Goal: Task Accomplishment & Management: Use online tool/utility

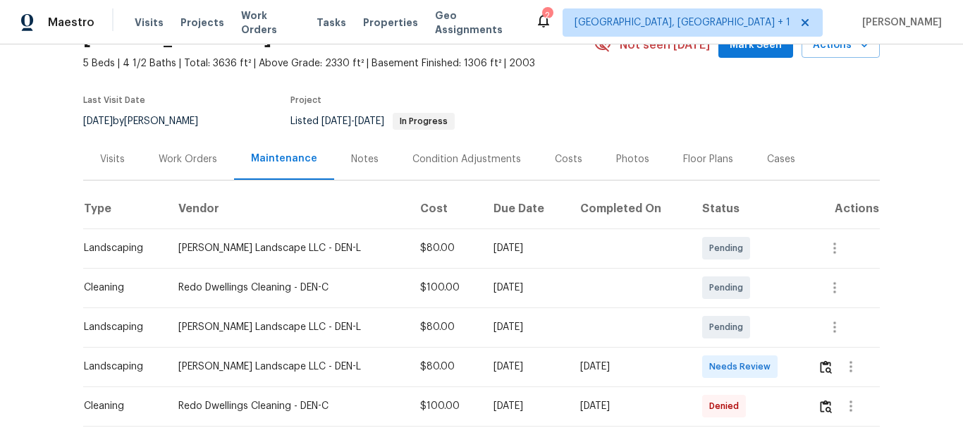
scroll to position [141, 0]
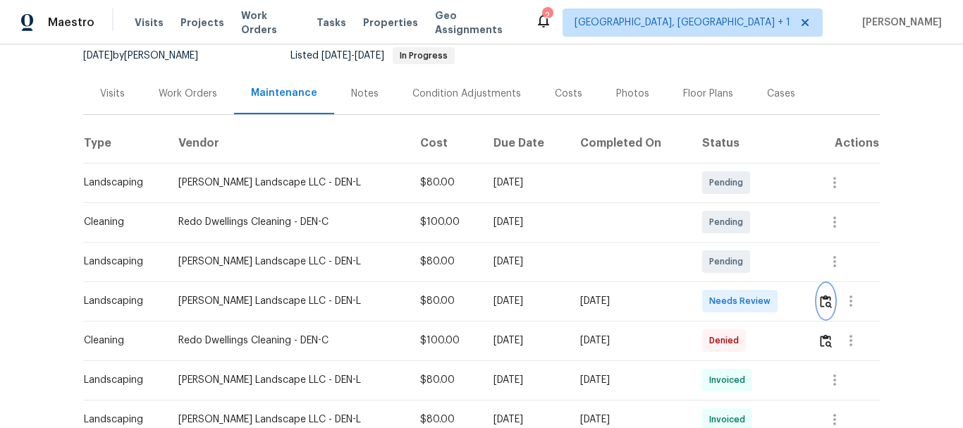
click at [820, 301] on img "button" at bounding box center [826, 301] width 12 height 13
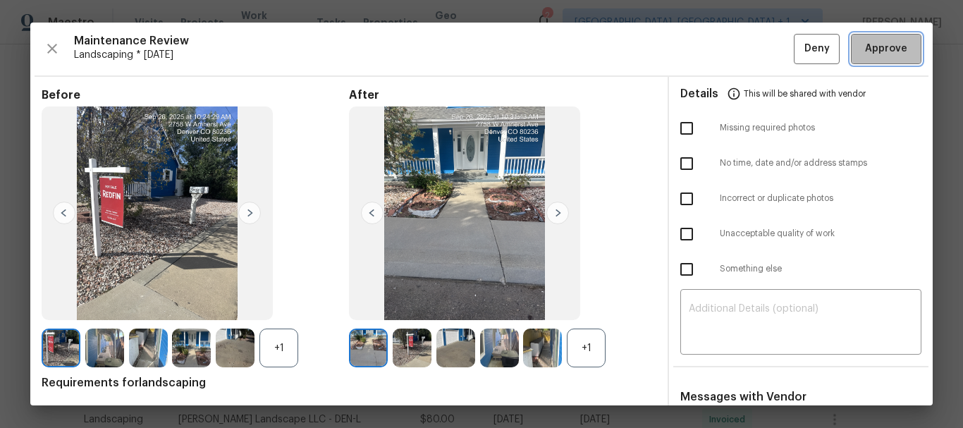
click at [865, 55] on span "Approve" at bounding box center [886, 49] width 42 height 18
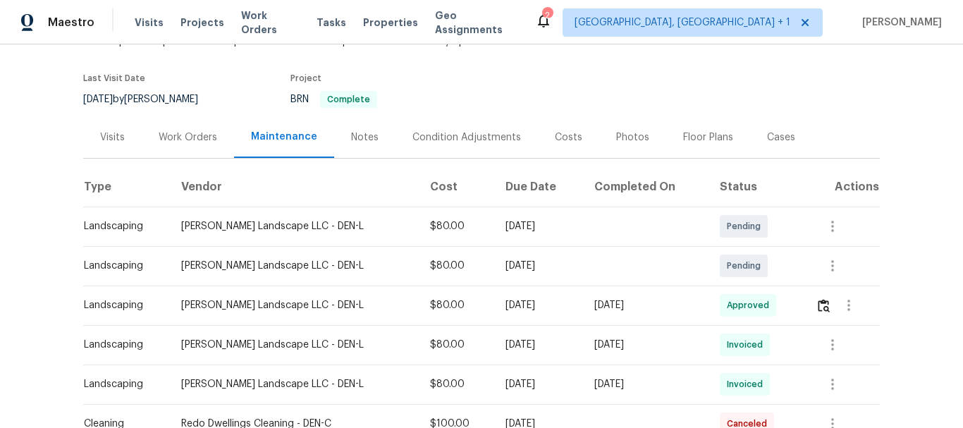
scroll to position [211, 0]
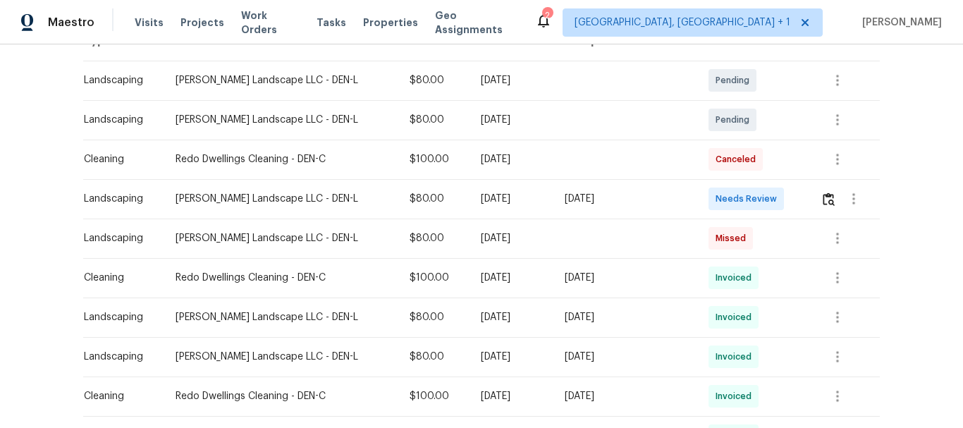
scroll to position [282, 0]
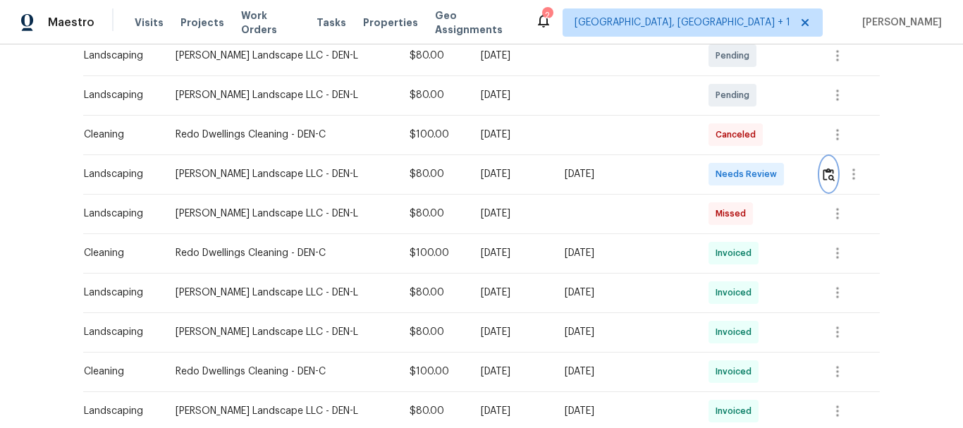
click at [826, 168] on img "button" at bounding box center [828, 174] width 12 height 13
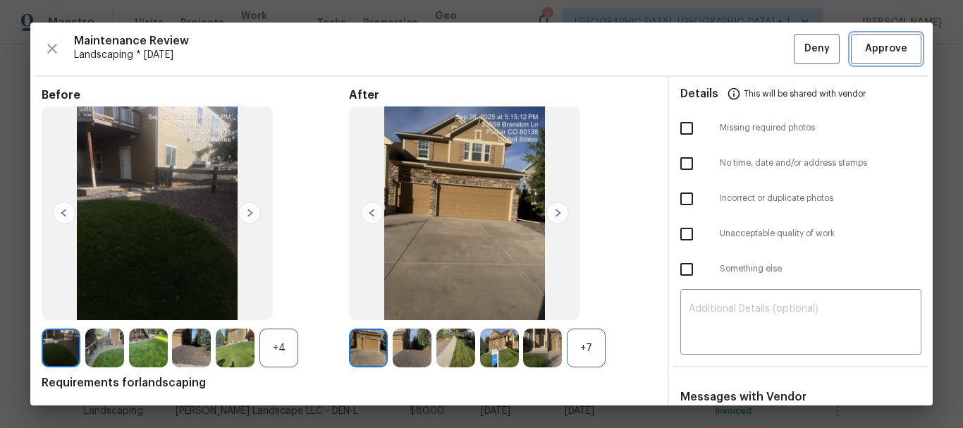
click at [881, 52] on span "Approve" at bounding box center [886, 49] width 42 height 18
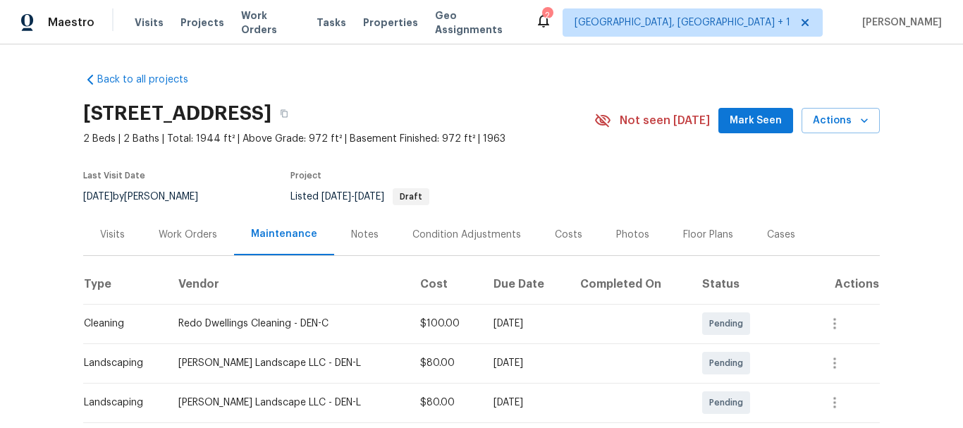
scroll to position [211, 0]
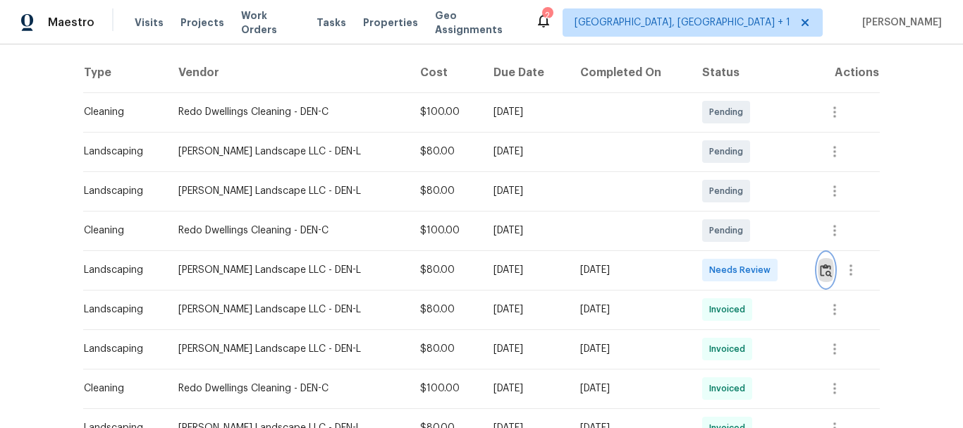
click at [827, 270] on img "button" at bounding box center [826, 270] width 12 height 13
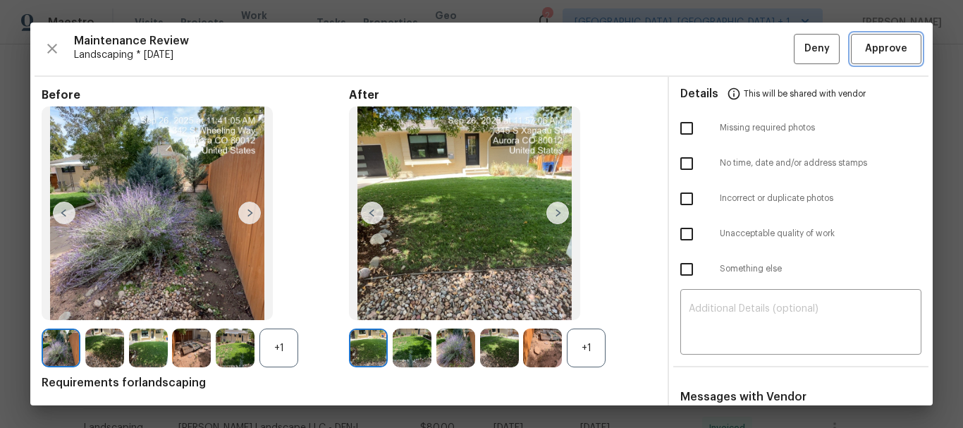
click at [872, 40] on span "Approve" at bounding box center [886, 49] width 42 height 18
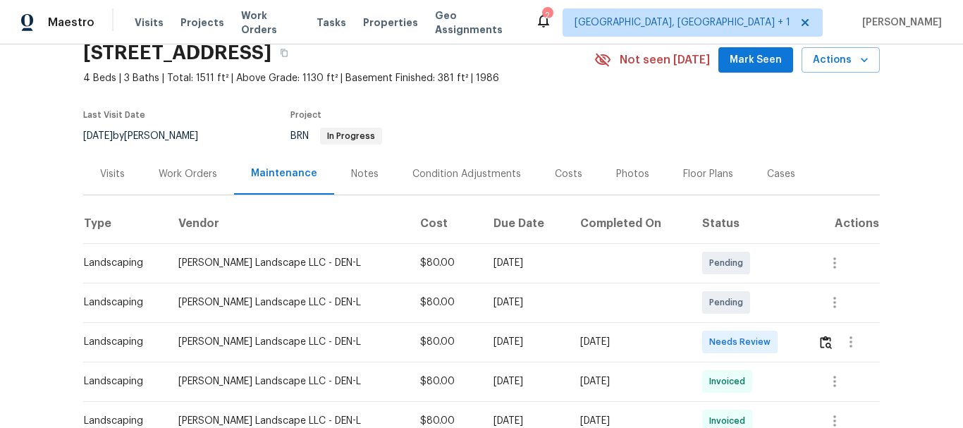
scroll to position [141, 0]
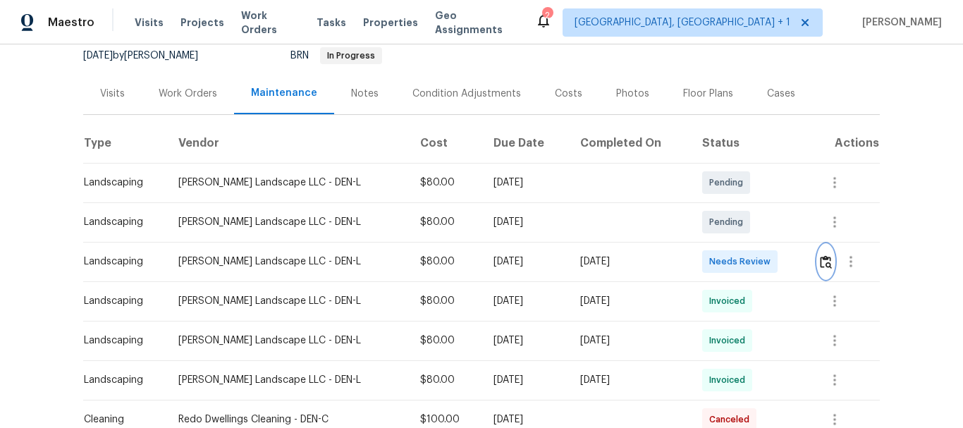
click at [822, 252] on button "button" at bounding box center [825, 262] width 16 height 34
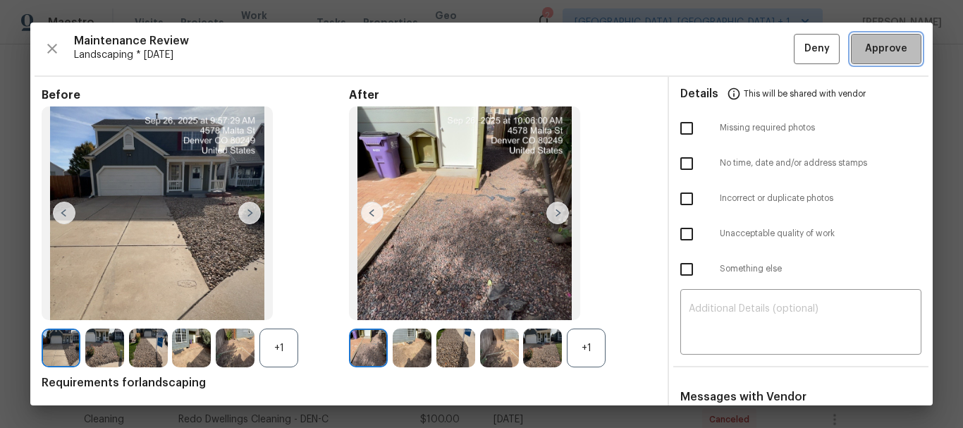
click at [882, 53] on span "Approve" at bounding box center [886, 49] width 42 height 18
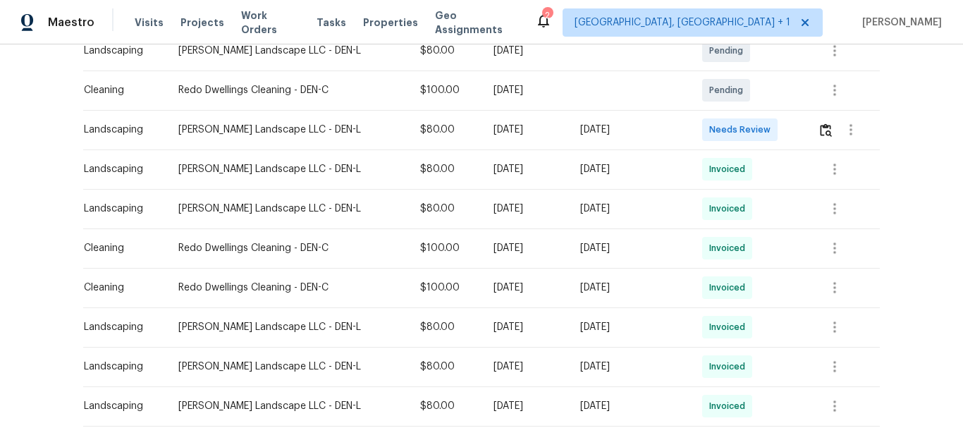
scroll to position [352, 0]
click at [820, 135] on img "button" at bounding box center [826, 129] width 12 height 13
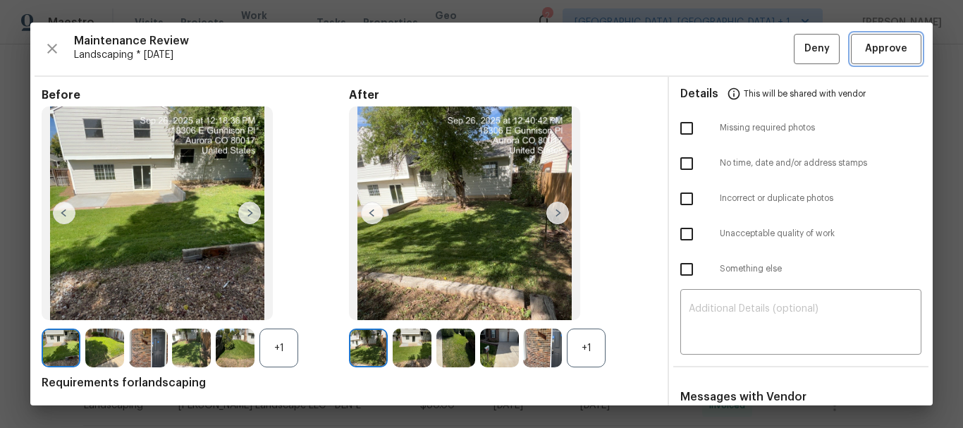
click at [879, 55] on span "Approve" at bounding box center [886, 49] width 42 height 18
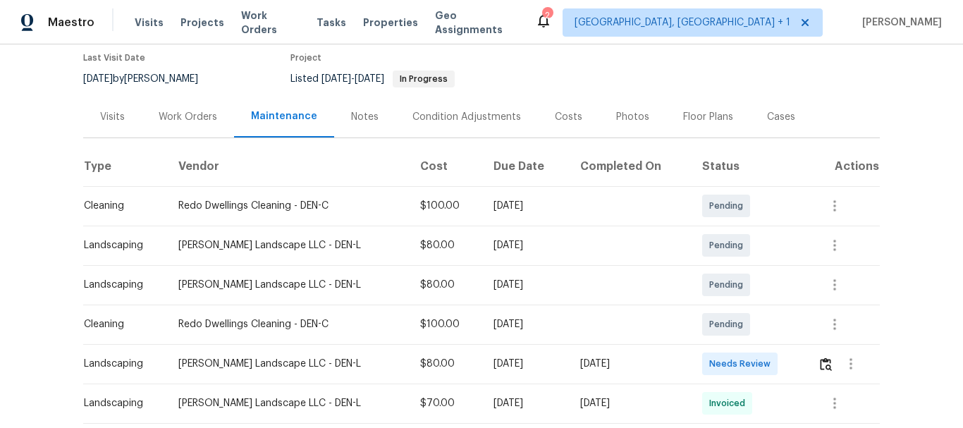
scroll to position [141, 0]
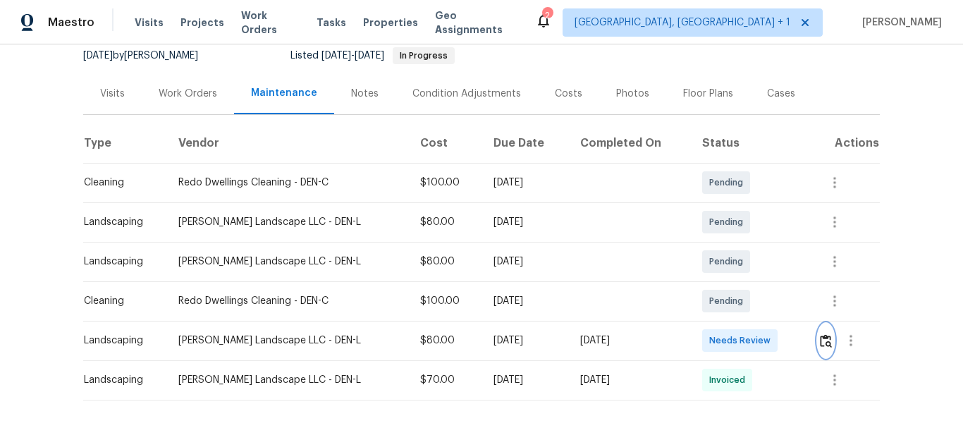
click at [817, 336] on button "button" at bounding box center [825, 340] width 16 height 34
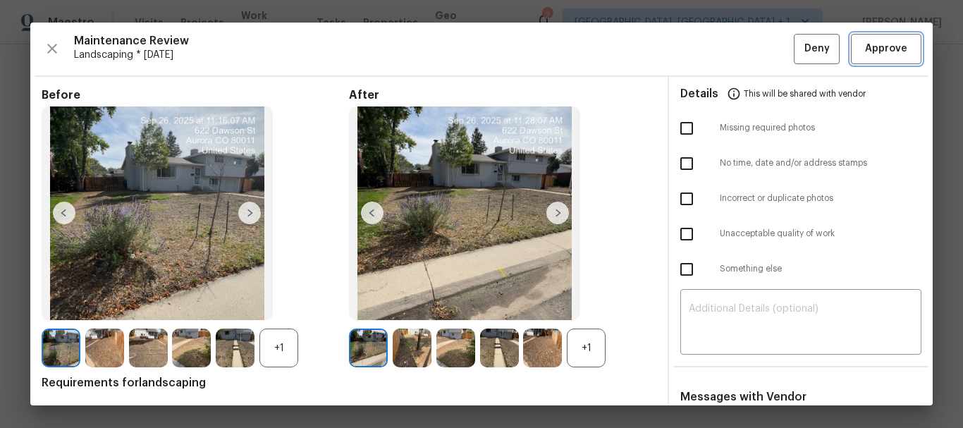
click at [881, 43] on span "Approve" at bounding box center [886, 49] width 42 height 18
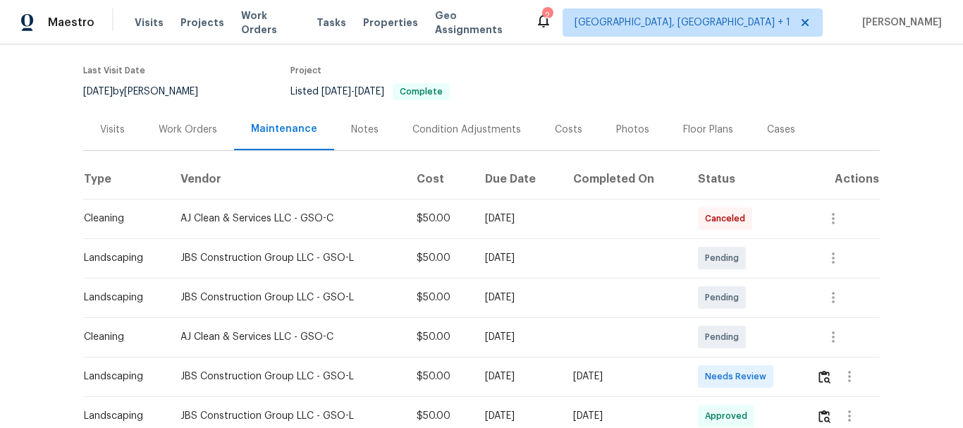
scroll to position [211, 0]
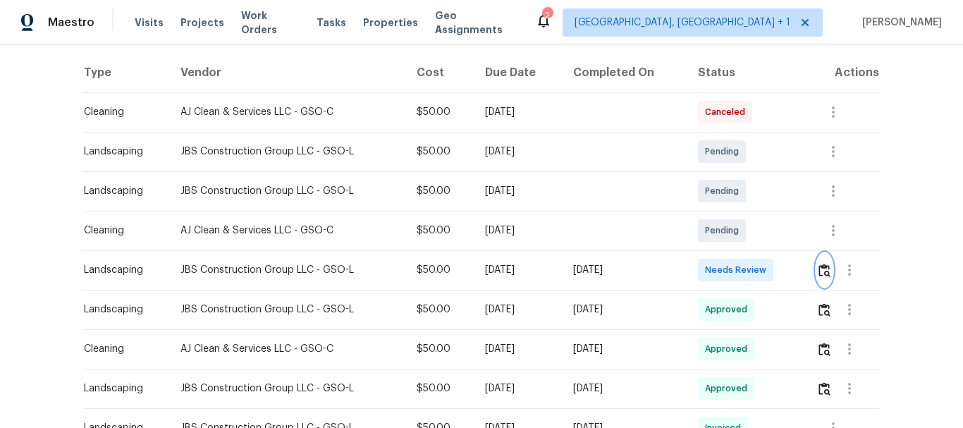
click at [826, 277] on img "button" at bounding box center [824, 270] width 12 height 13
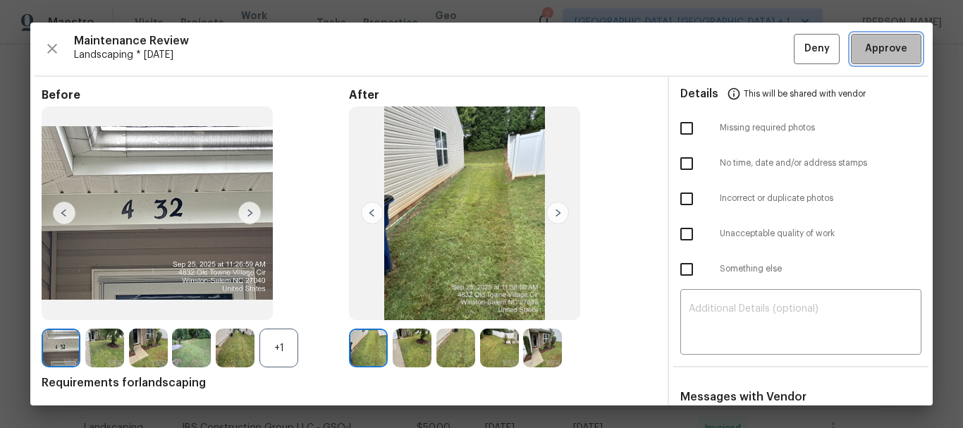
click at [866, 58] on button "Approve" at bounding box center [886, 49] width 70 height 30
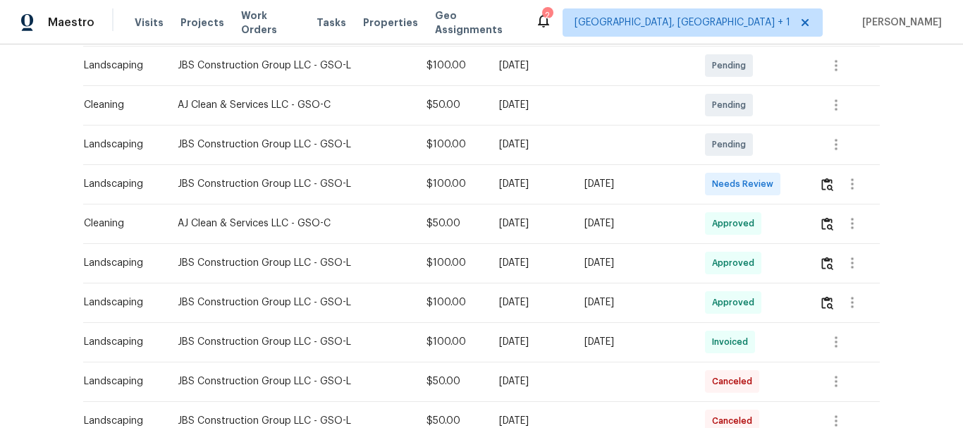
scroll to position [282, 0]
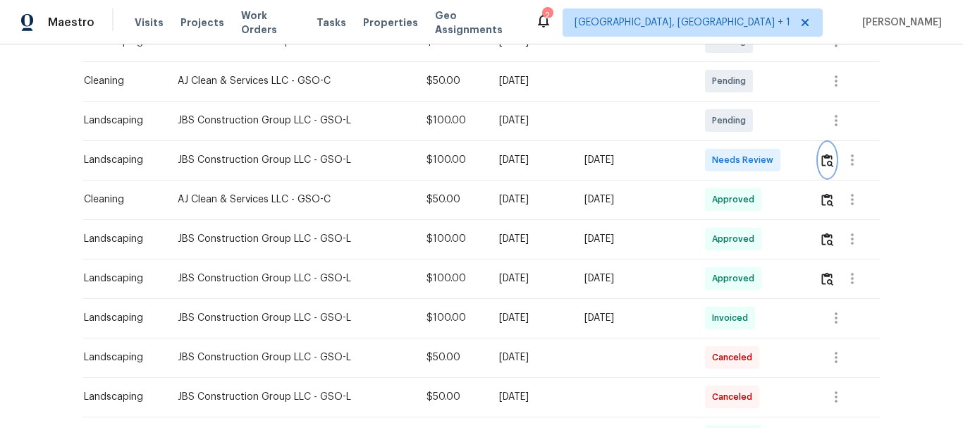
click at [829, 159] on img "button" at bounding box center [827, 160] width 12 height 13
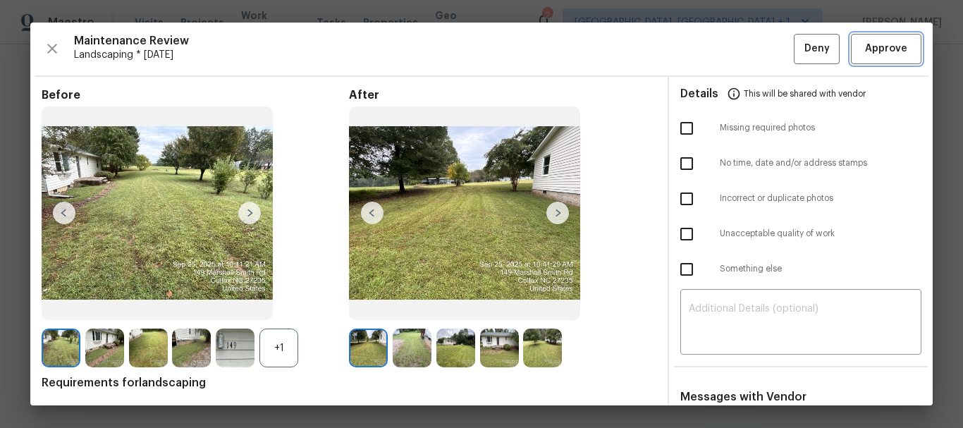
click at [885, 53] on span "Approve" at bounding box center [886, 49] width 42 height 18
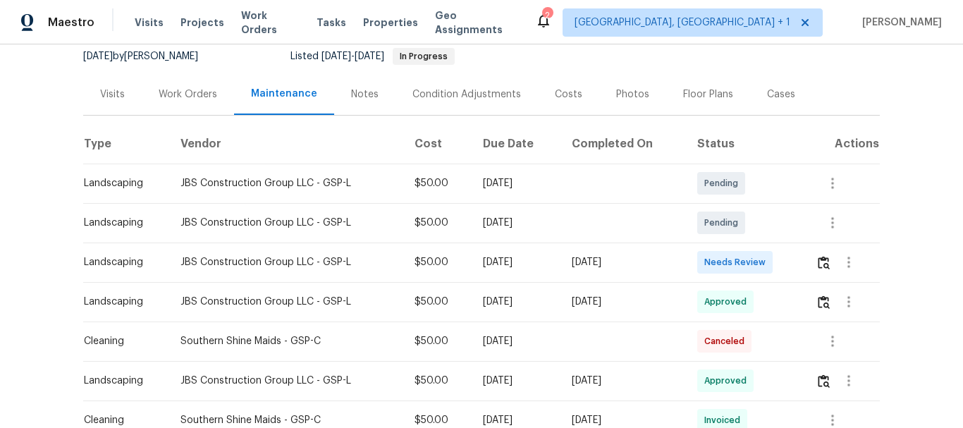
scroll to position [141, 0]
click at [822, 261] on img "button" at bounding box center [823, 261] width 12 height 13
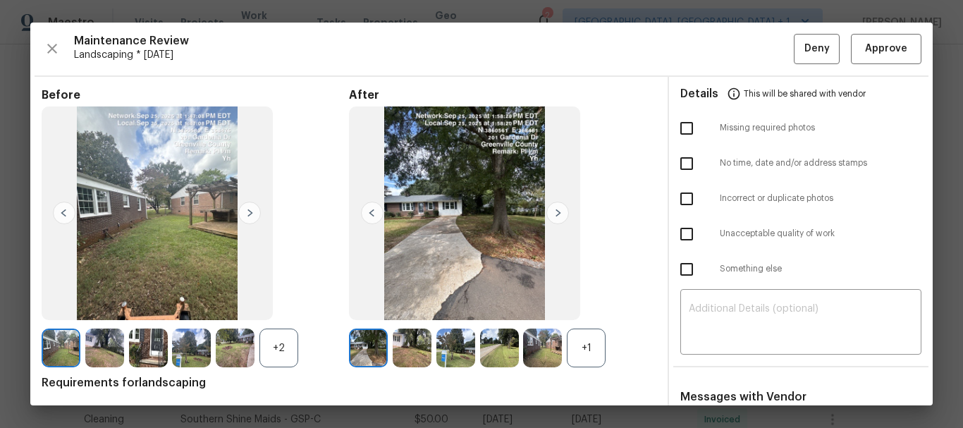
click at [860, 68] on div "Maintenance Review Landscaping * Mon, Sep 22 Deny Approve Before +2 After +1 Re…" at bounding box center [481, 214] width 902 height 383
click at [865, 57] on span "Approve" at bounding box center [886, 49] width 42 height 18
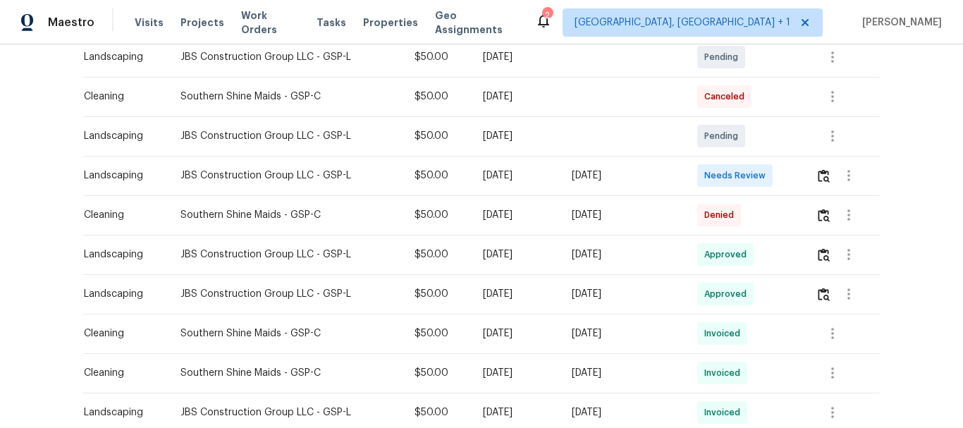
scroll to position [352, 0]
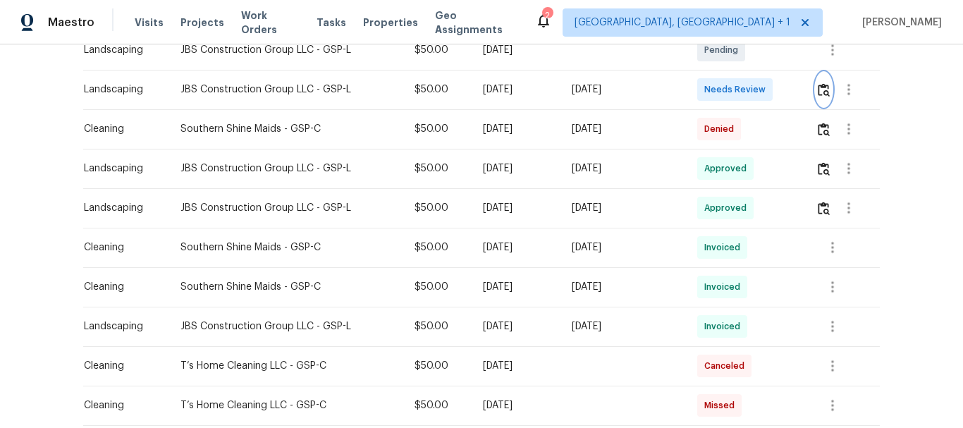
click at [829, 95] on button "button" at bounding box center [823, 90] width 16 height 34
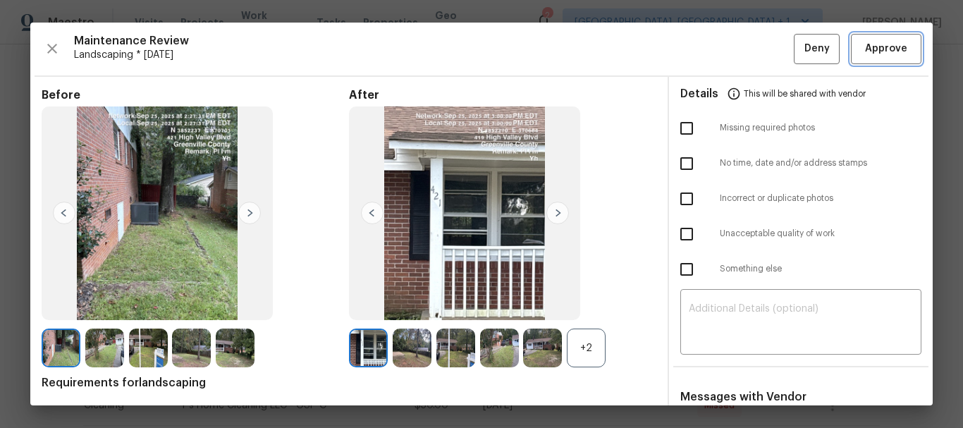
click at [865, 56] on span "Approve" at bounding box center [886, 49] width 42 height 18
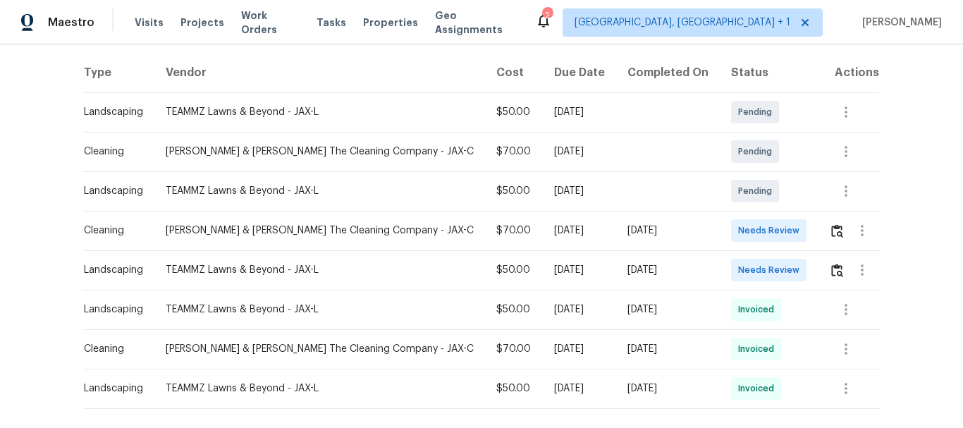
scroll to position [282, 0]
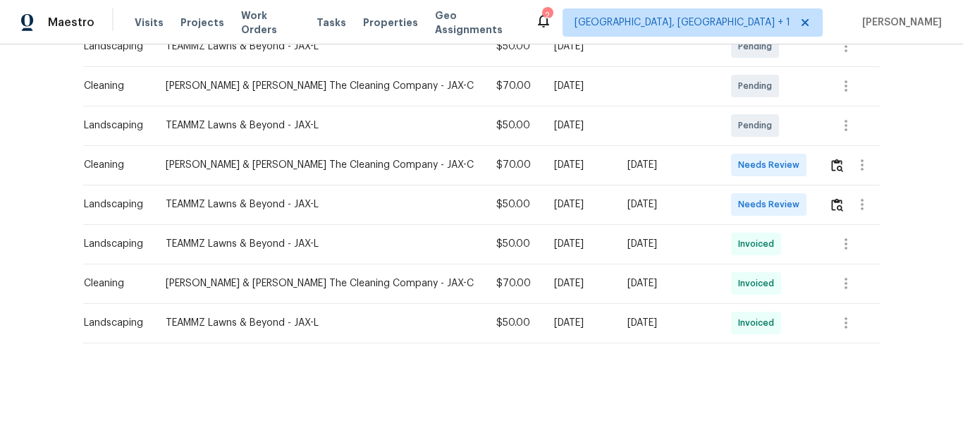
drag, startPoint x: 816, startPoint y: 192, endPoint x: 834, endPoint y: 202, distance: 20.5
click at [817, 194] on td at bounding box center [848, 204] width 62 height 39
click at [831, 202] on img "button" at bounding box center [837, 204] width 12 height 13
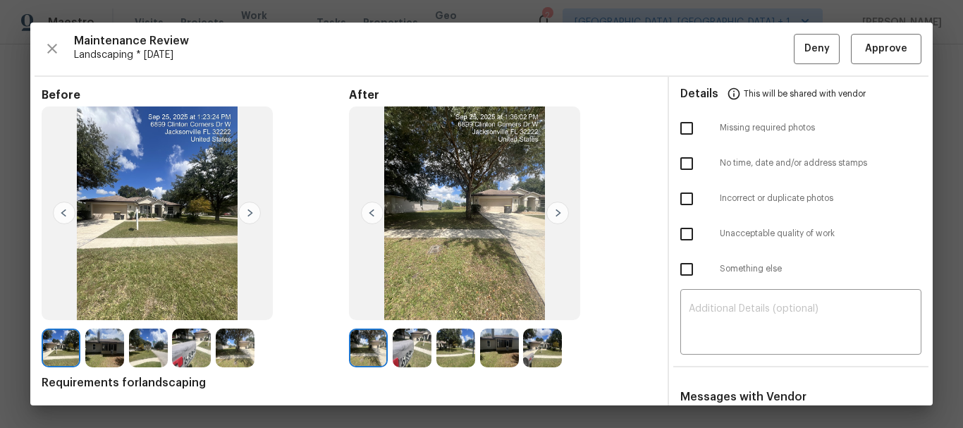
click at [724, 296] on div "​" at bounding box center [800, 323] width 241 height 62
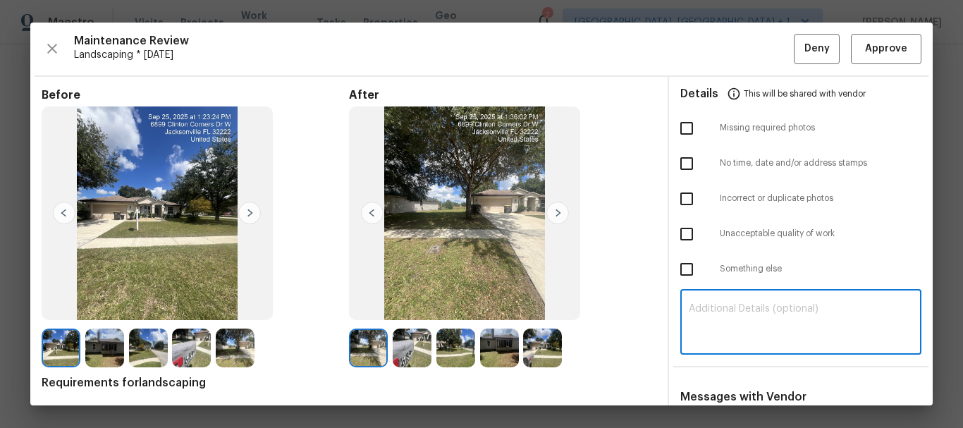
paste textarea "Maintenance Audit Team: Hello! Unfortunately, this landscaping visit completed …"
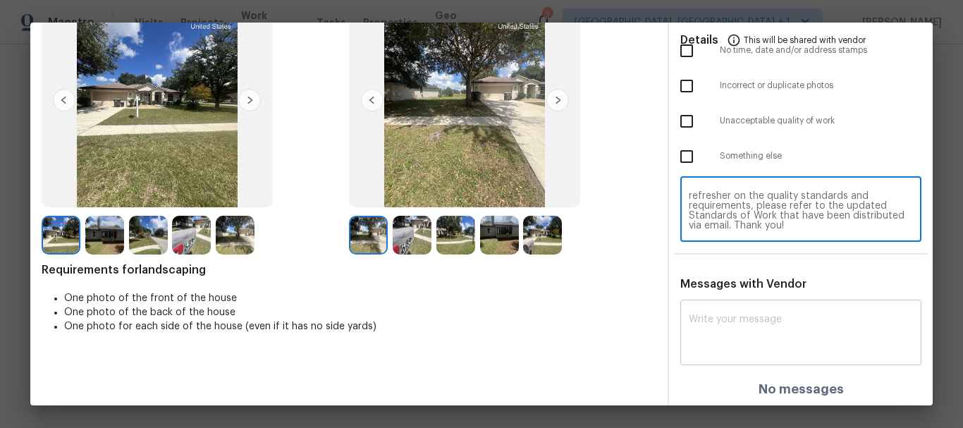
scroll to position [115, 0]
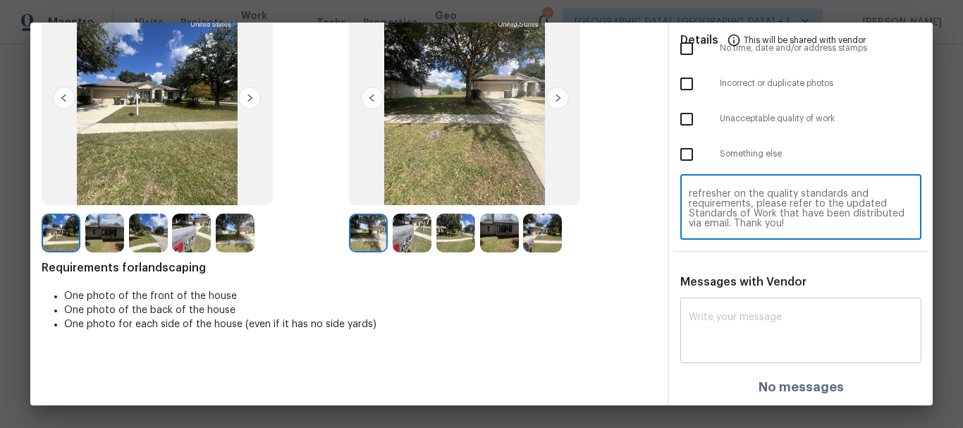
type textarea "Maintenance Audit Team: Hello! Unfortunately, this landscaping visit completed …"
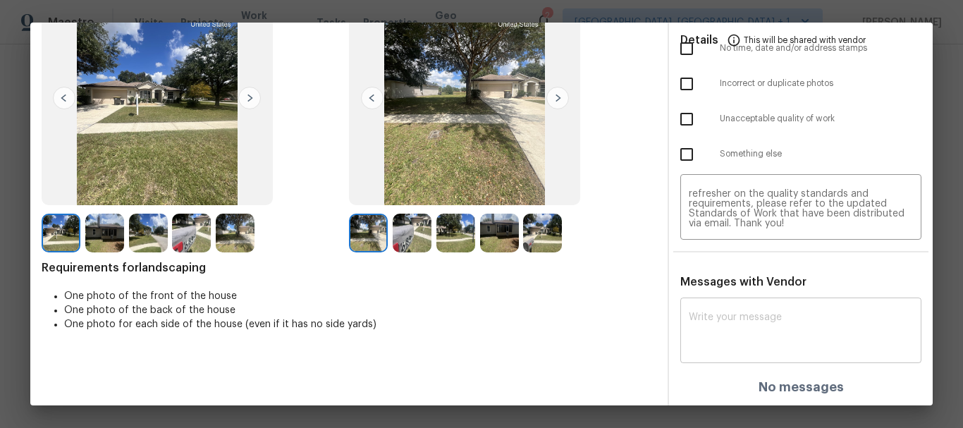
click at [712, 304] on div "x ​" at bounding box center [800, 332] width 241 height 62
paste textarea "Maintenance Audit Team: Hello! Unfortunately, this landscaping visit completed …"
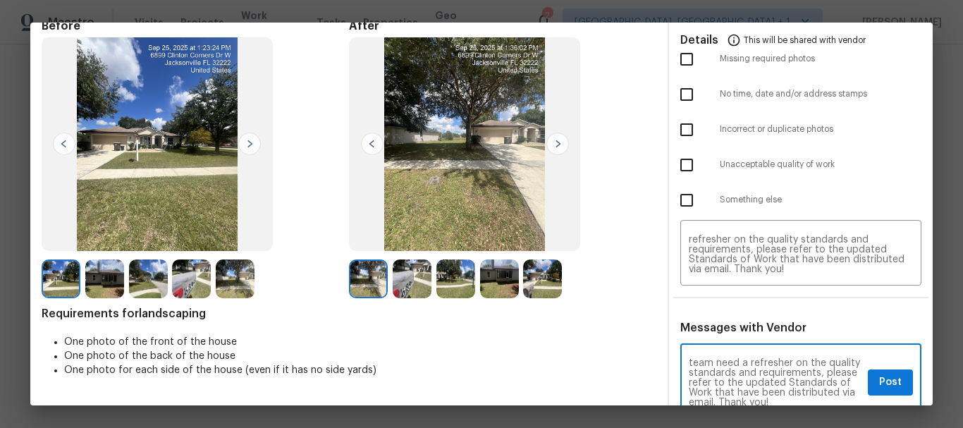
scroll to position [44, 0]
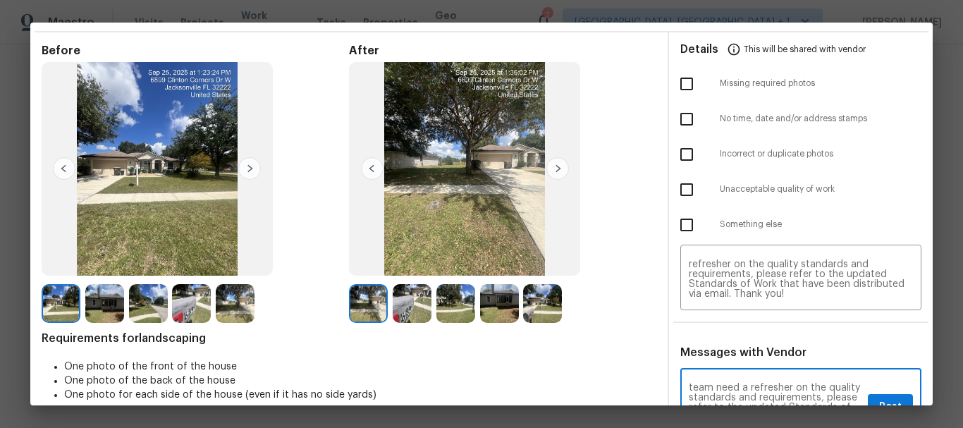
type textarea "Maintenance Audit Team: Hello! Unfortunately, this landscaping visit completed …"
click at [688, 193] on input "checkbox" at bounding box center [687, 190] width 30 height 30
checkbox input "true"
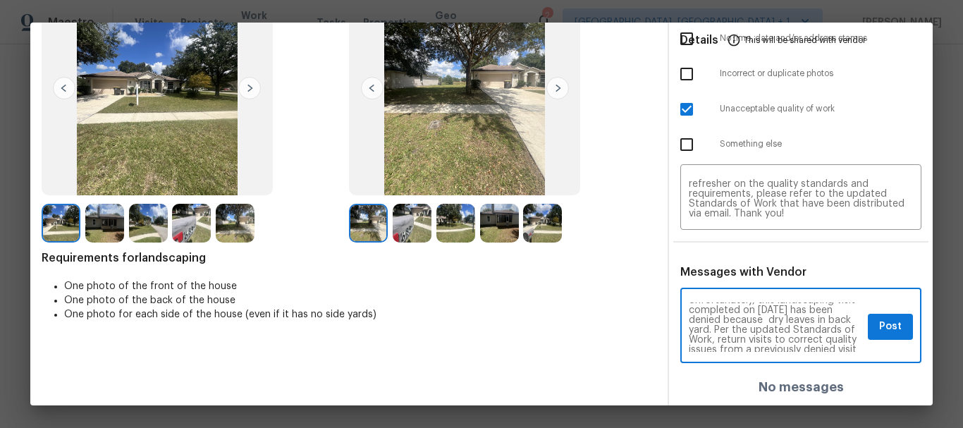
scroll to position [0, 0]
click at [867, 326] on button "Post" at bounding box center [889, 327] width 45 height 26
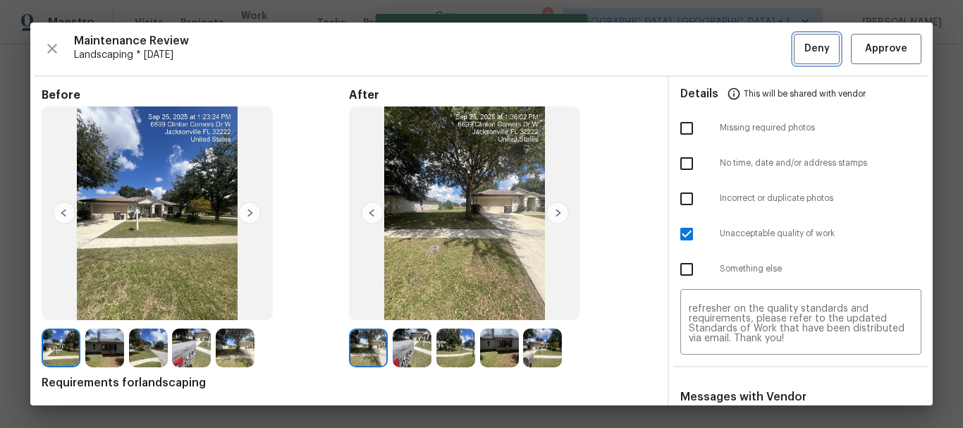
click at [811, 54] on span "Deny" at bounding box center [816, 49] width 25 height 18
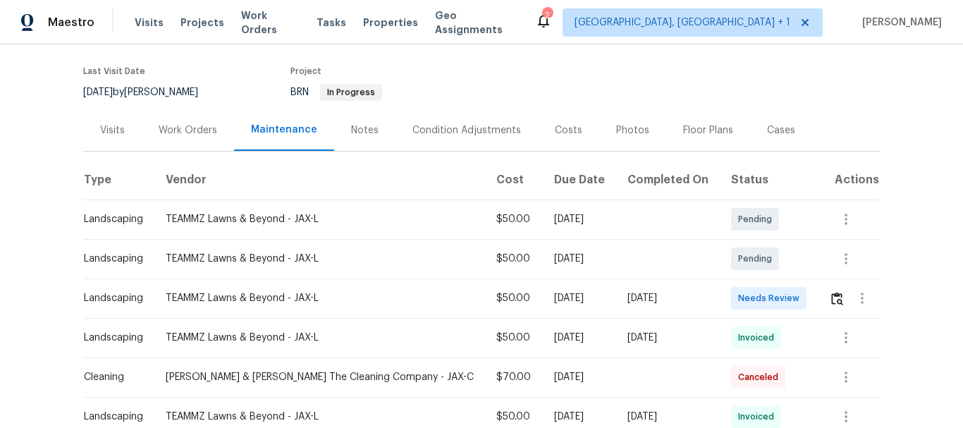
scroll to position [211, 0]
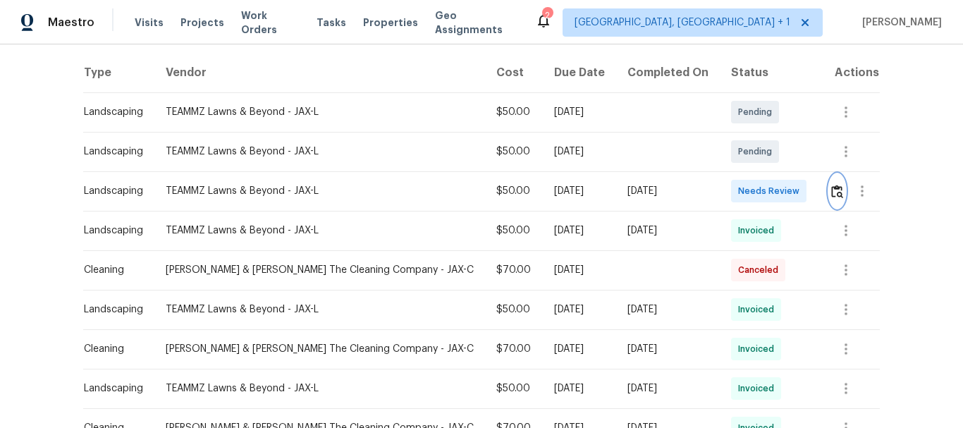
click at [831, 192] on img "button" at bounding box center [837, 191] width 12 height 13
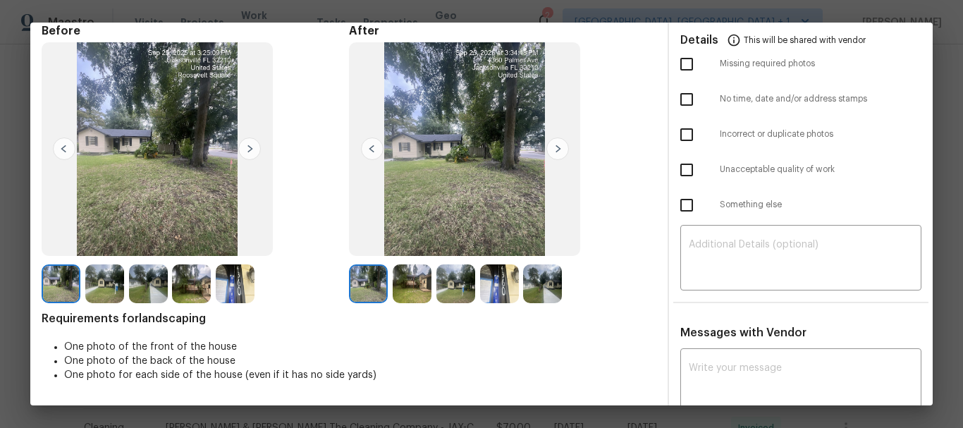
scroll to position [0, 0]
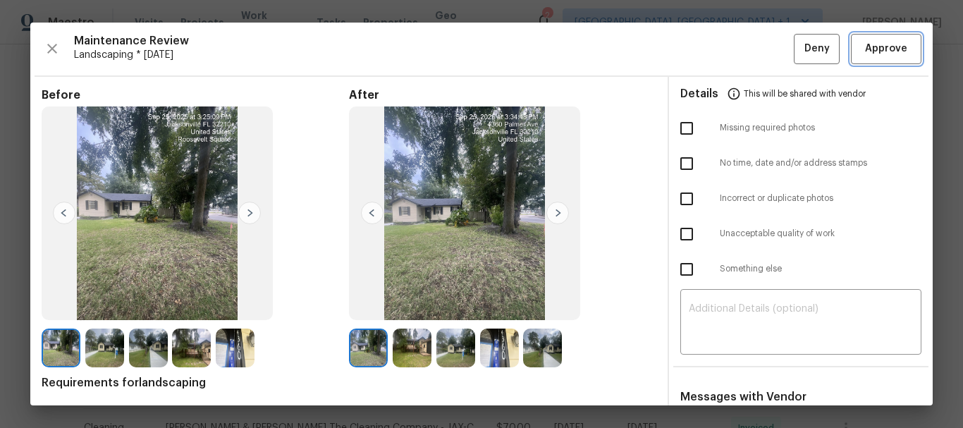
click at [872, 58] on button "Approve" at bounding box center [886, 49] width 70 height 30
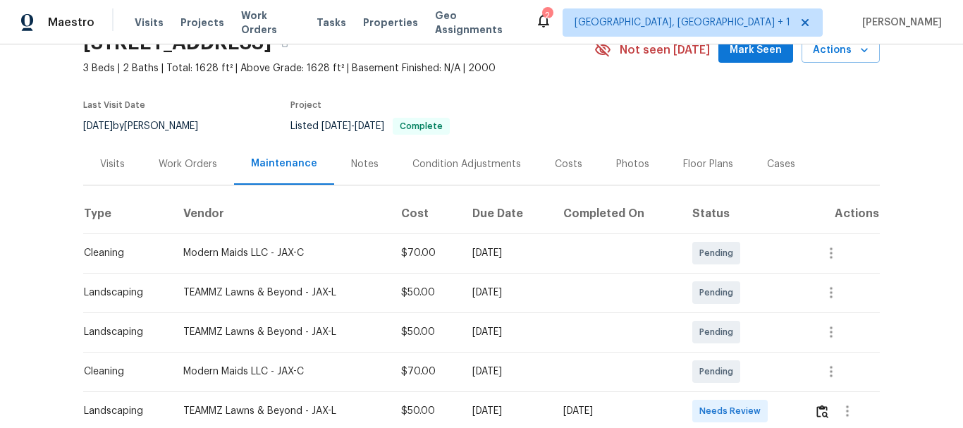
scroll to position [282, 0]
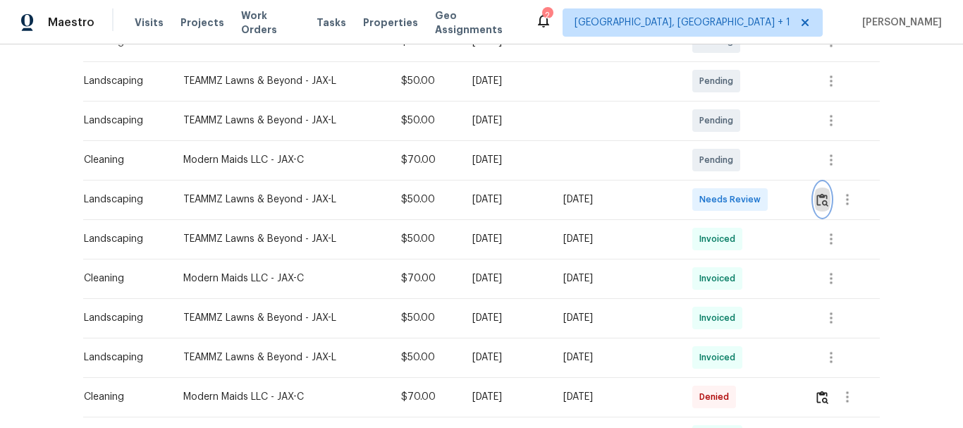
click at [825, 202] on img "button" at bounding box center [822, 199] width 12 height 13
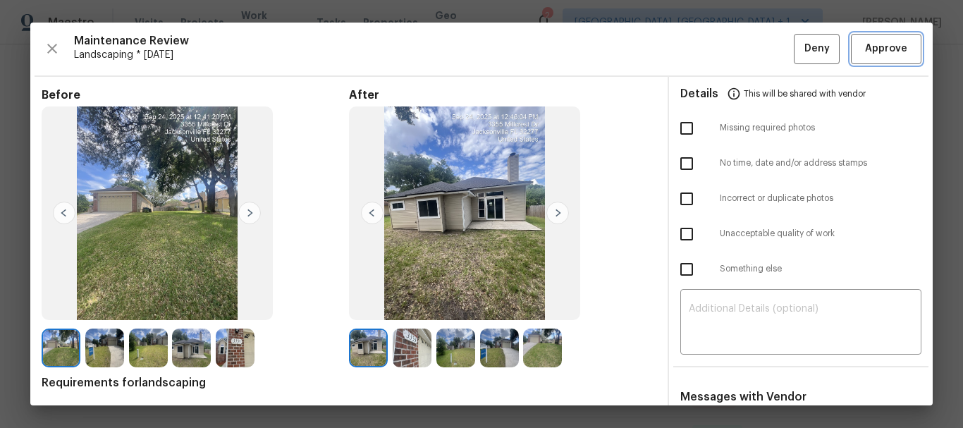
click at [878, 58] on button "Approve" at bounding box center [886, 49] width 70 height 30
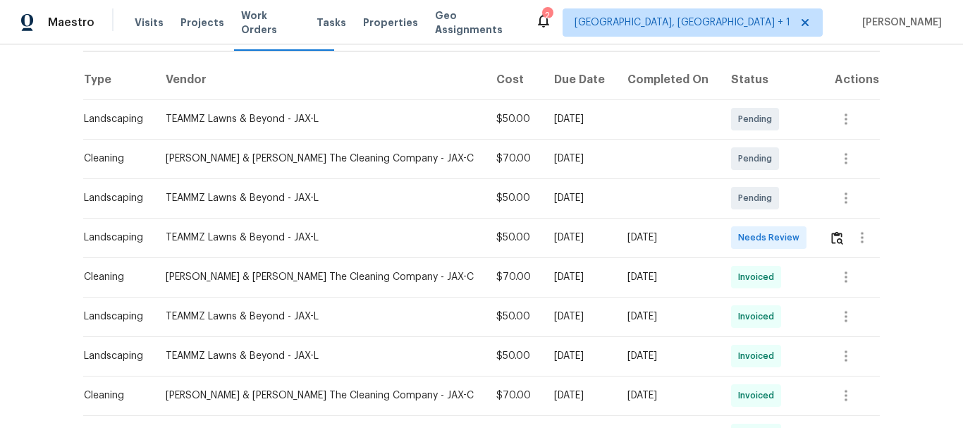
scroll to position [282, 0]
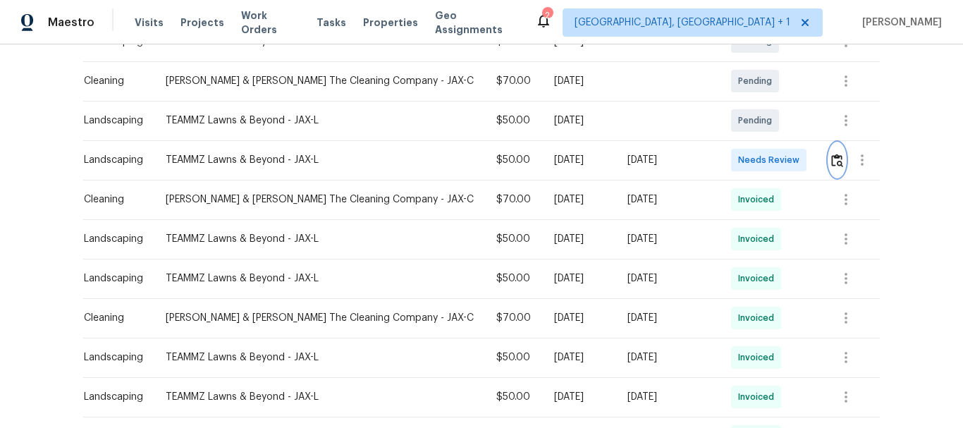
click at [832, 156] on img "button" at bounding box center [837, 160] width 12 height 13
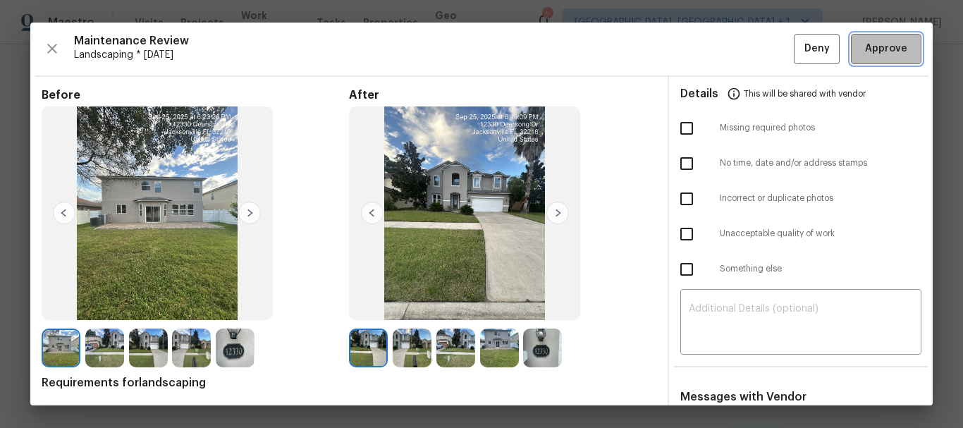
click at [867, 50] on span "Approve" at bounding box center [886, 49] width 42 height 18
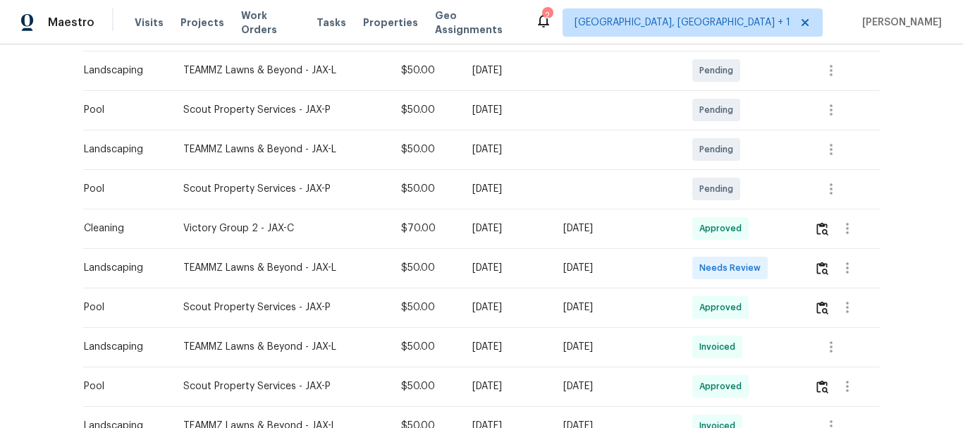
scroll to position [352, 0]
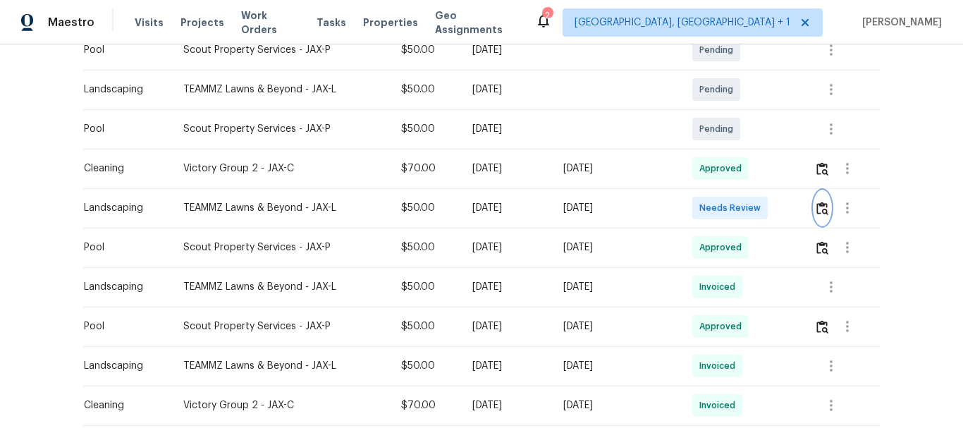
click at [821, 202] on img "button" at bounding box center [822, 208] width 12 height 13
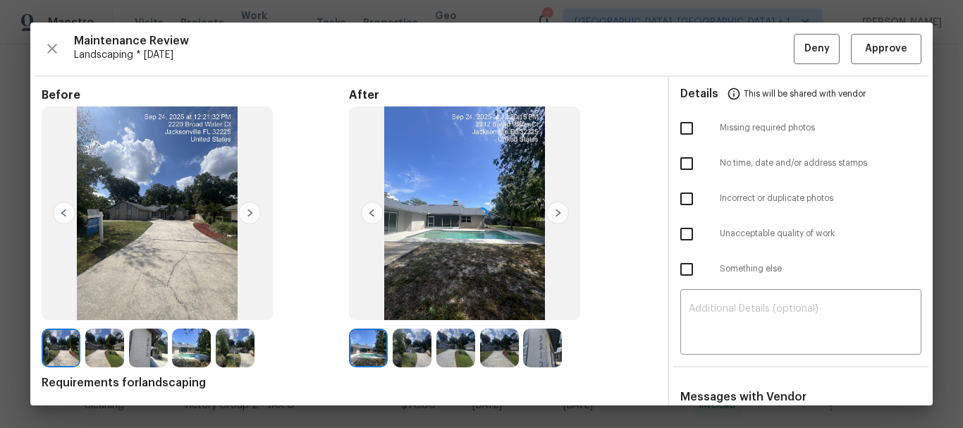
click at [882, 48] on div at bounding box center [481, 214] width 902 height 383
click at [882, 48] on span "Approve" at bounding box center [886, 49] width 42 height 18
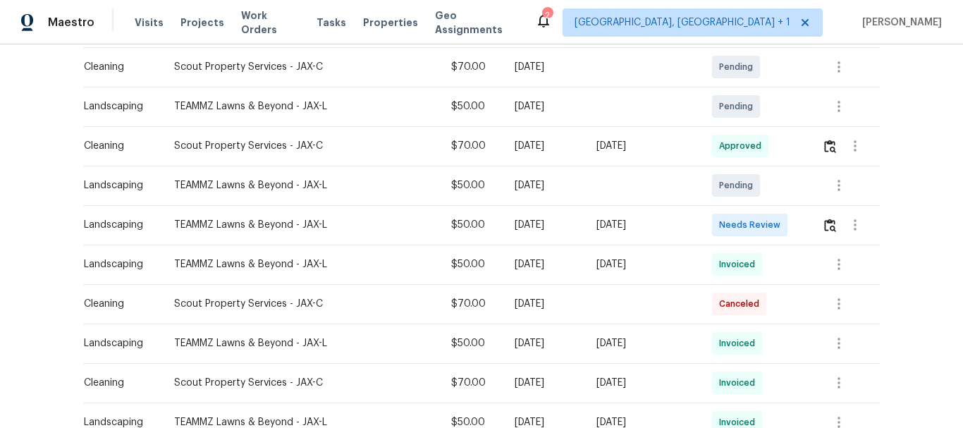
scroll to position [282, 0]
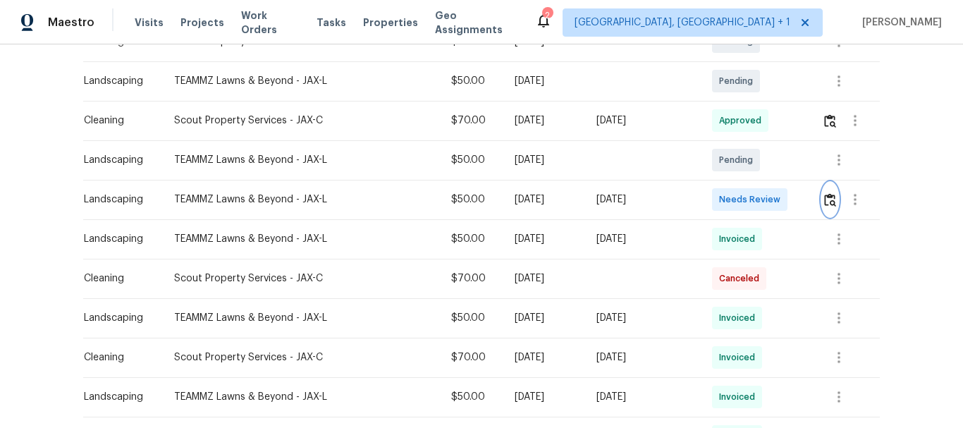
click at [822, 203] on button "button" at bounding box center [830, 200] width 16 height 34
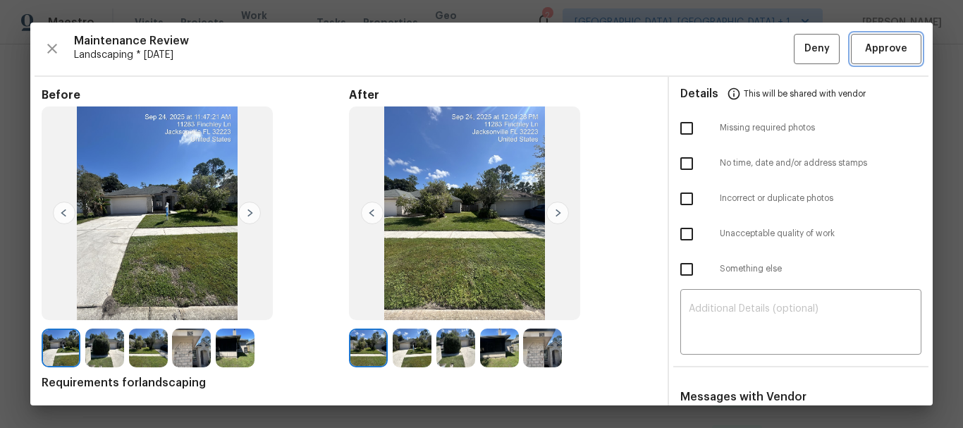
click at [891, 47] on span "Approve" at bounding box center [886, 49] width 42 height 18
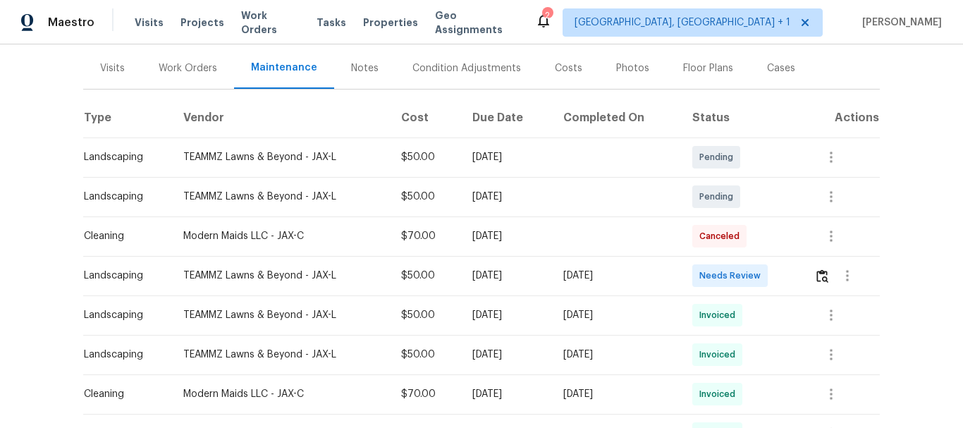
scroll to position [211, 0]
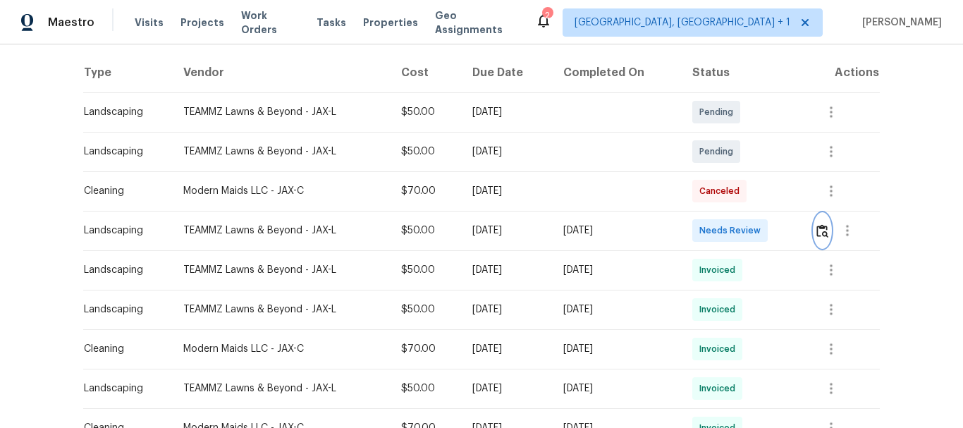
click at [814, 223] on button "button" at bounding box center [822, 231] width 16 height 34
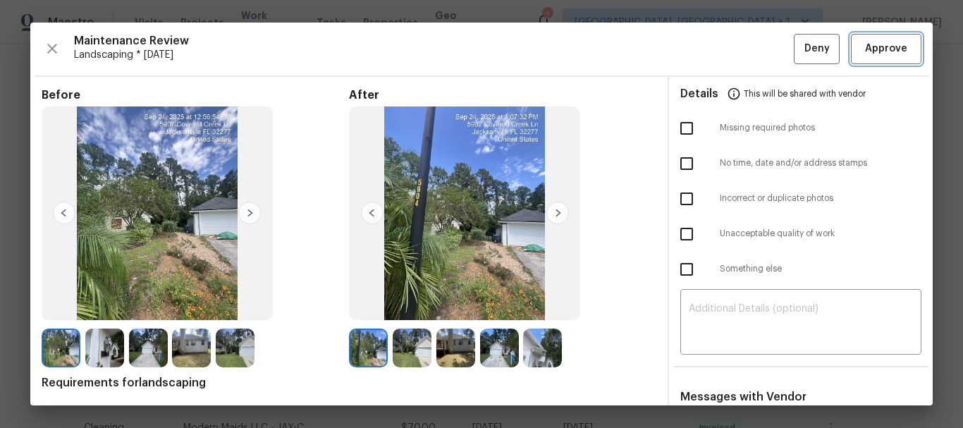
click at [887, 56] on span "Approve" at bounding box center [886, 49] width 42 height 18
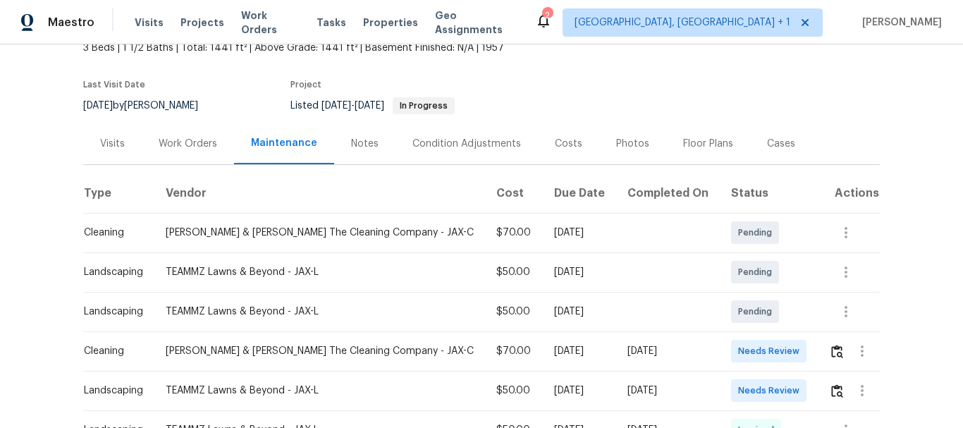
scroll to position [211, 0]
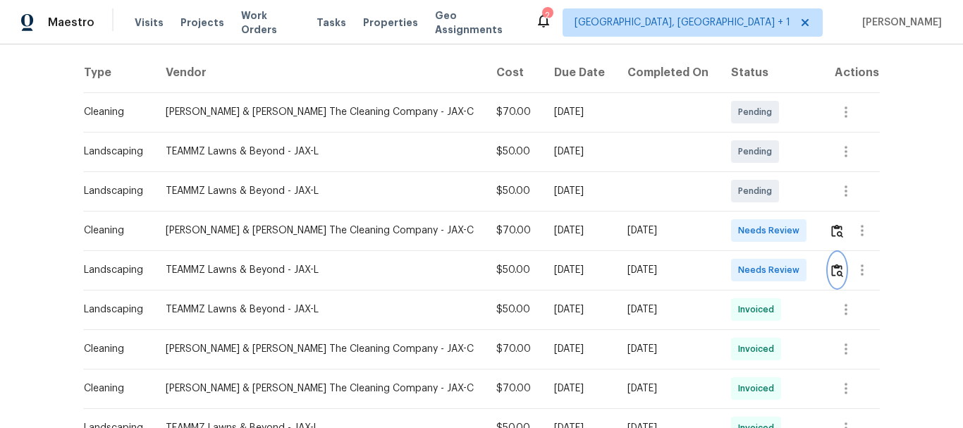
click at [831, 270] on img "button" at bounding box center [837, 270] width 12 height 13
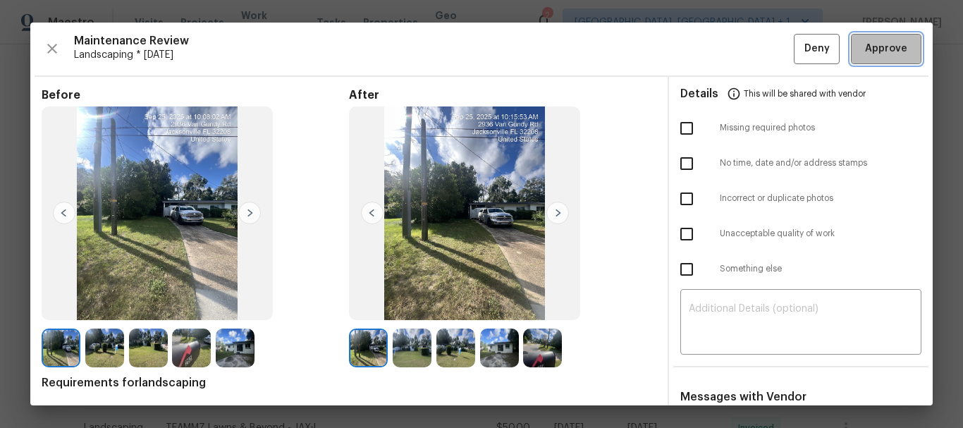
click at [865, 55] on span "Approve" at bounding box center [886, 49] width 42 height 18
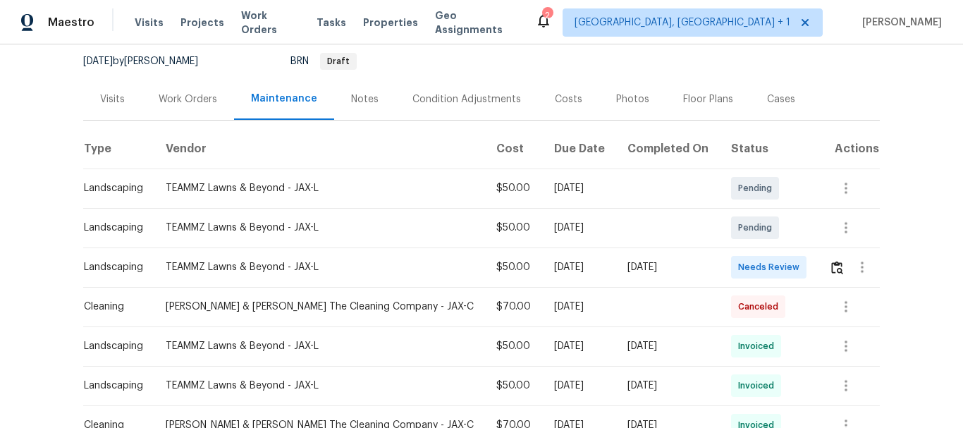
scroll to position [141, 0]
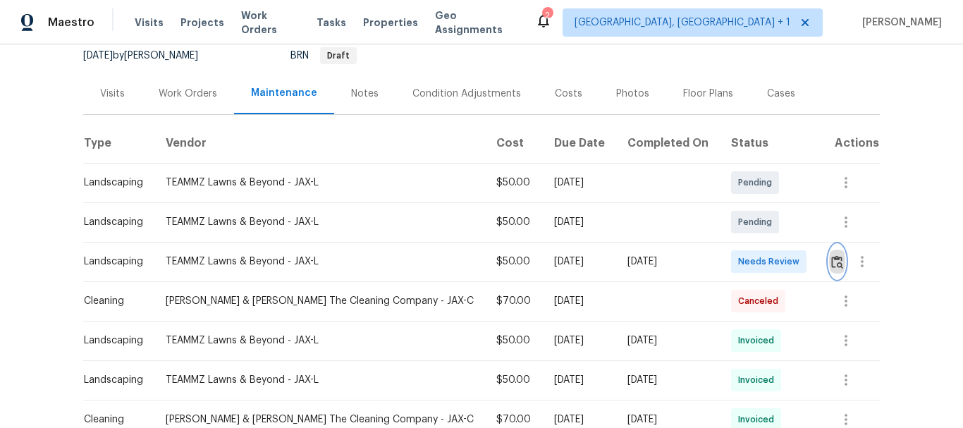
click at [829, 247] on button "button" at bounding box center [837, 262] width 16 height 34
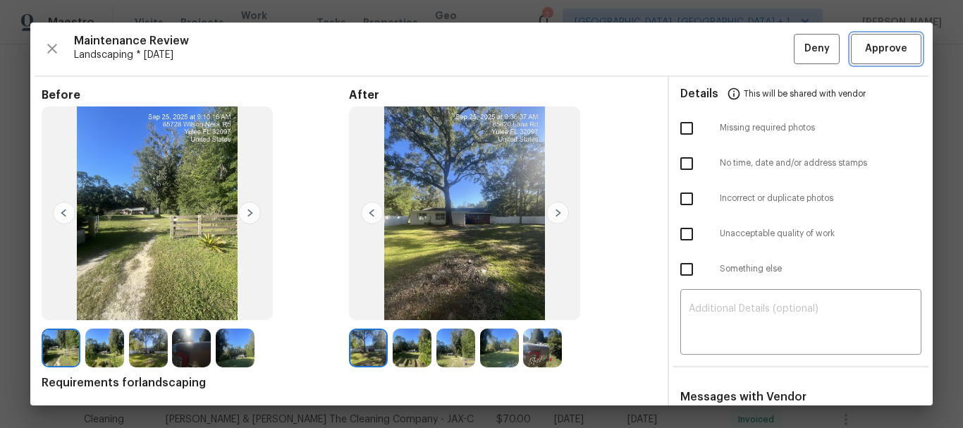
click at [865, 49] on span "Approve" at bounding box center [886, 49] width 42 height 18
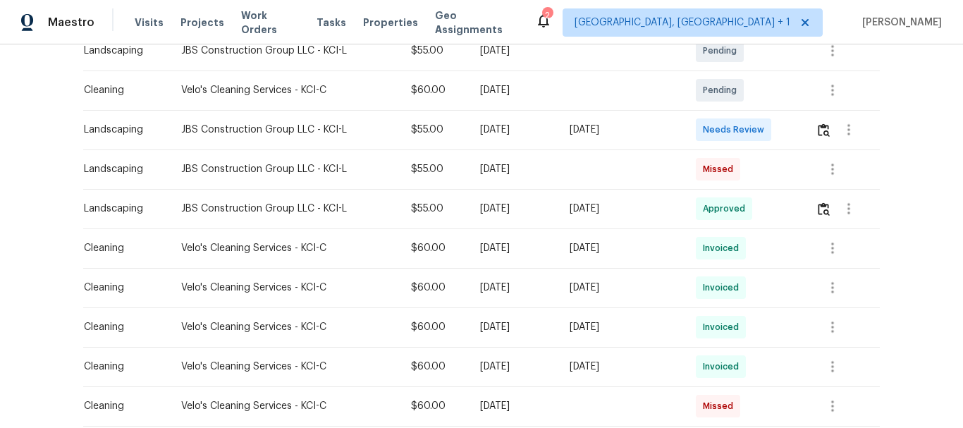
scroll to position [352, 0]
click at [822, 132] on img "button" at bounding box center [823, 129] width 12 height 13
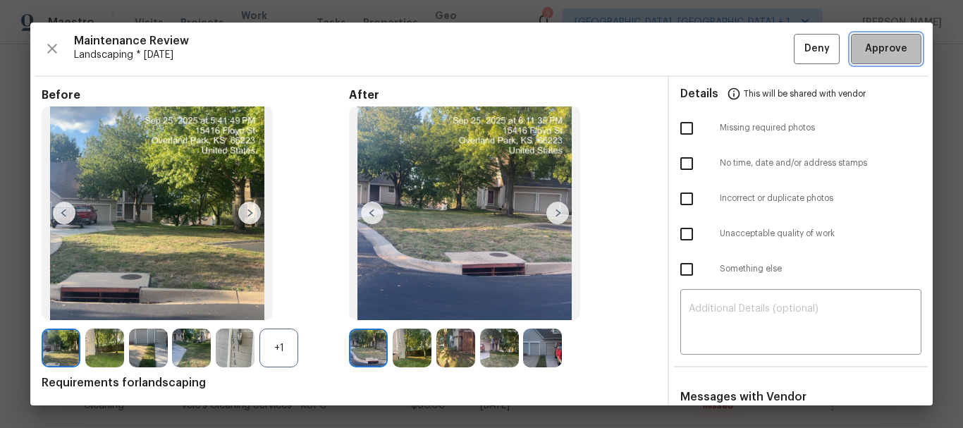
click at [882, 47] on span "Approve" at bounding box center [886, 49] width 42 height 18
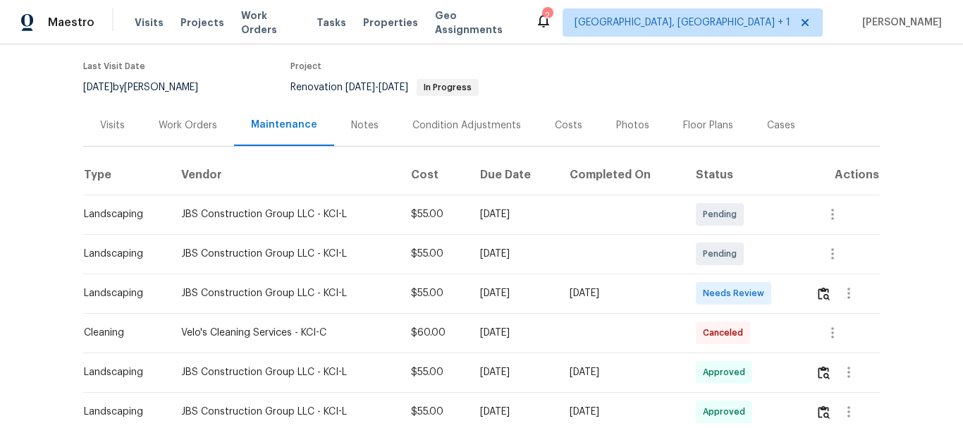
scroll to position [211, 0]
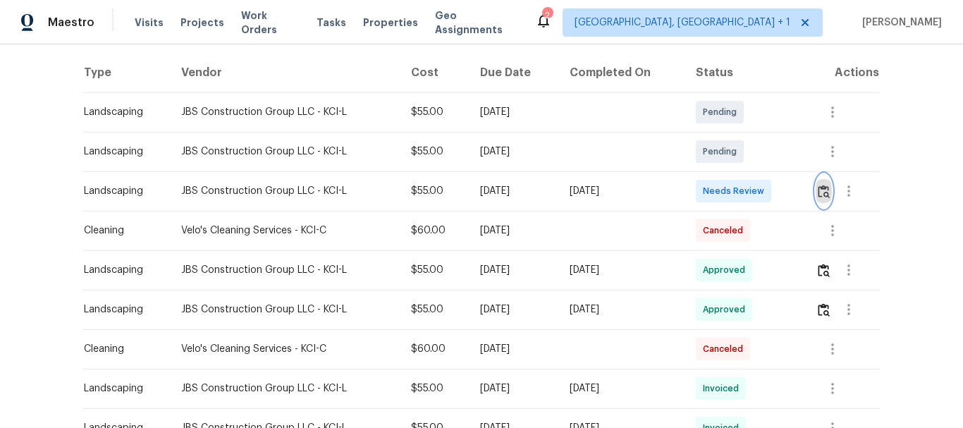
click at [815, 185] on button "button" at bounding box center [823, 191] width 16 height 34
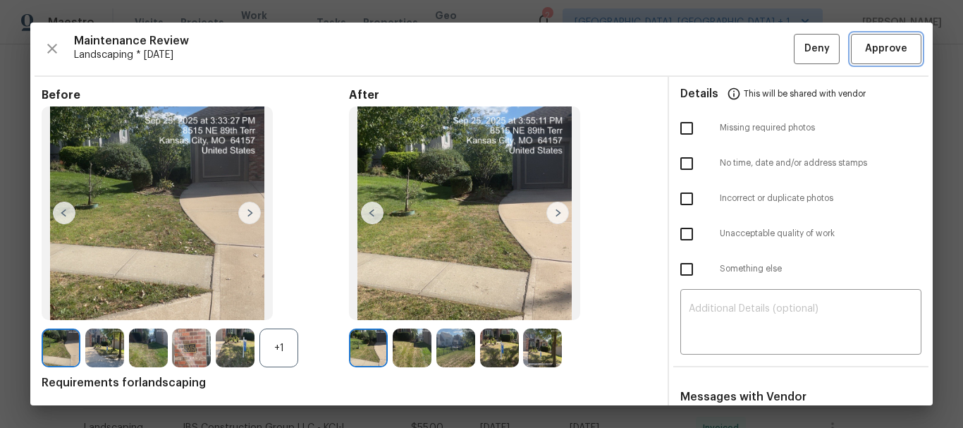
click at [868, 43] on span "Approve" at bounding box center [886, 49] width 42 height 18
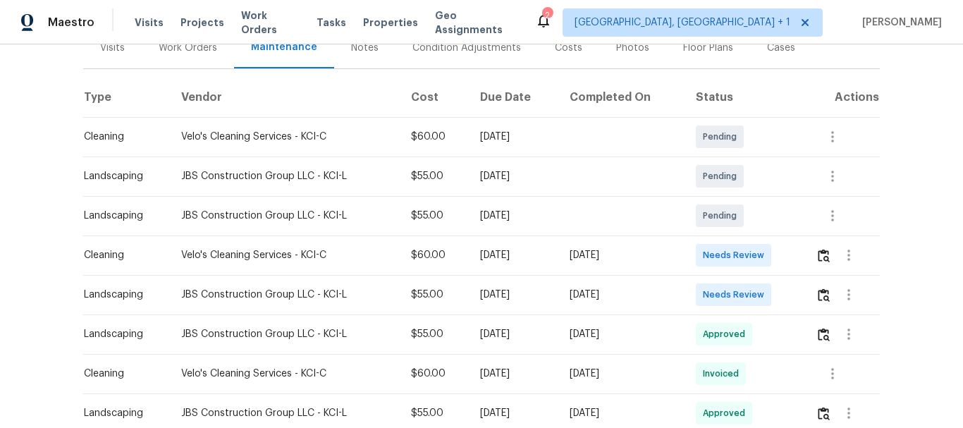
scroll to position [211, 0]
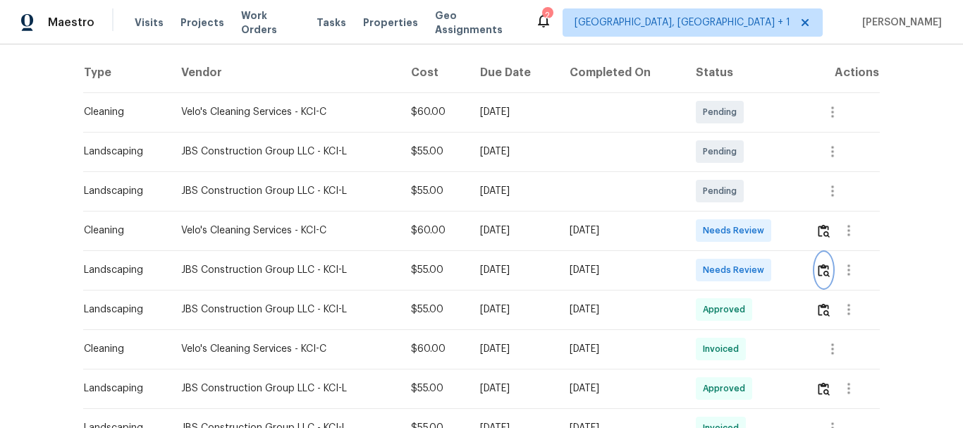
click at [820, 271] on img "button" at bounding box center [823, 270] width 12 height 13
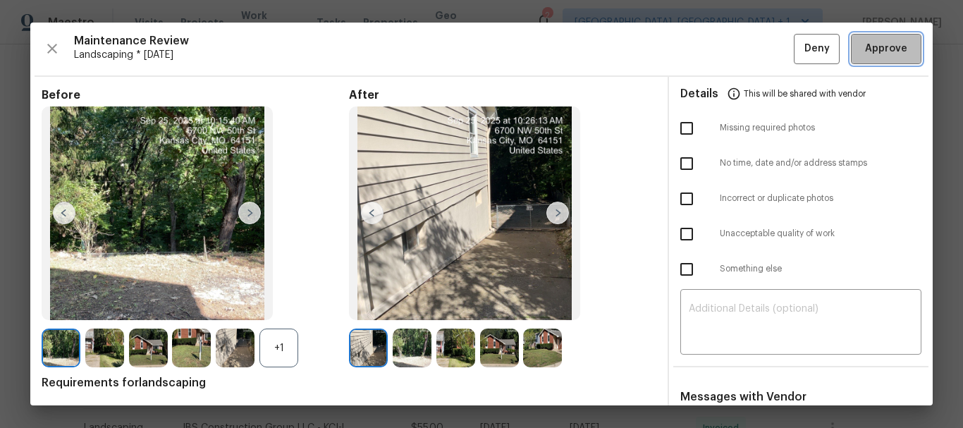
click at [894, 53] on span "Approve" at bounding box center [886, 49] width 42 height 18
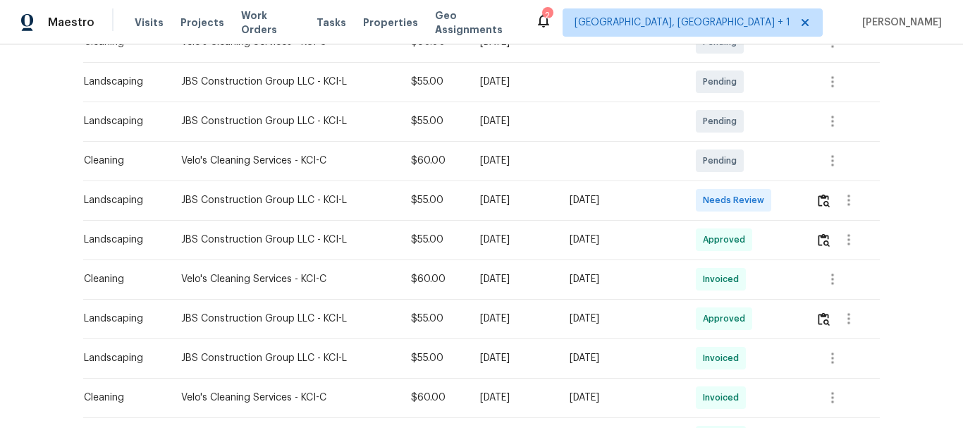
scroll to position [282, 0]
click at [815, 193] on button "button" at bounding box center [823, 200] width 16 height 34
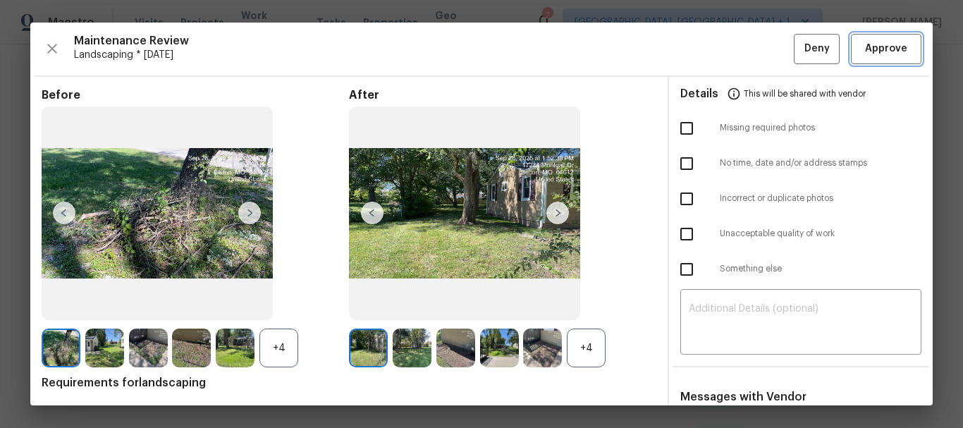
click at [862, 44] on span "Approve" at bounding box center [886, 49] width 48 height 18
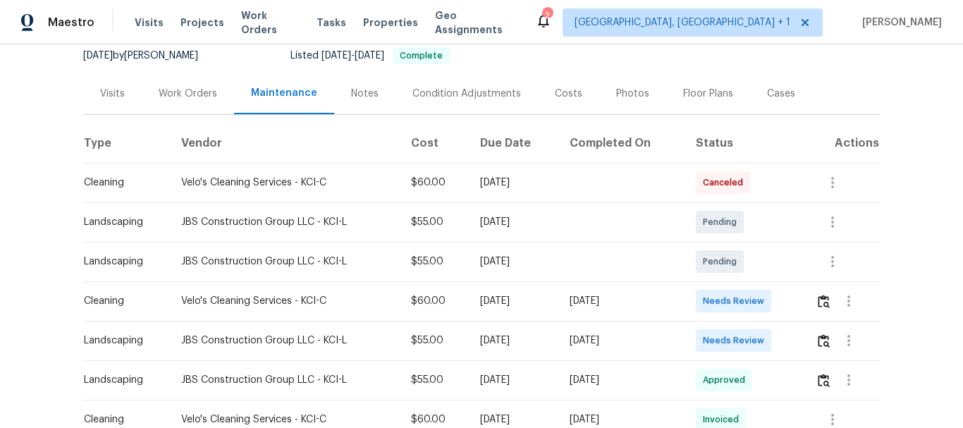
scroll to position [282, 0]
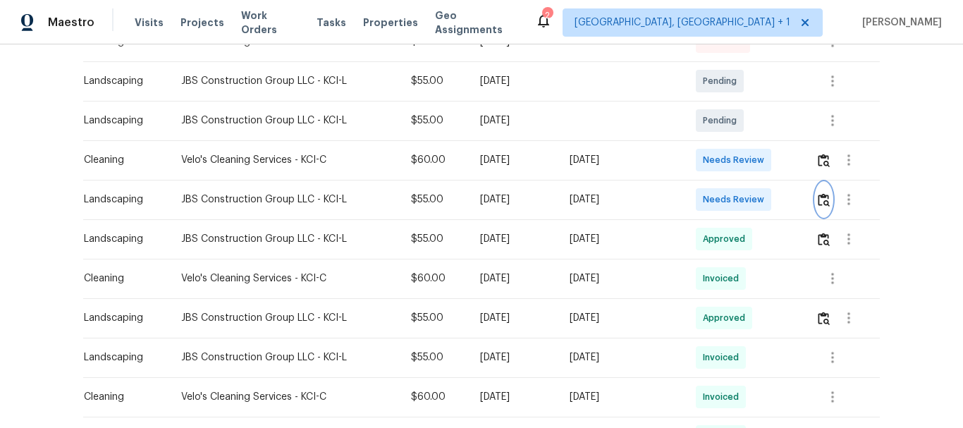
click at [819, 194] on img "button" at bounding box center [823, 199] width 12 height 13
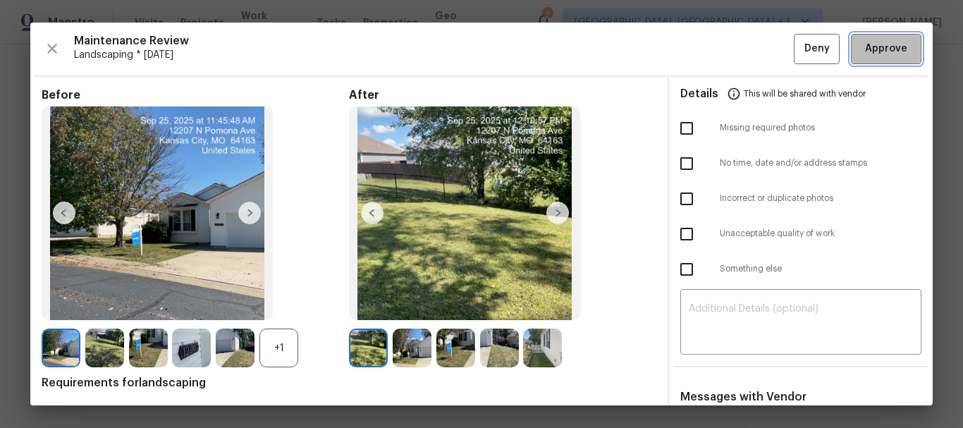
click at [879, 42] on span "Approve" at bounding box center [886, 49] width 42 height 18
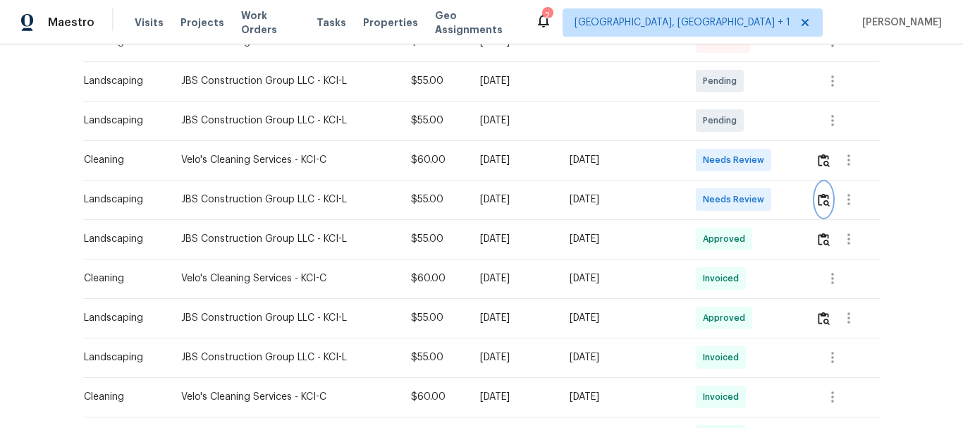
click at [819, 197] on img "button" at bounding box center [823, 199] width 12 height 13
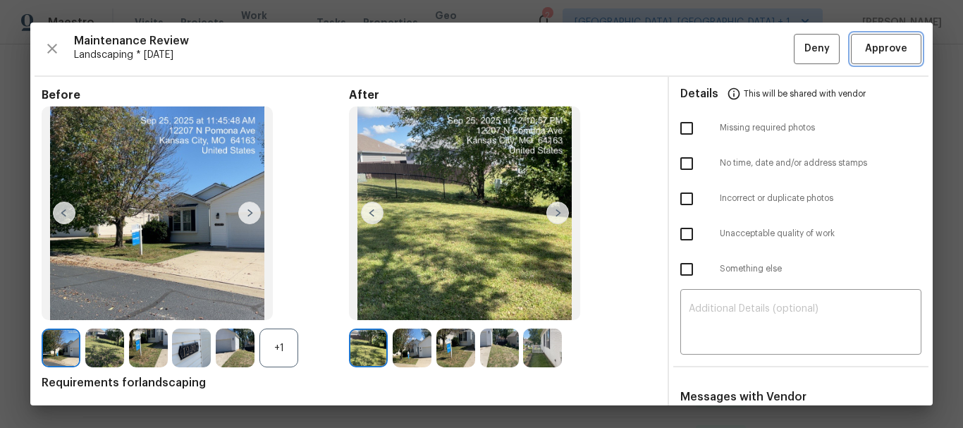
click at [881, 35] on button "Approve" at bounding box center [886, 49] width 70 height 30
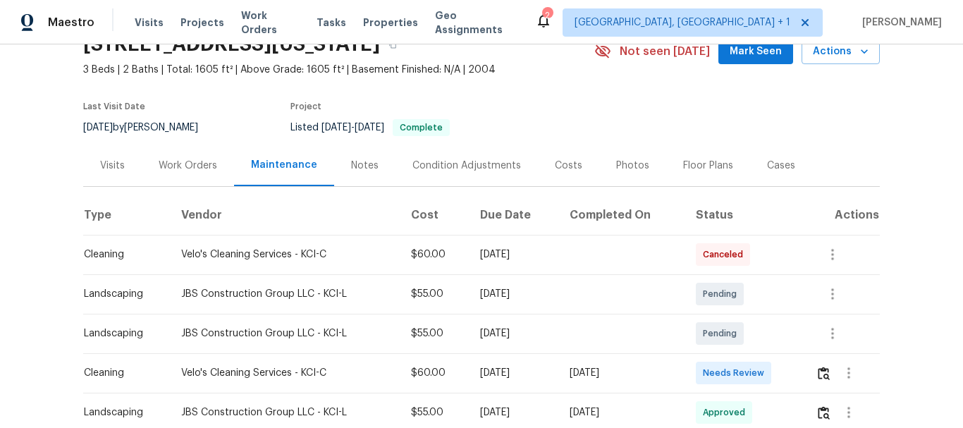
scroll to position [211, 0]
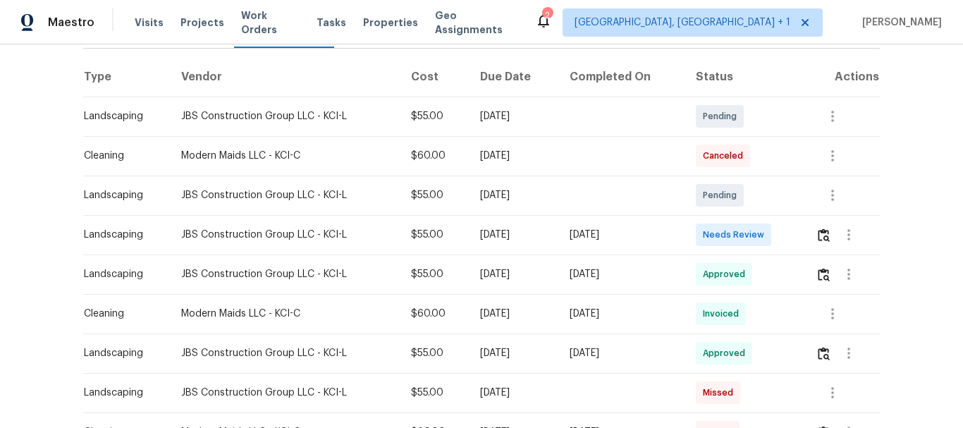
scroll to position [282, 0]
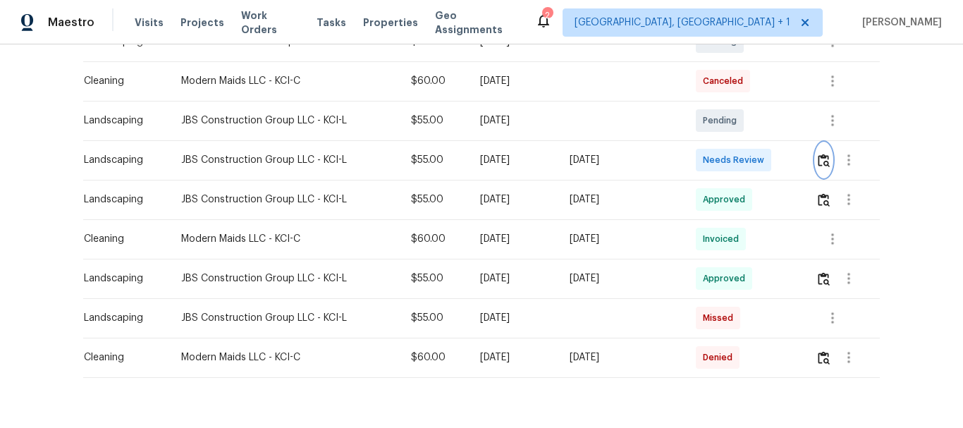
click at [820, 169] on button "button" at bounding box center [823, 160] width 16 height 34
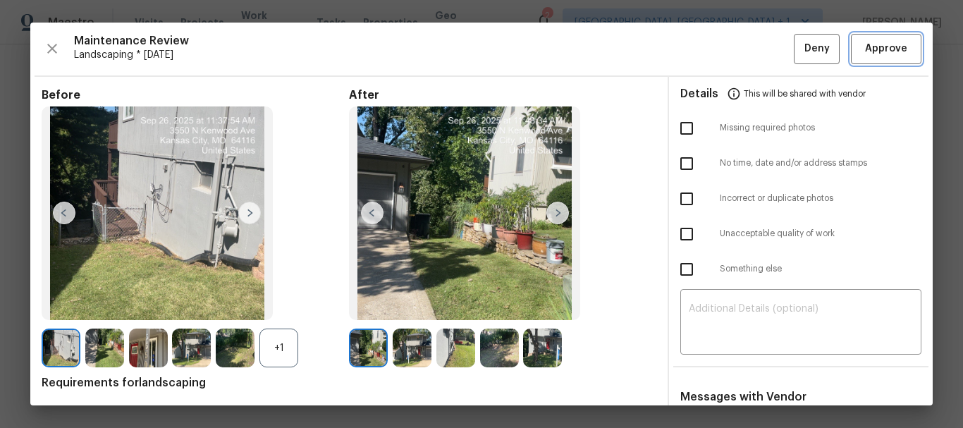
click at [875, 37] on button "Approve" at bounding box center [886, 49] width 70 height 30
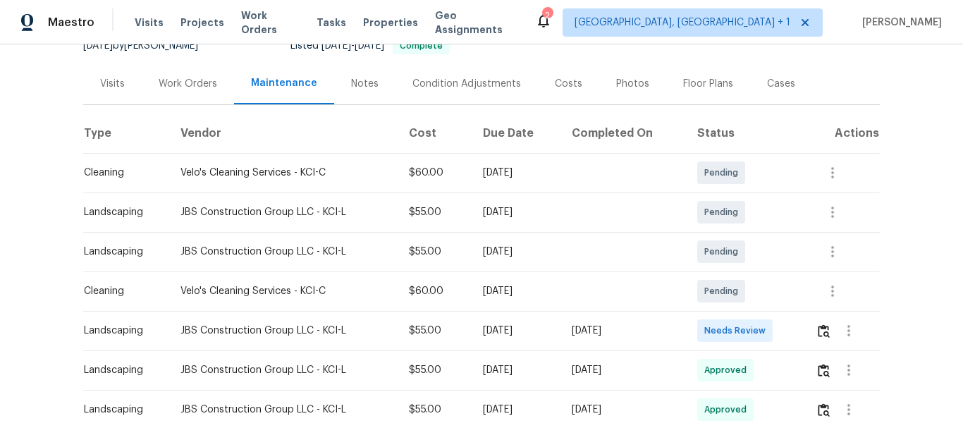
scroll to position [282, 0]
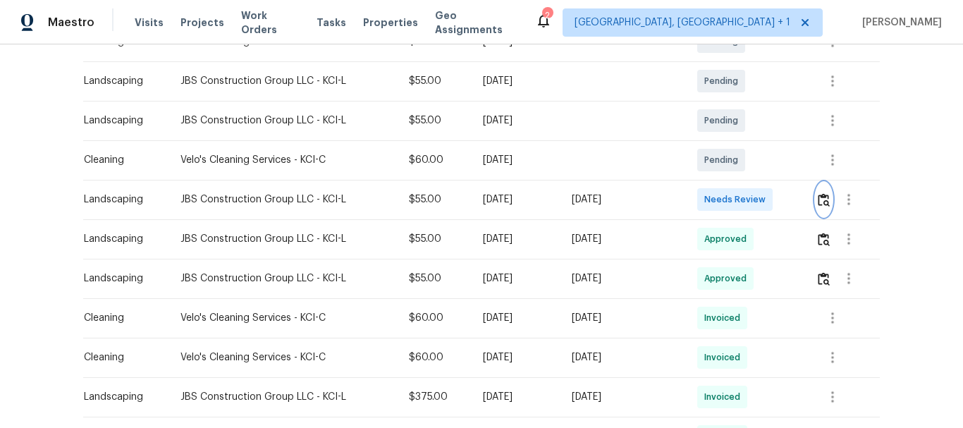
click at [827, 193] on img "button" at bounding box center [823, 199] width 12 height 13
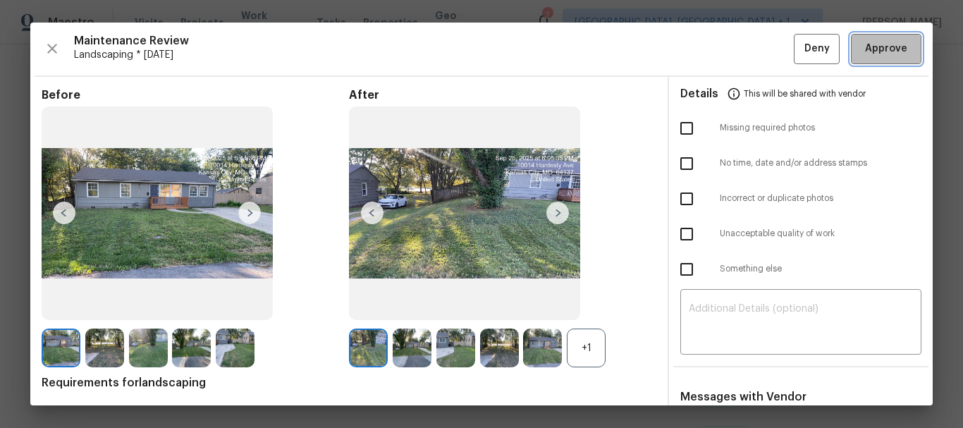
click at [876, 47] on span "Approve" at bounding box center [886, 49] width 42 height 18
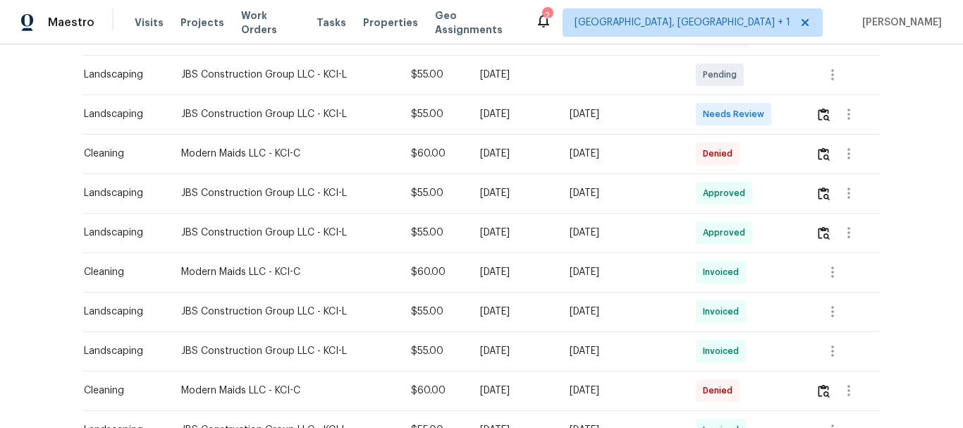
scroll to position [352, 0]
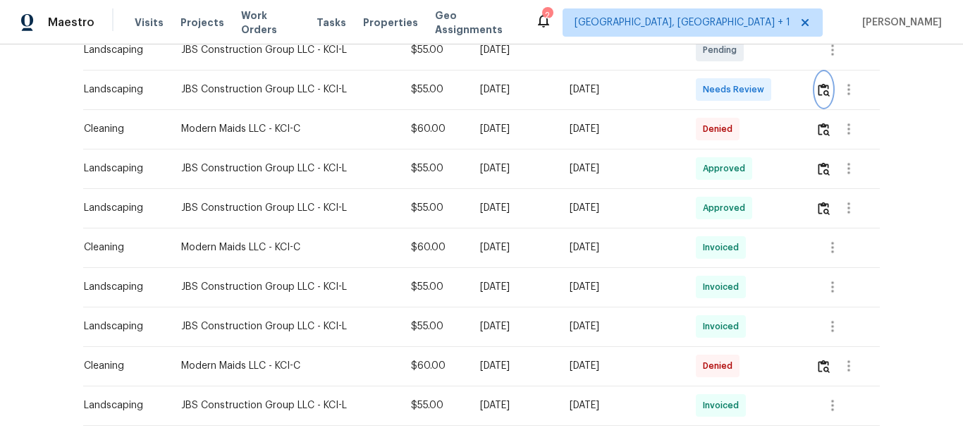
click at [822, 92] on img "button" at bounding box center [823, 89] width 12 height 13
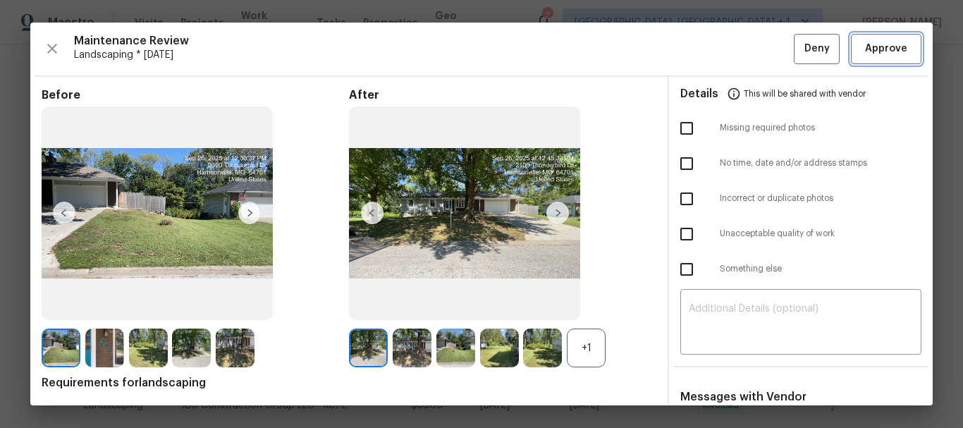
click at [886, 49] on span "Approve" at bounding box center [886, 49] width 42 height 18
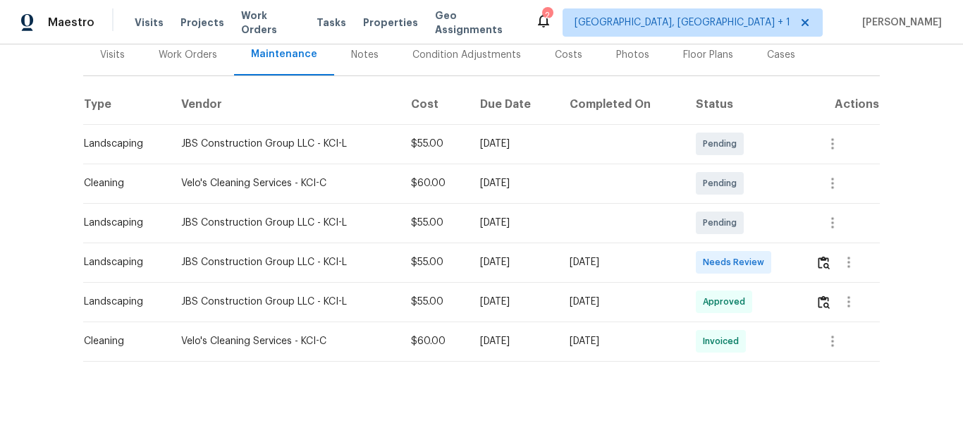
scroll to position [209, 0]
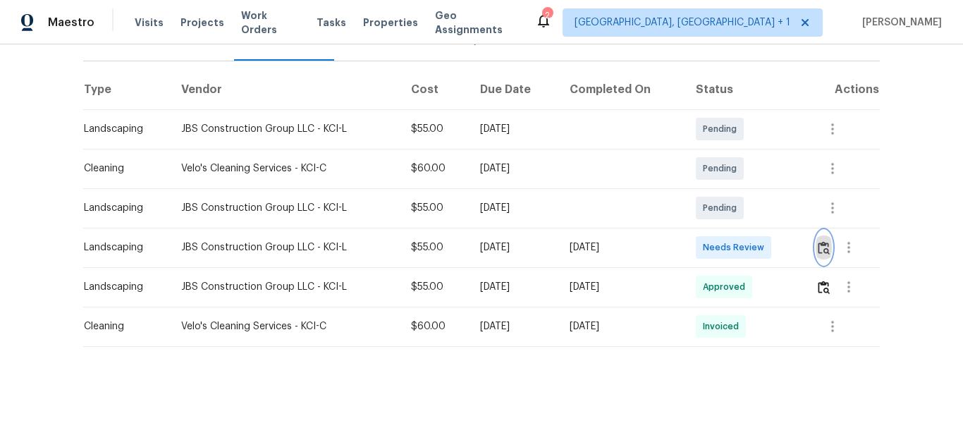
click at [820, 241] on img "button" at bounding box center [823, 247] width 12 height 13
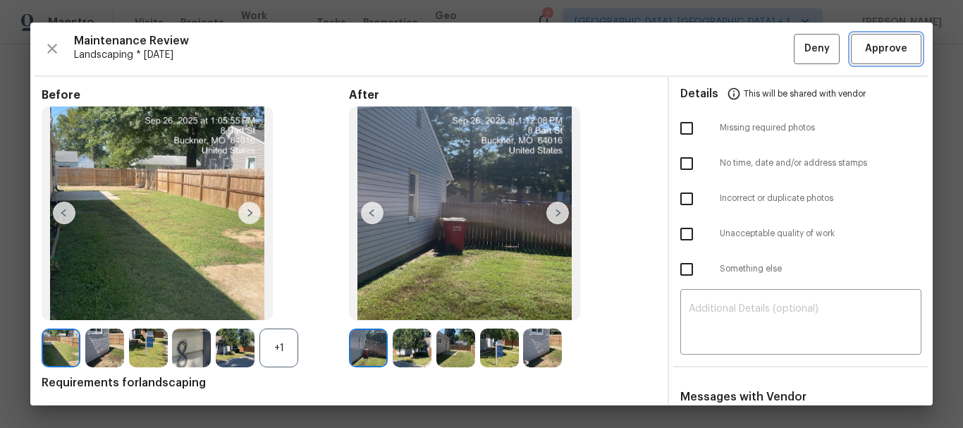
click at [877, 42] on span "Approve" at bounding box center [886, 49] width 42 height 18
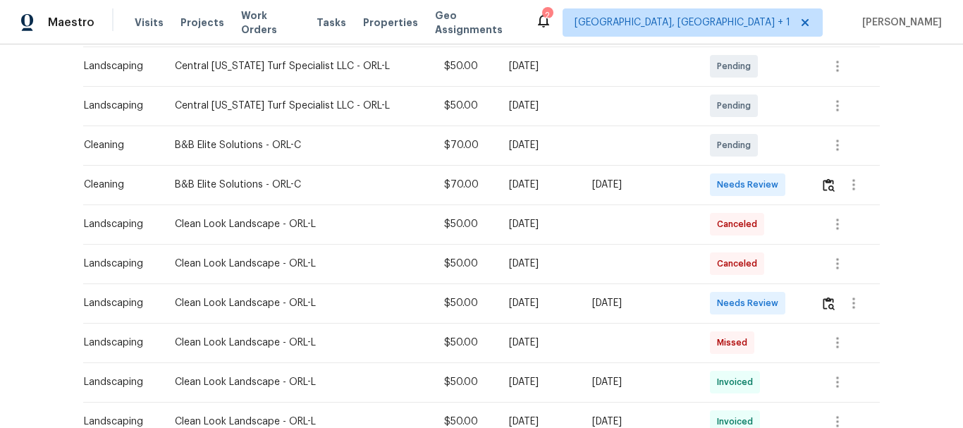
scroll to position [282, 0]
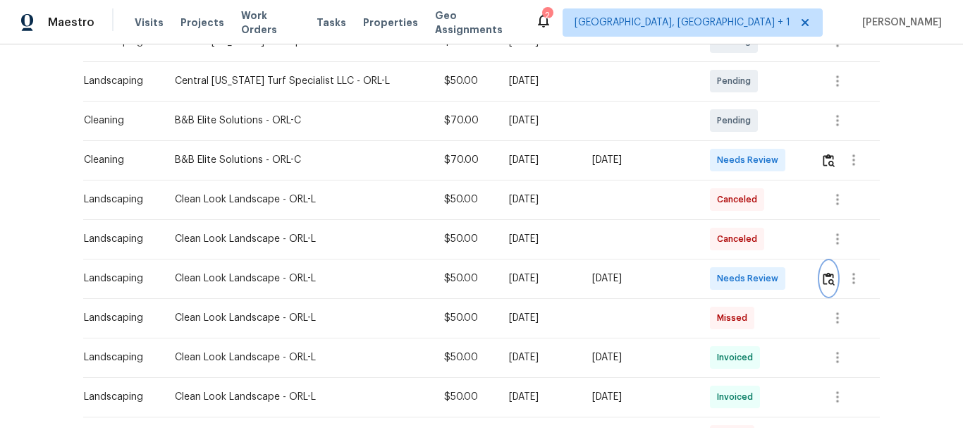
click at [822, 272] on img "button" at bounding box center [828, 278] width 12 height 13
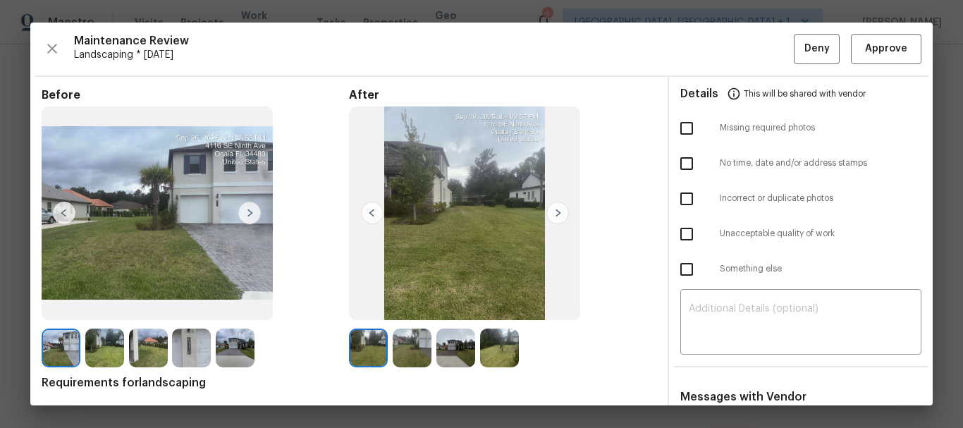
click at [879, 32] on div "Maintenance Review Landscaping * Mon, Sep 22 Deny Approve Before After Requirem…" at bounding box center [481, 214] width 902 height 383
click at [880, 48] on span "Approve" at bounding box center [886, 49] width 42 height 18
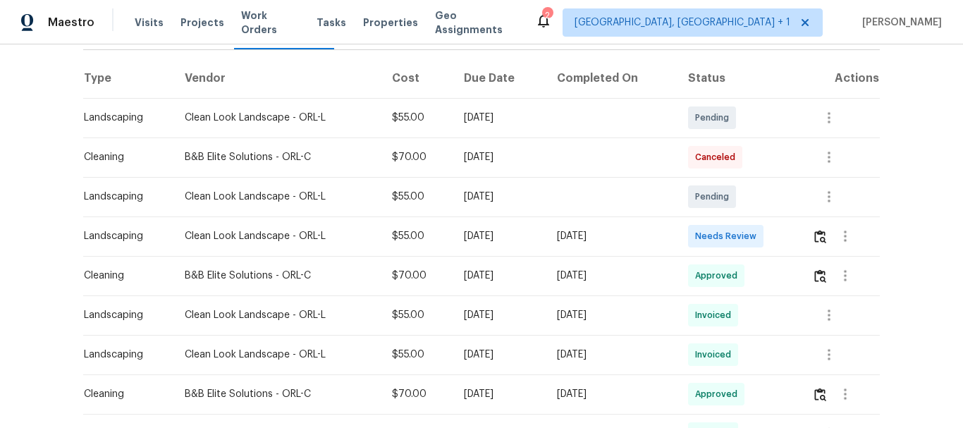
scroll to position [211, 0]
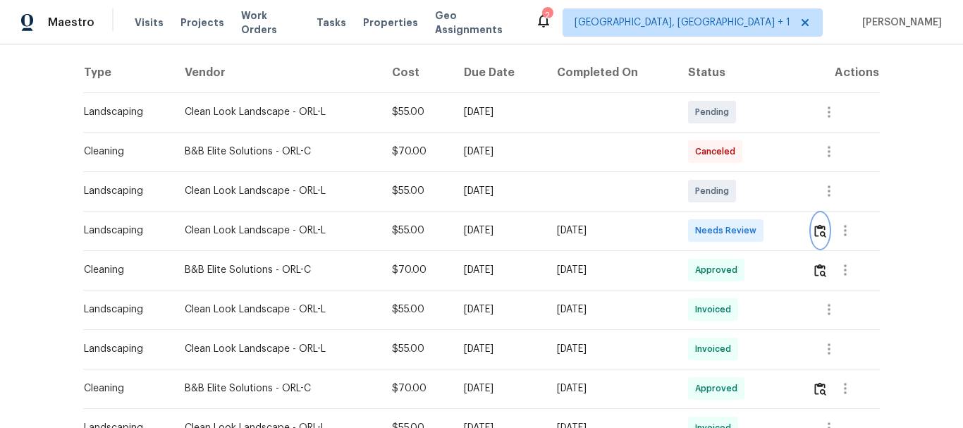
click at [820, 224] on img "button" at bounding box center [820, 230] width 12 height 13
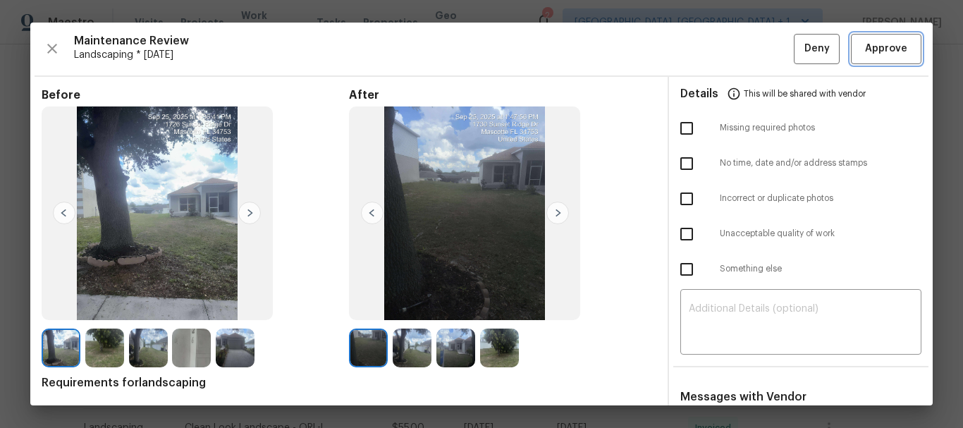
click at [884, 39] on button "Approve" at bounding box center [886, 49] width 70 height 30
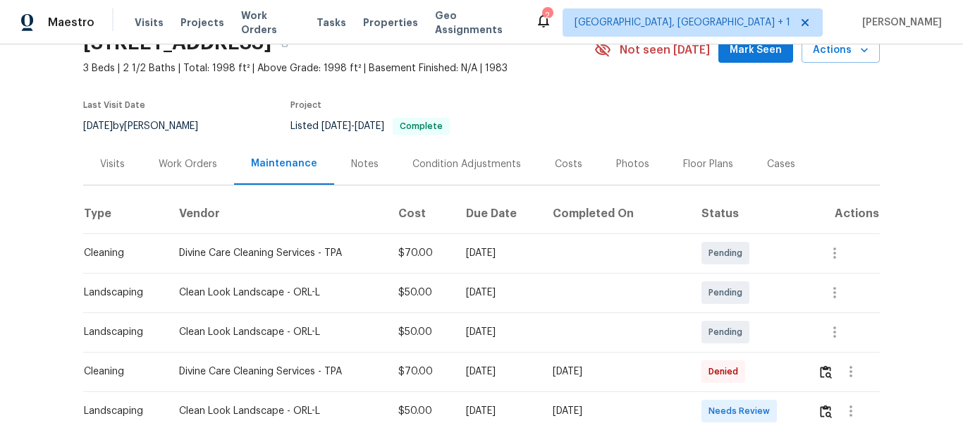
scroll to position [211, 0]
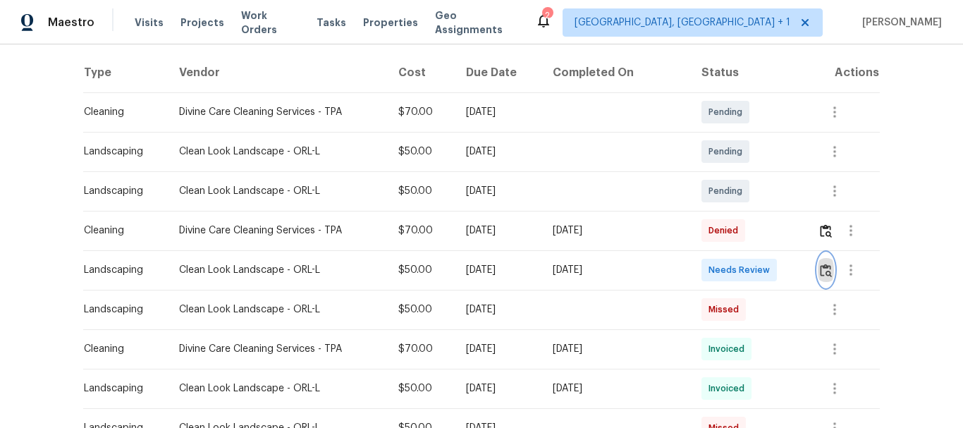
click at [823, 273] on img "button" at bounding box center [826, 270] width 12 height 13
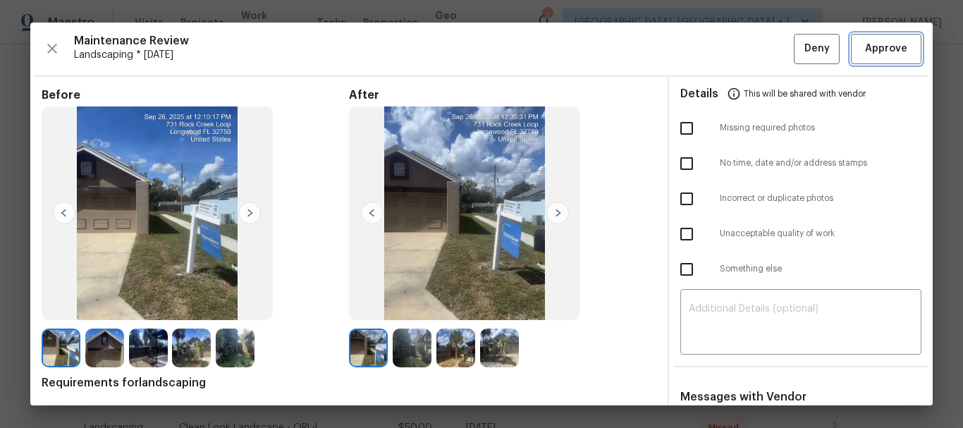
click at [865, 44] on span "Approve" at bounding box center [886, 49] width 42 height 18
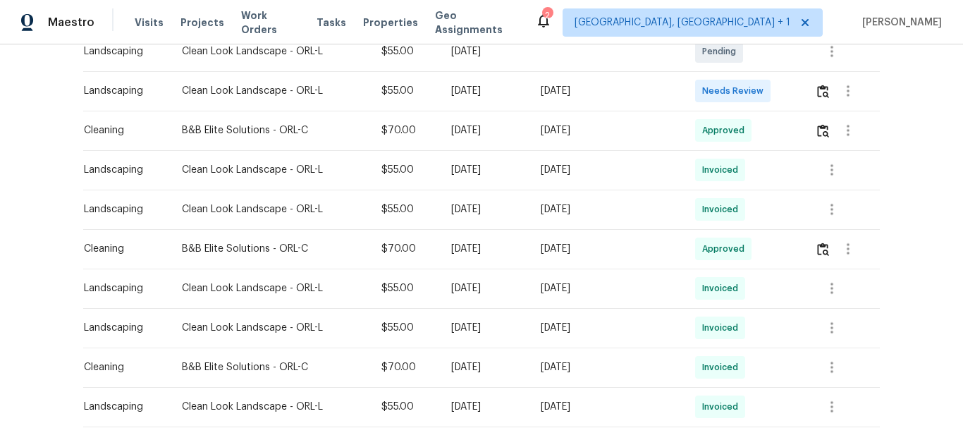
scroll to position [352, 0]
click at [815, 78] on button "button" at bounding box center [823, 90] width 16 height 34
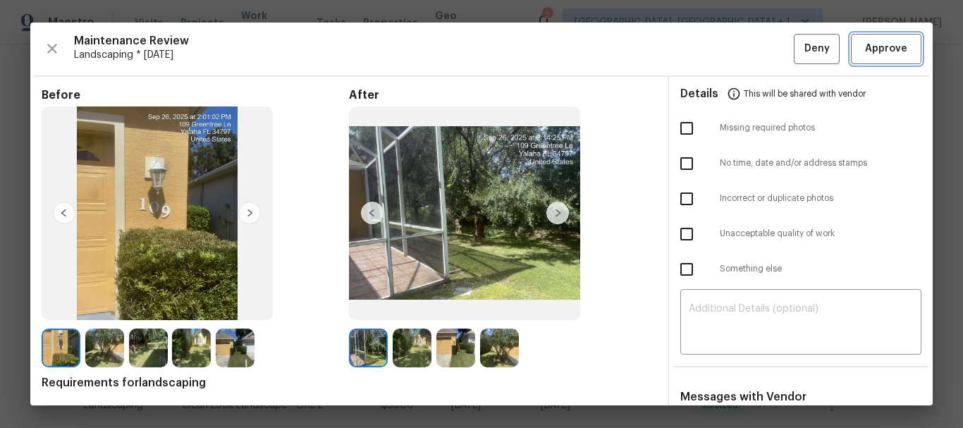
click at [876, 47] on span "Approve" at bounding box center [886, 49] width 42 height 18
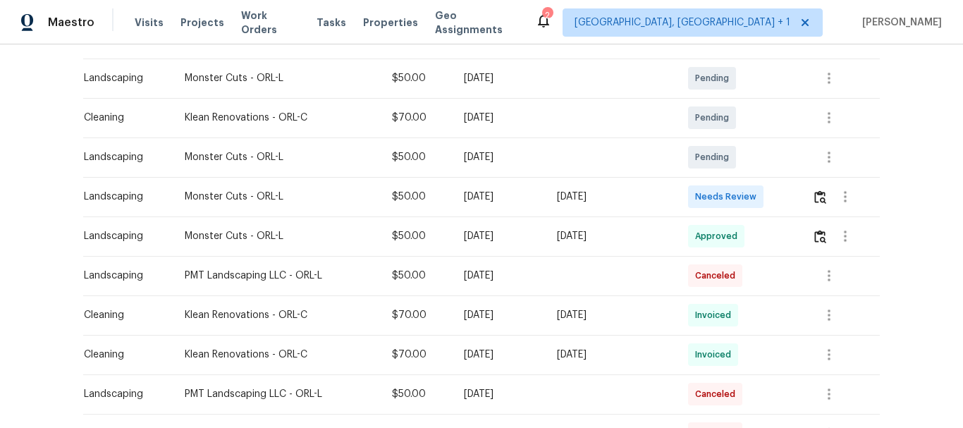
scroll to position [352, 0]
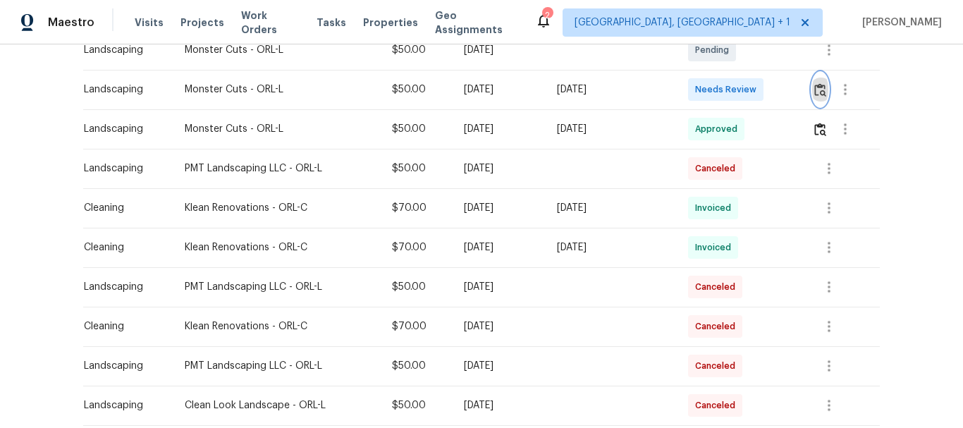
click at [823, 88] on img "button" at bounding box center [820, 89] width 12 height 13
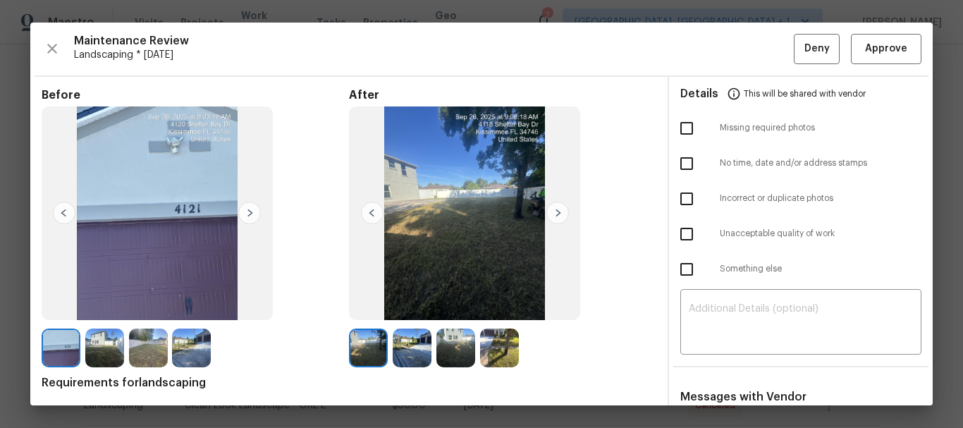
click at [712, 300] on div "​" at bounding box center [800, 323] width 241 height 62
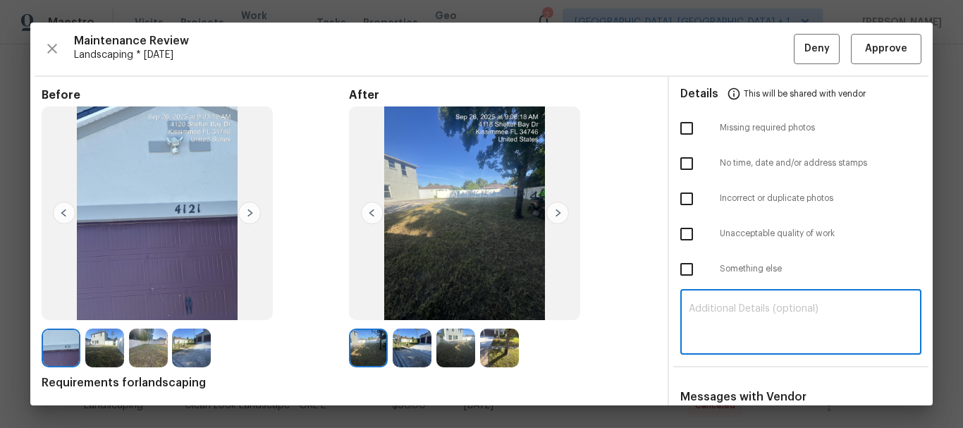
paste textarea "Maintenance Audit Team: Hello! Unfortunately, this landscaping visit completed …"
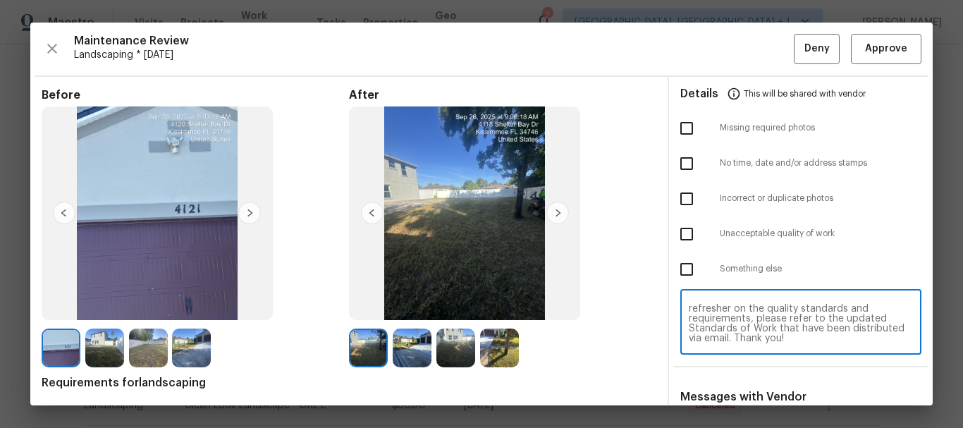
scroll to position [115, 0]
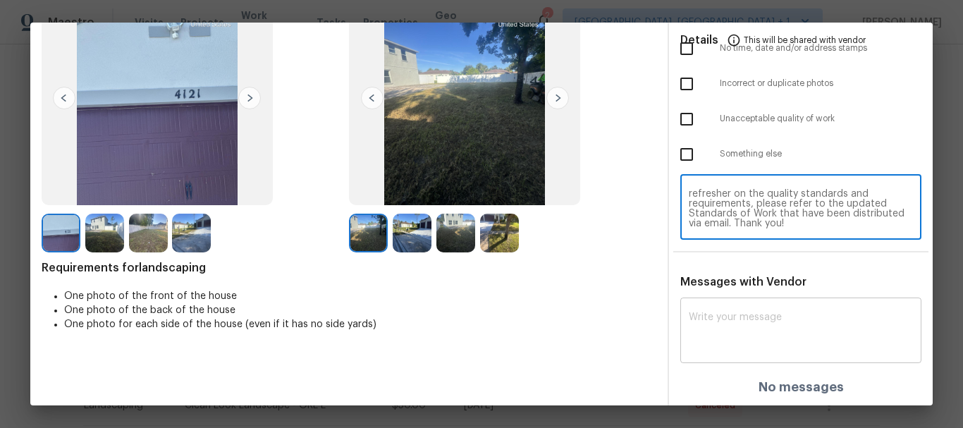
type textarea "Maintenance Audit Team: Hello! Unfortunately, this landscaping visit completed …"
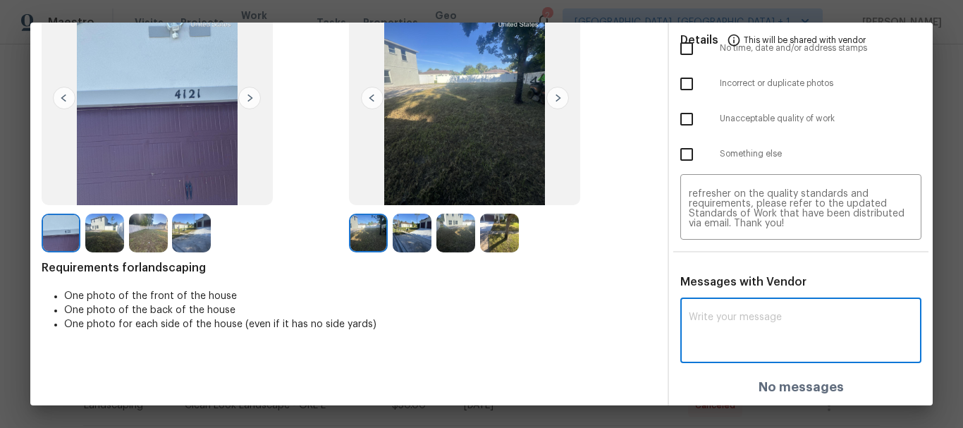
click at [706, 316] on textarea at bounding box center [800, 331] width 224 height 39
paste textarea "Maintenance Audit Team: Hello! Unfortunately, this landscaping visit completed …"
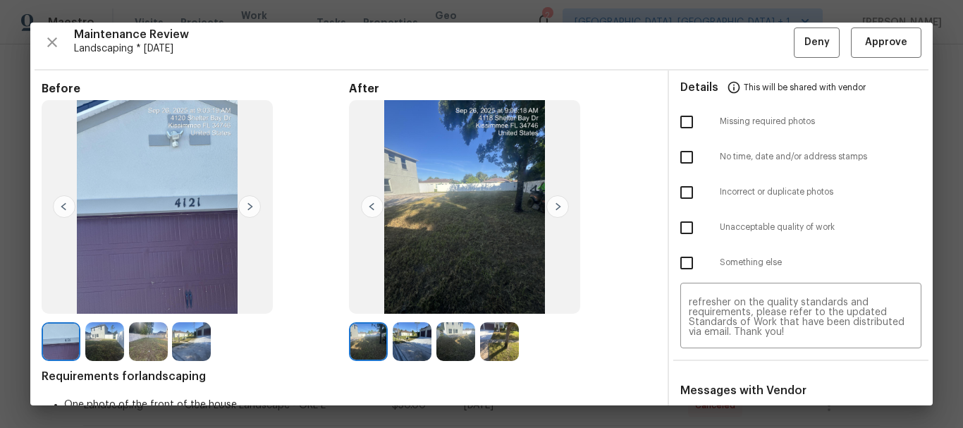
scroll to position [0, 0]
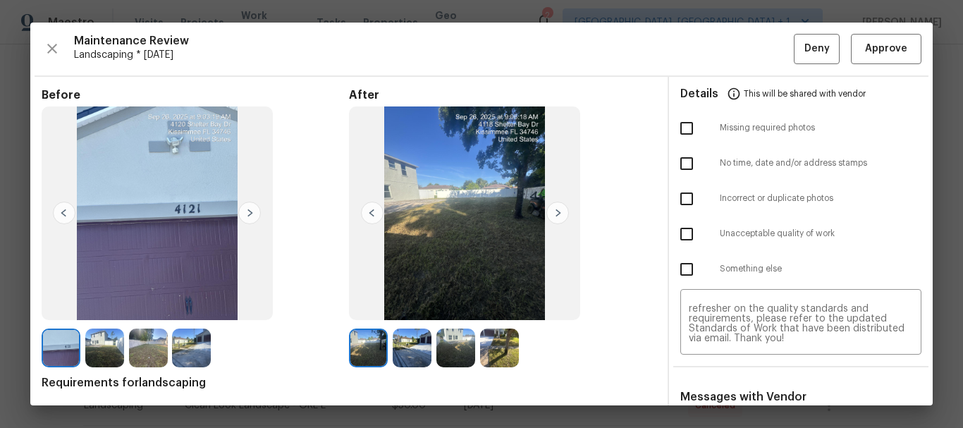
type textarea "Maintenance Audit Team: Hello! Unfortunately, this landscaping visit completed …"
click at [681, 132] on input "checkbox" at bounding box center [687, 128] width 30 height 30
checkbox input "true"
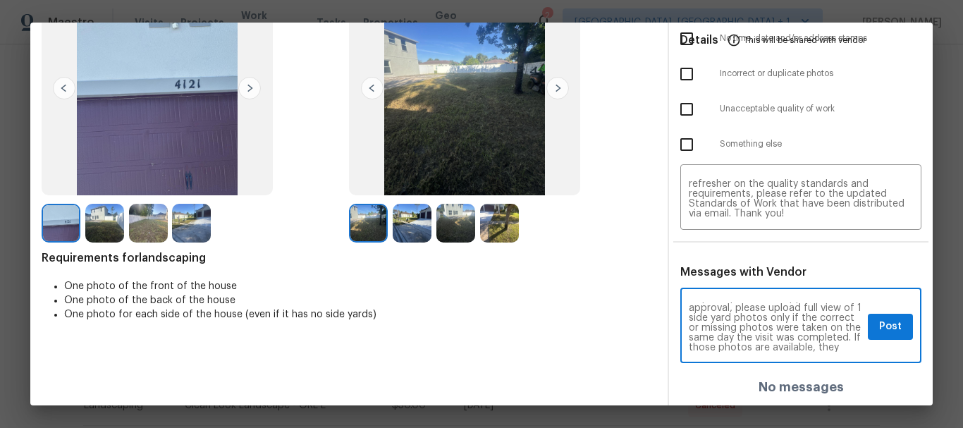
scroll to position [56, 0]
click at [867, 331] on button "Post" at bounding box center [889, 327] width 45 height 26
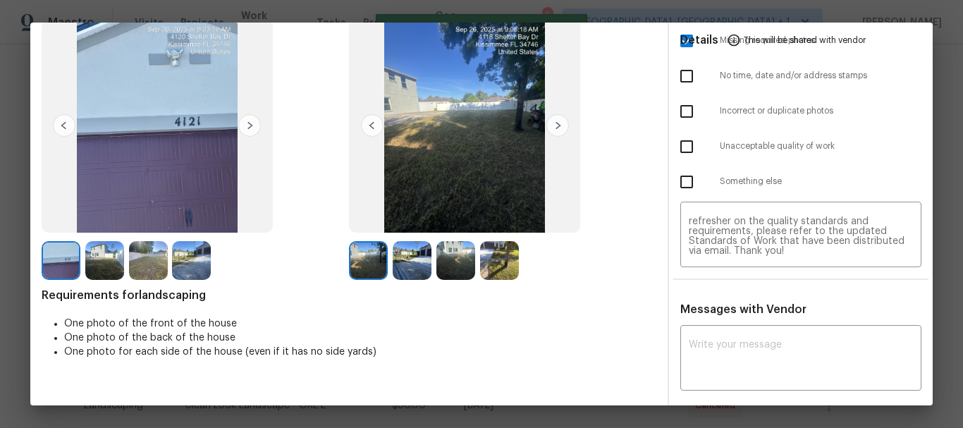
scroll to position [0, 0]
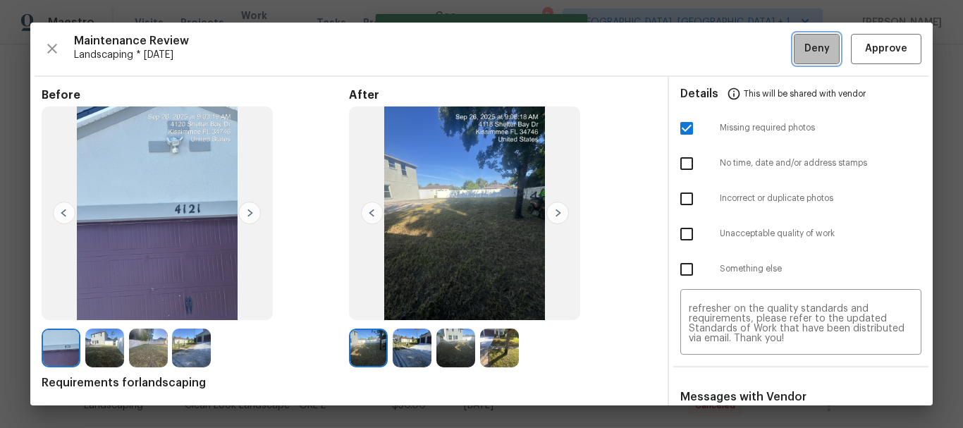
click at [813, 39] on button "Deny" at bounding box center [816, 49] width 46 height 30
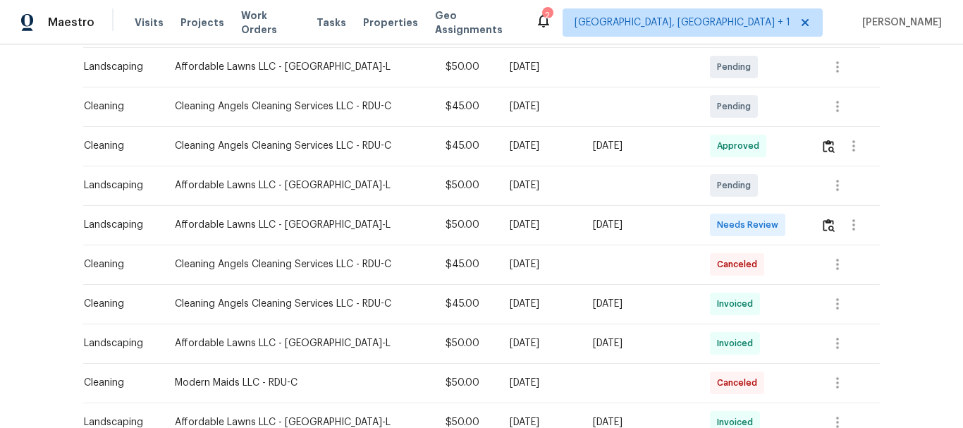
scroll to position [282, 0]
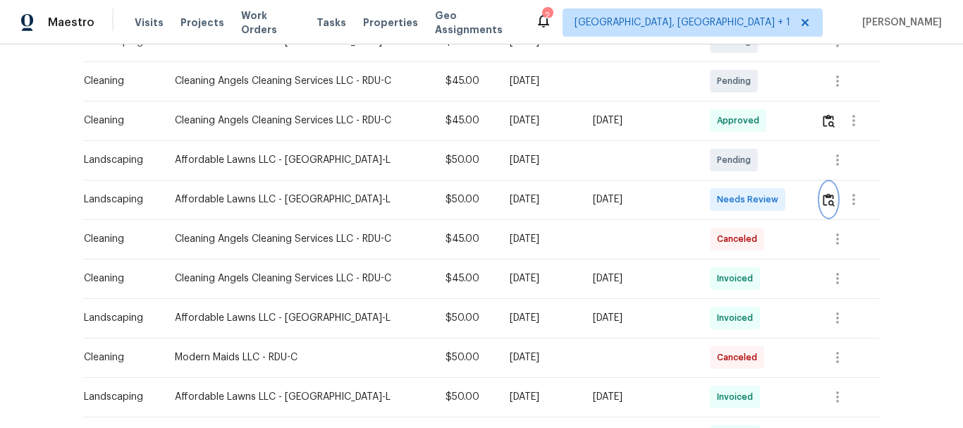
click at [827, 202] on img "button" at bounding box center [828, 199] width 12 height 13
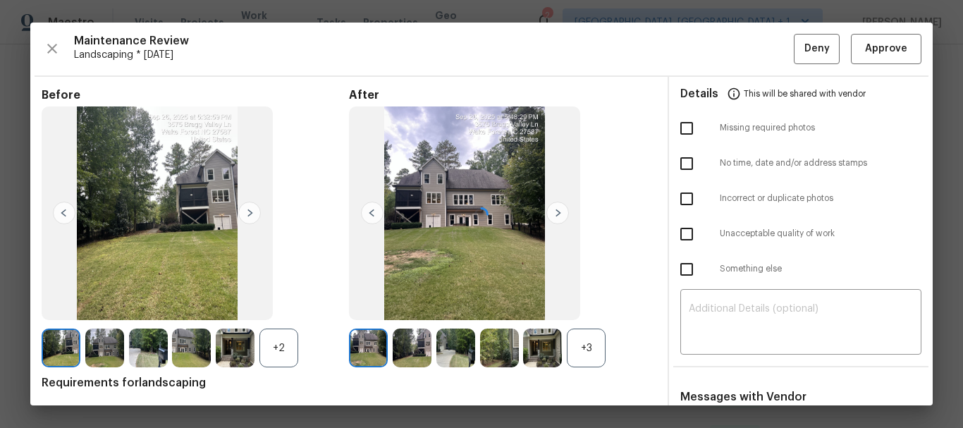
click at [877, 51] on div at bounding box center [481, 214] width 902 height 383
click at [877, 51] on span "Approve" at bounding box center [886, 49] width 42 height 18
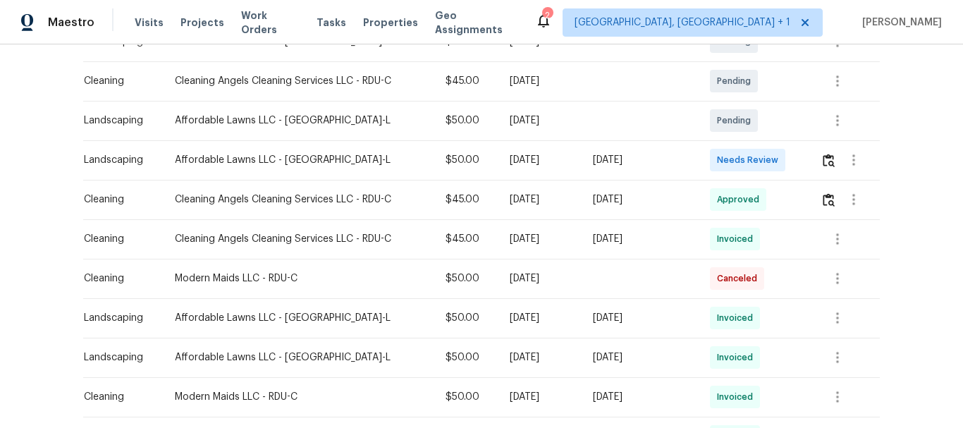
scroll to position [352, 0]
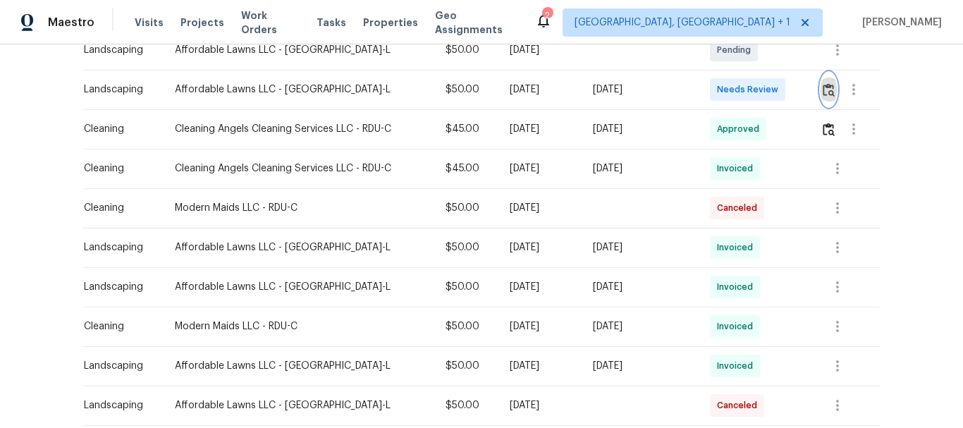
click at [824, 78] on button "button" at bounding box center [828, 90] width 16 height 34
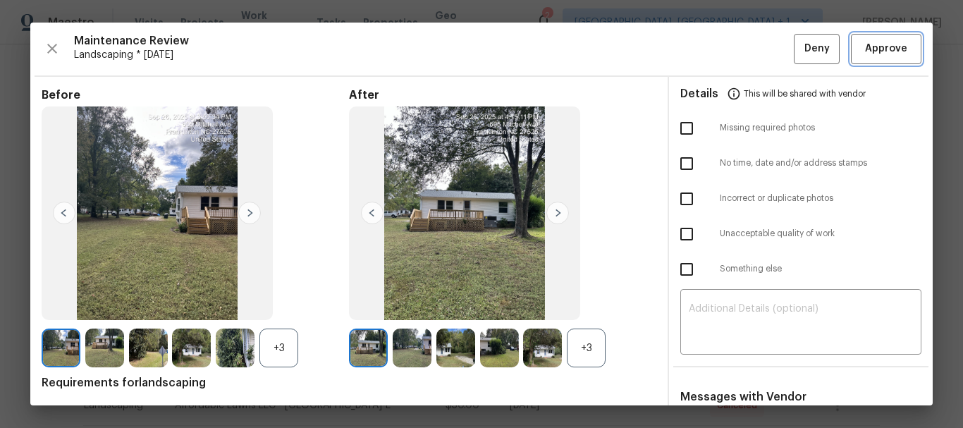
click at [884, 41] on span "Approve" at bounding box center [886, 49] width 42 height 18
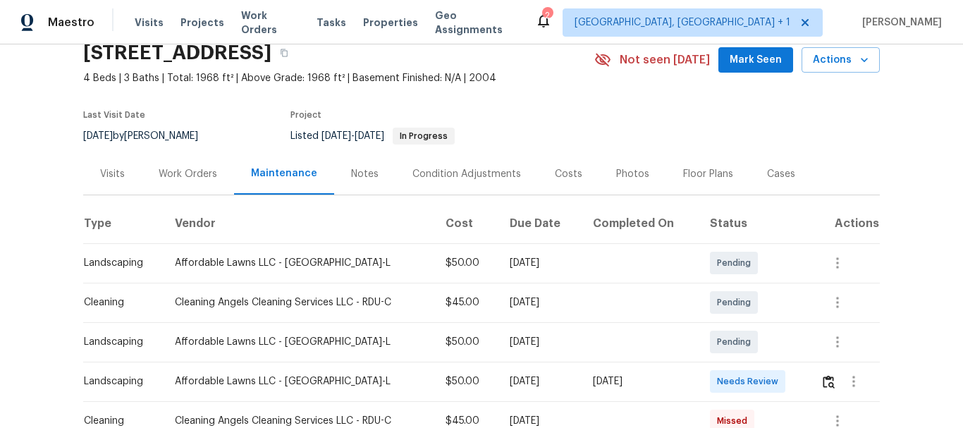
scroll to position [209, 0]
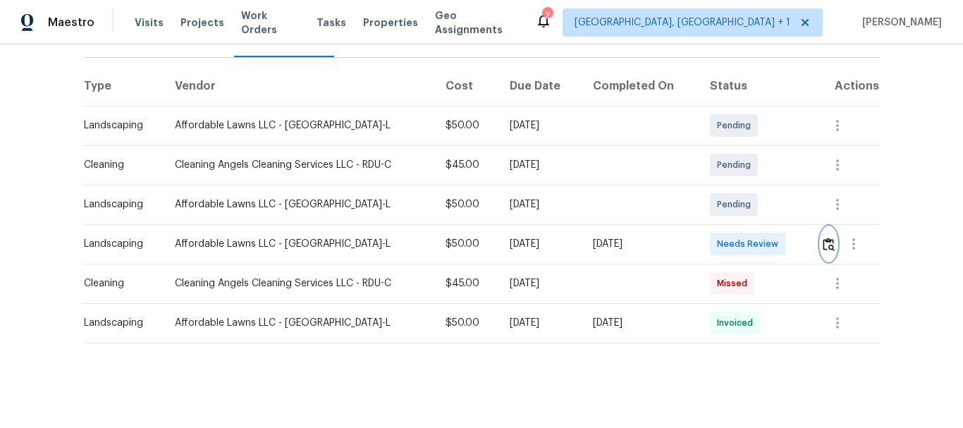
click at [832, 237] on img "button" at bounding box center [828, 243] width 12 height 13
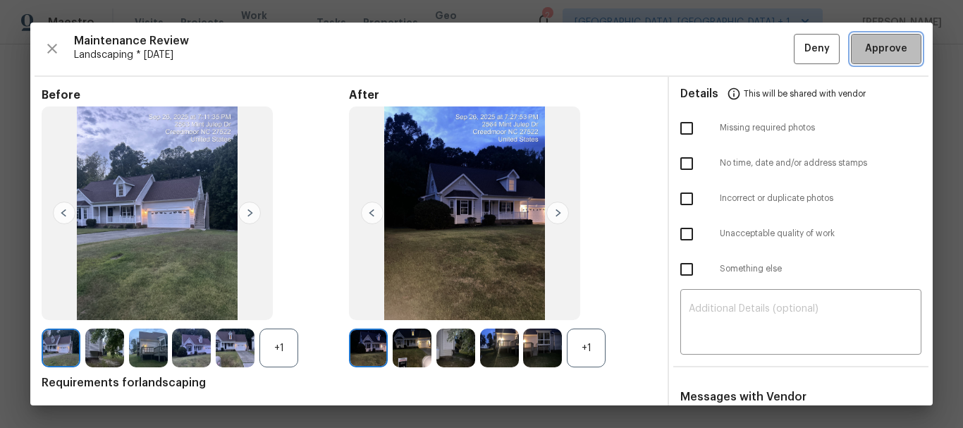
click at [868, 54] on span "Approve" at bounding box center [886, 49] width 42 height 18
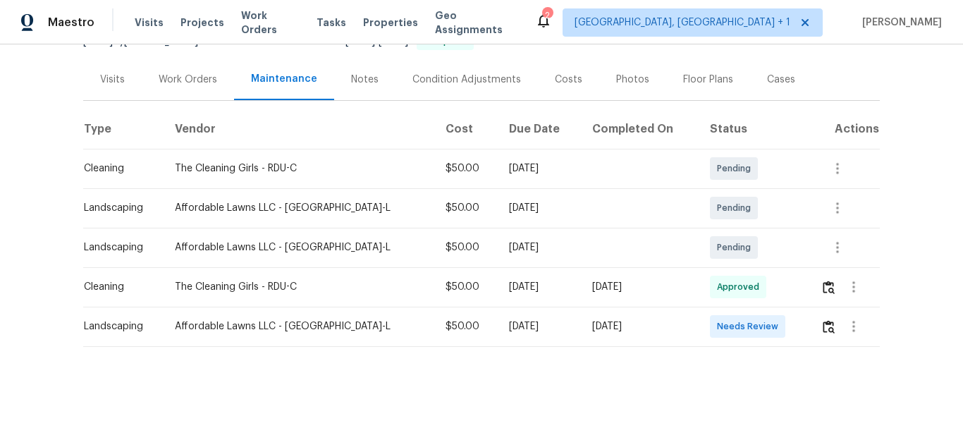
scroll to position [169, 0]
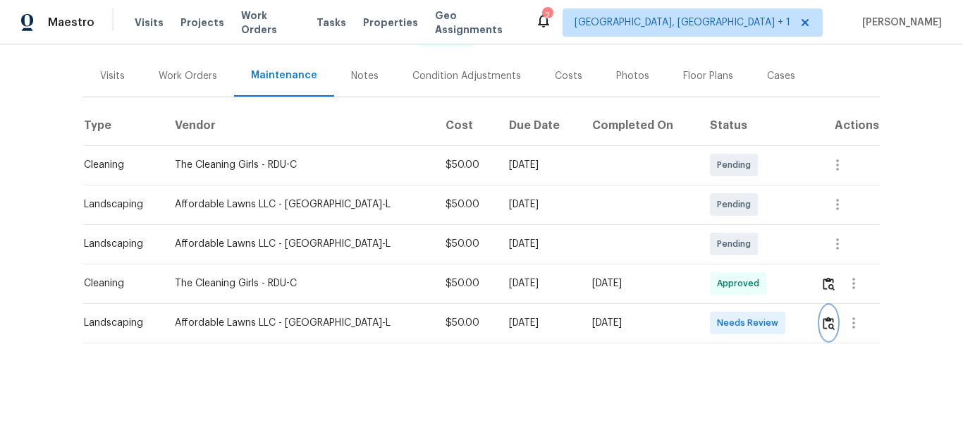
click at [822, 316] on img "button" at bounding box center [828, 322] width 12 height 13
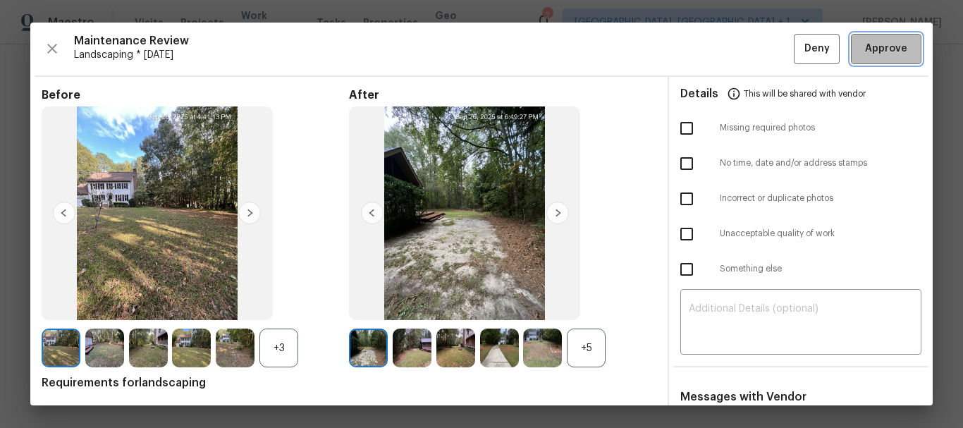
click at [858, 58] on button "Approve" at bounding box center [886, 49] width 70 height 30
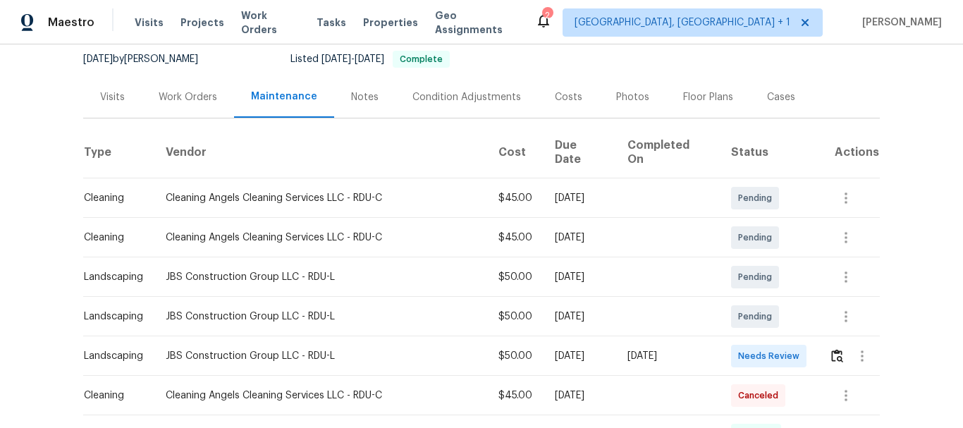
scroll to position [211, 0]
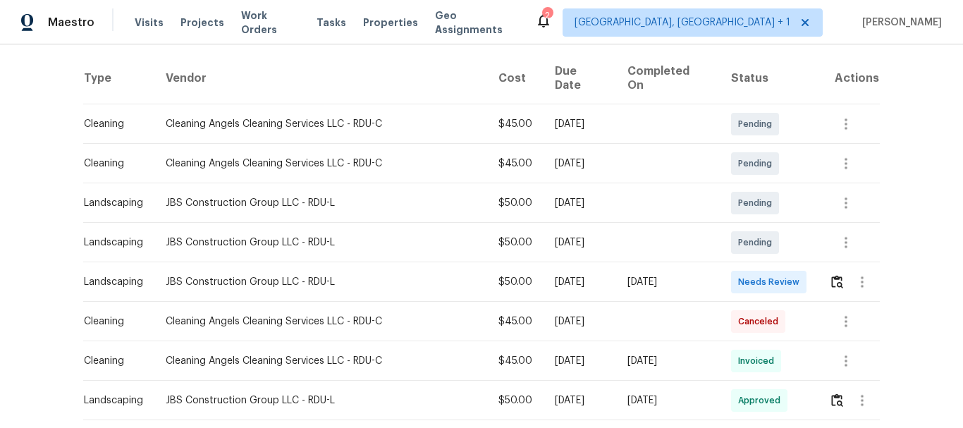
click at [817, 262] on td at bounding box center [848, 281] width 62 height 39
click at [820, 262] on td at bounding box center [848, 281] width 62 height 39
click at [831, 275] on img "button" at bounding box center [837, 281] width 12 height 13
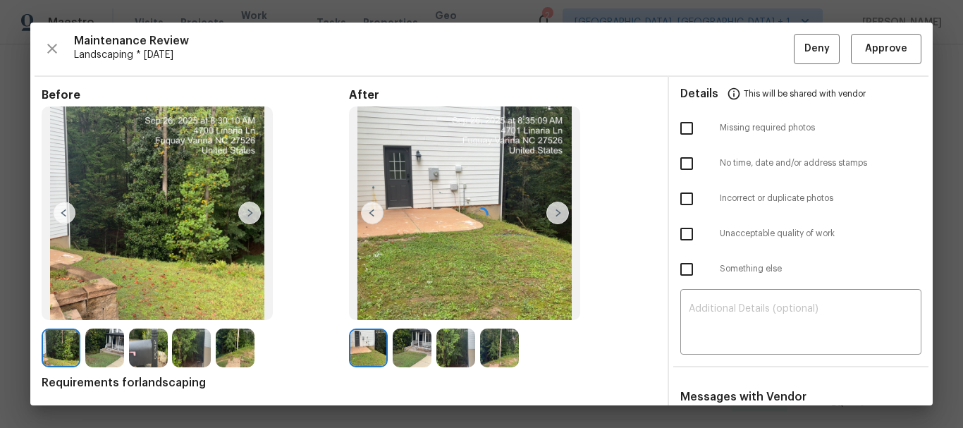
click at [863, 51] on div at bounding box center [481, 214] width 902 height 383
click at [865, 51] on span "Approve" at bounding box center [886, 49] width 42 height 18
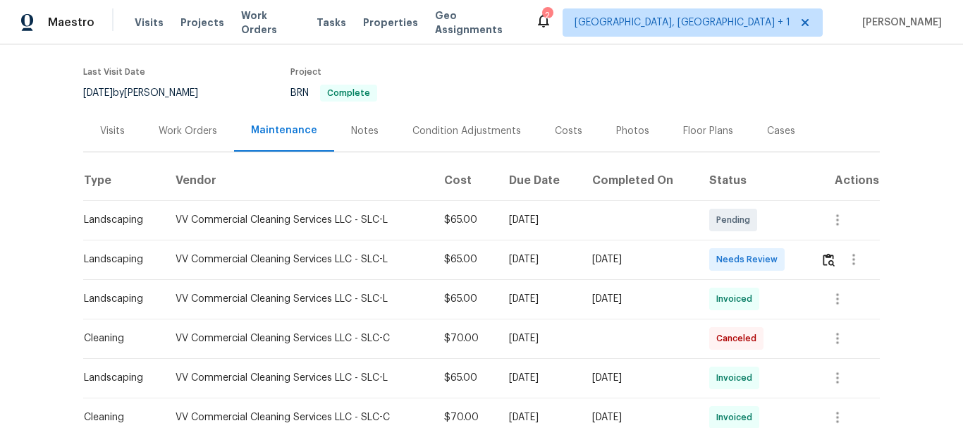
scroll to position [211, 0]
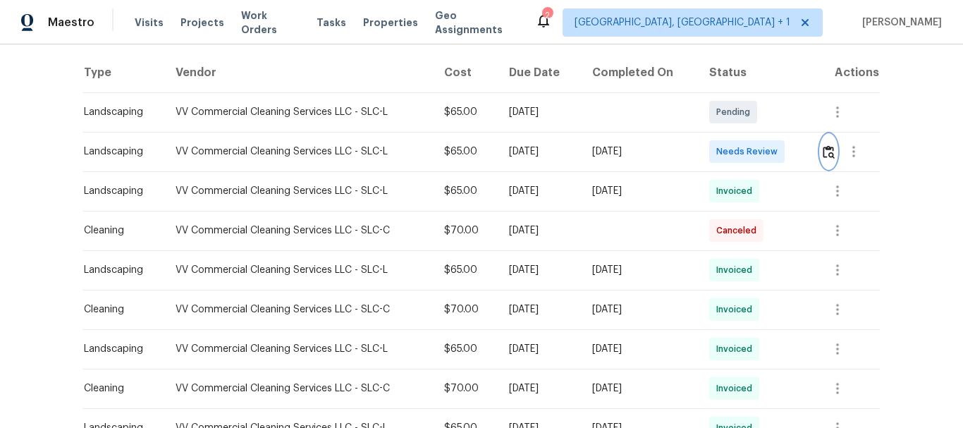
click at [828, 154] on img "button" at bounding box center [828, 151] width 12 height 13
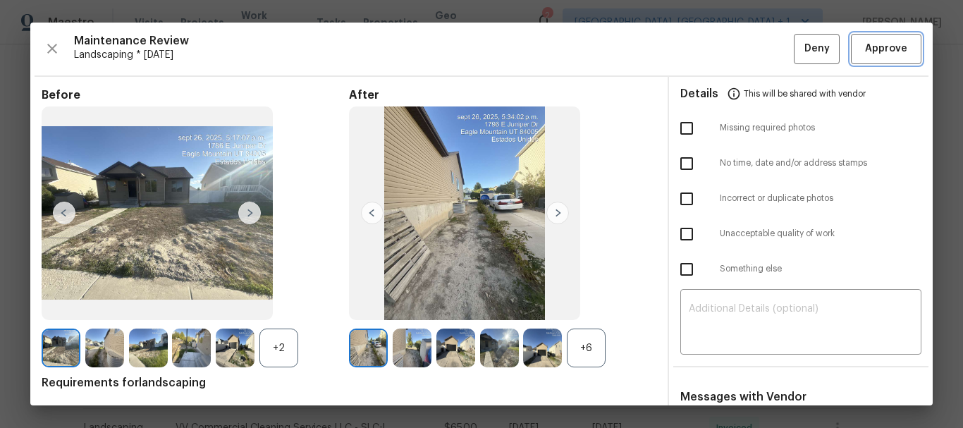
click at [865, 44] on span "Approve" at bounding box center [886, 49] width 42 height 18
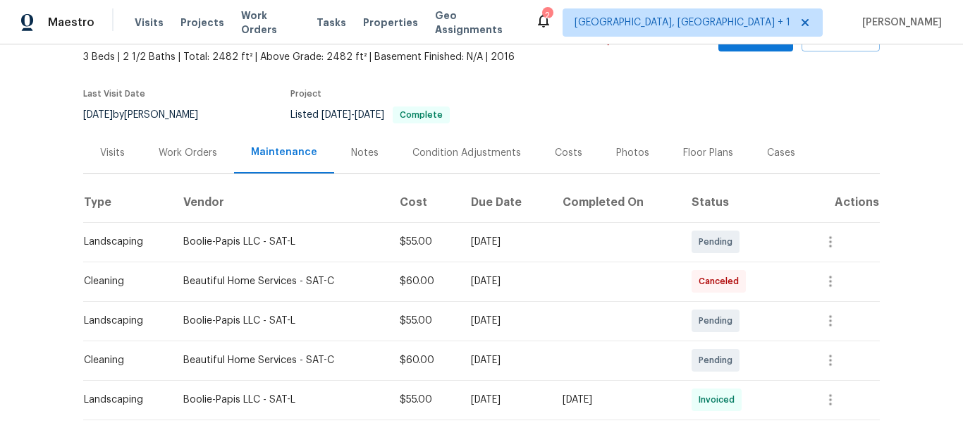
scroll to position [211, 0]
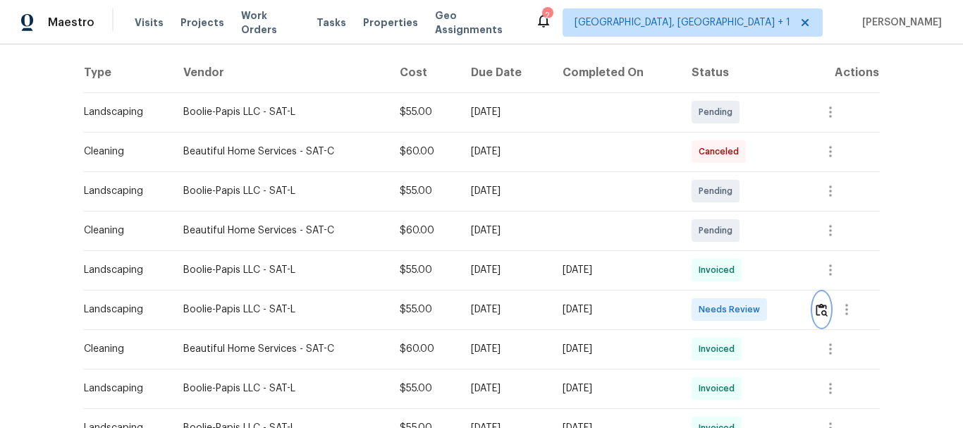
click at [822, 305] on img "button" at bounding box center [821, 309] width 12 height 13
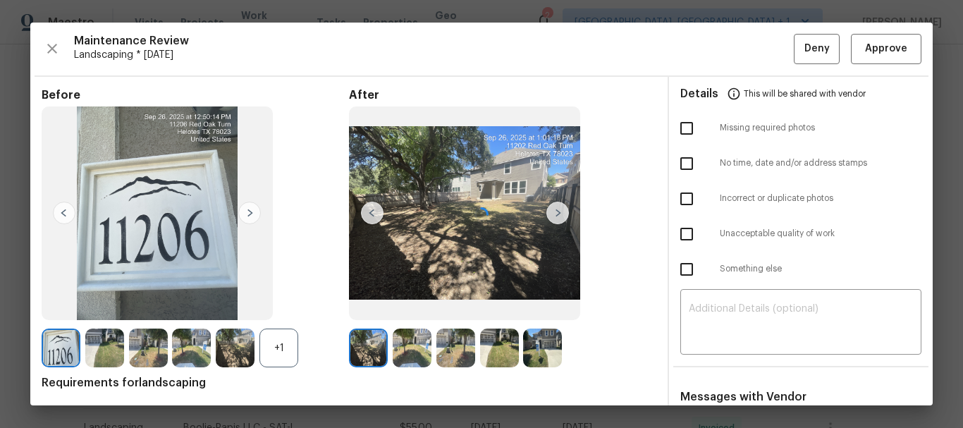
click at [864, 50] on div at bounding box center [481, 214] width 902 height 383
click at [865, 50] on span "Approve" at bounding box center [886, 49] width 42 height 18
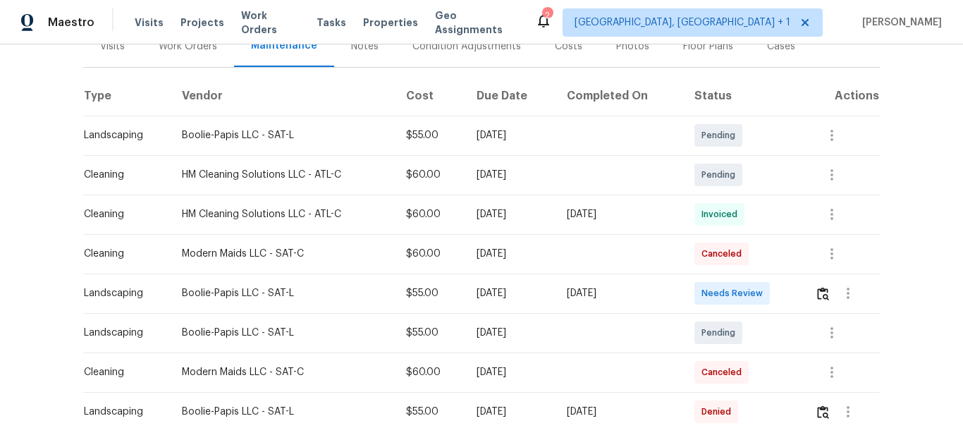
scroll to position [282, 0]
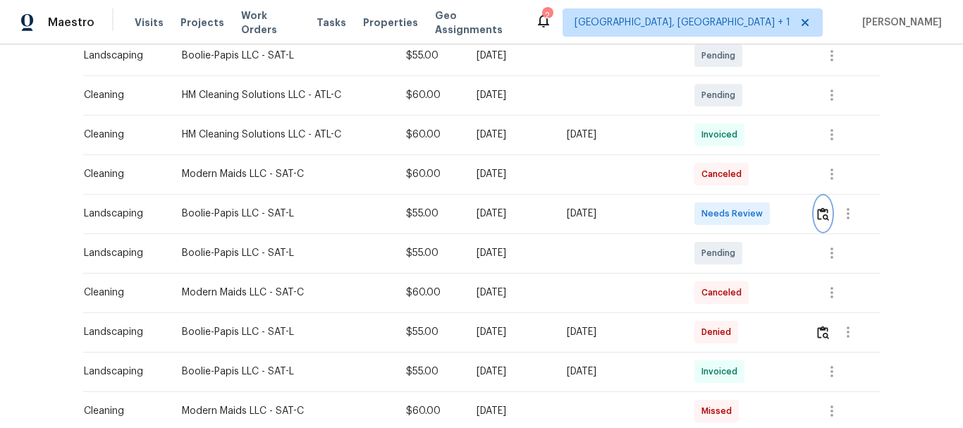
click at [824, 207] on img "button" at bounding box center [823, 213] width 12 height 13
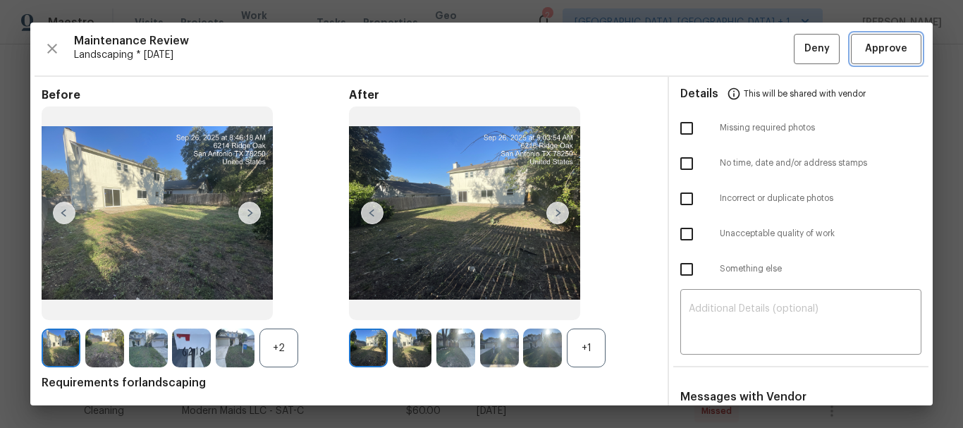
click at [862, 42] on span "Approve" at bounding box center [886, 49] width 48 height 18
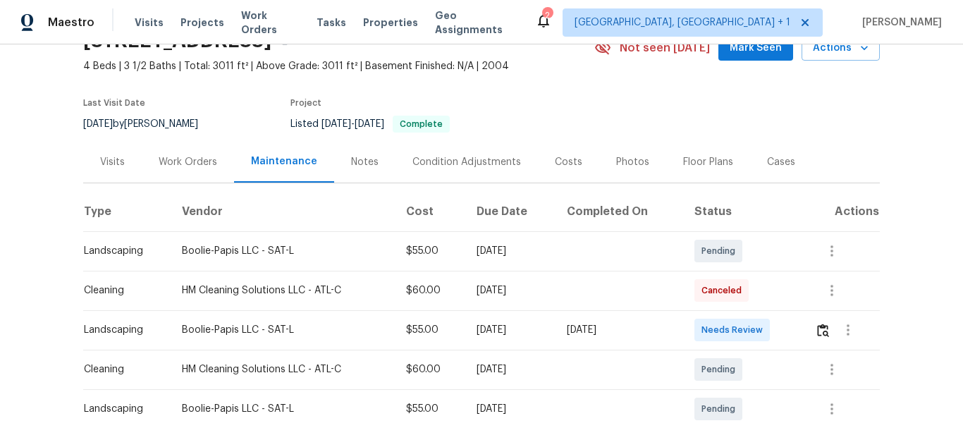
scroll to position [141, 0]
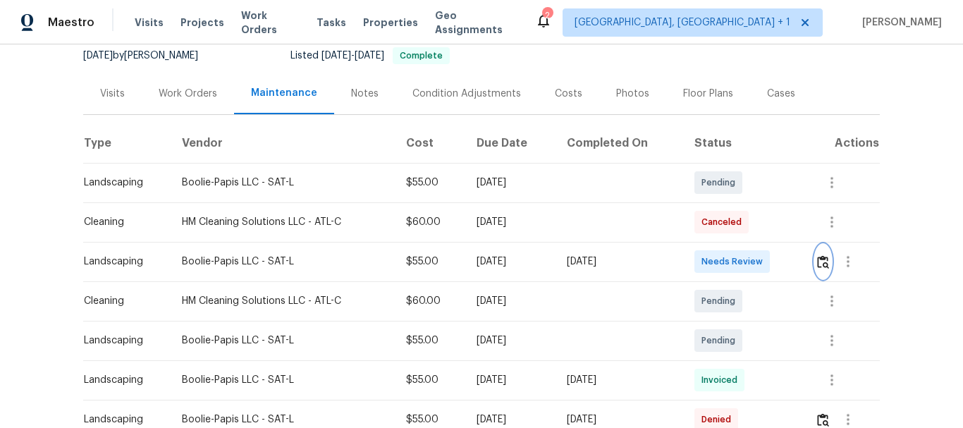
click at [825, 260] on img "button" at bounding box center [823, 261] width 12 height 13
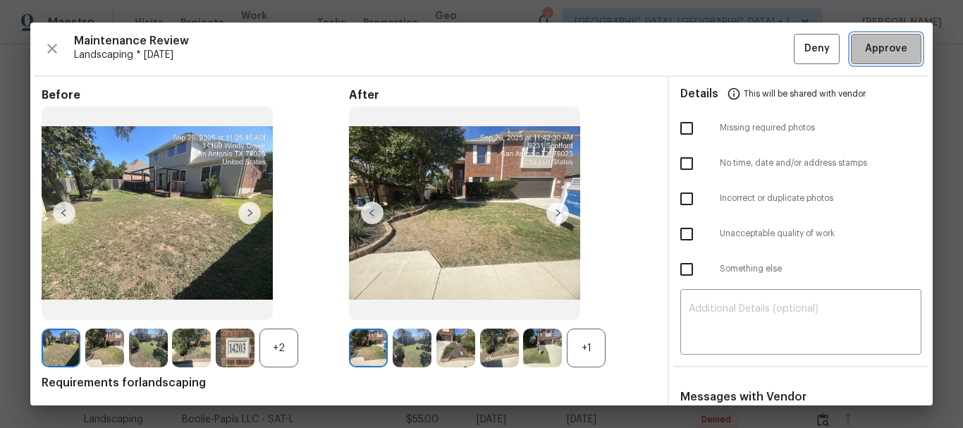
click at [865, 47] on span "Approve" at bounding box center [886, 49] width 42 height 18
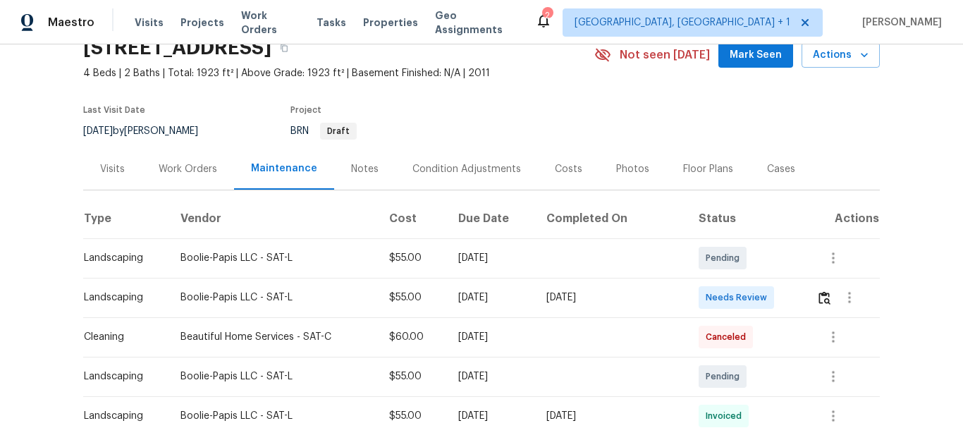
scroll to position [141, 0]
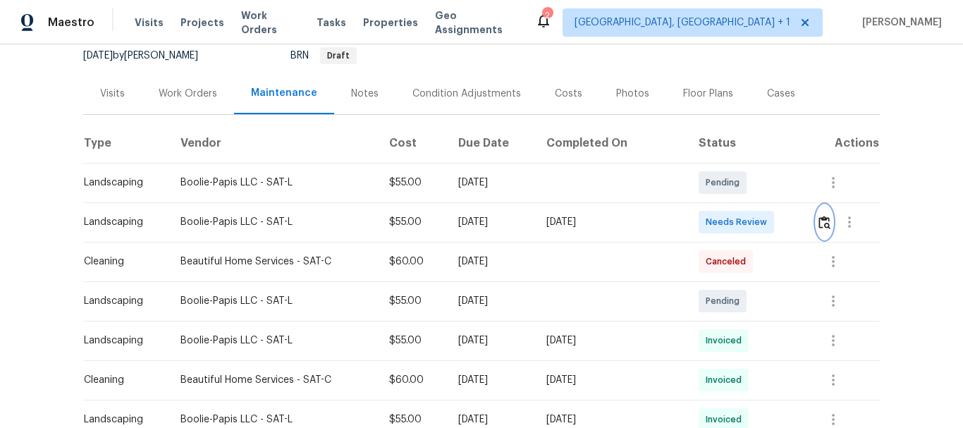
click at [823, 226] on img "button" at bounding box center [824, 222] width 12 height 13
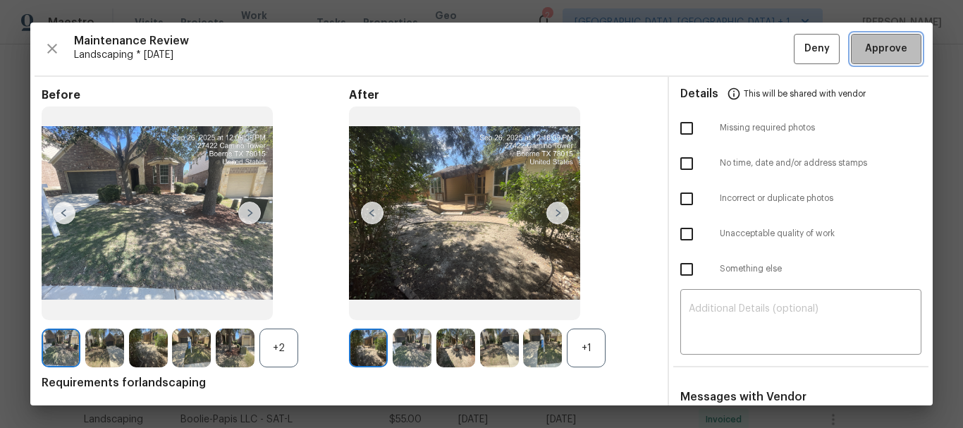
click at [881, 60] on button "Approve" at bounding box center [886, 49] width 70 height 30
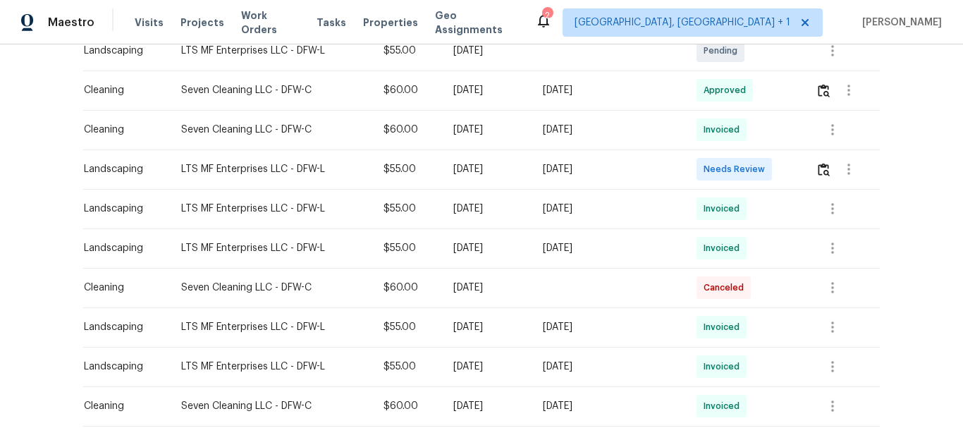
scroll to position [352, 0]
click at [817, 166] on img "button" at bounding box center [823, 168] width 12 height 13
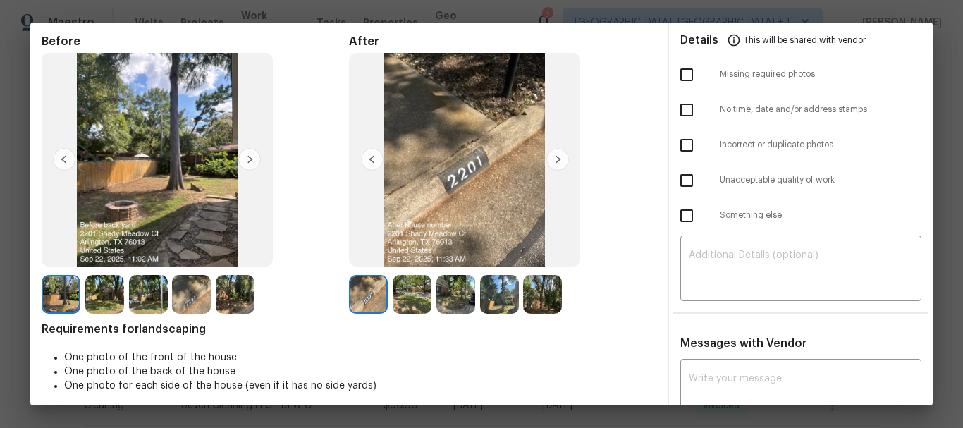
scroll to position [95, 0]
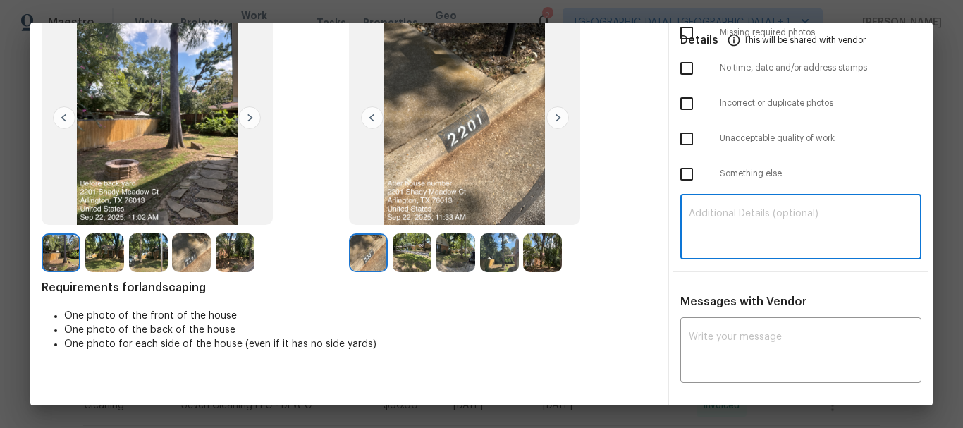
click at [708, 214] on textarea at bounding box center [800, 228] width 224 height 39
paste textarea "Maintenance Audit Team: Hello! Unfortunately, this landscaping visit completed …"
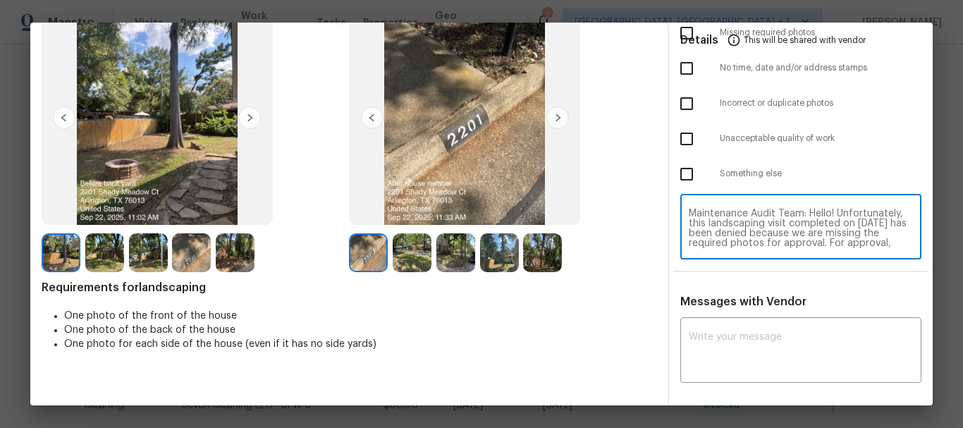
scroll to position [118, 0]
type textarea "Maintenance Audit Team: Hello! Unfortunately, this landscaping visit completed …"
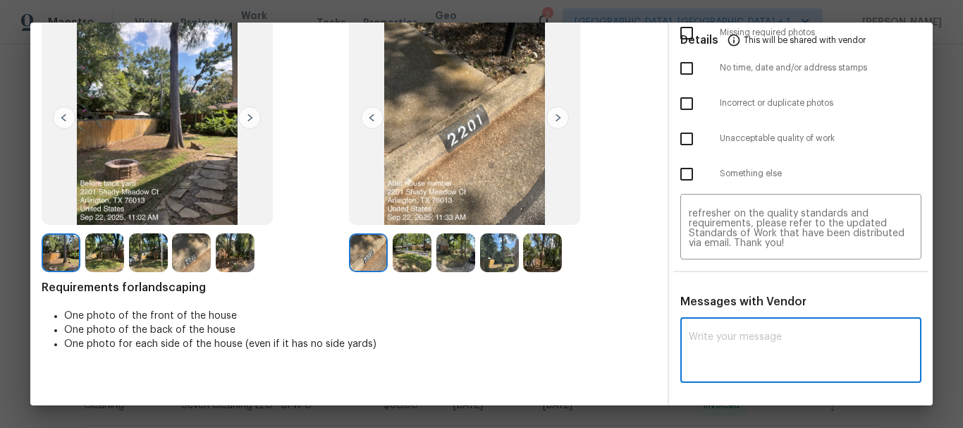
click at [696, 343] on textarea at bounding box center [800, 351] width 224 height 39
paste textarea "Maintenance Audit Team: Hello! Unfortunately, this landscaping visit completed …"
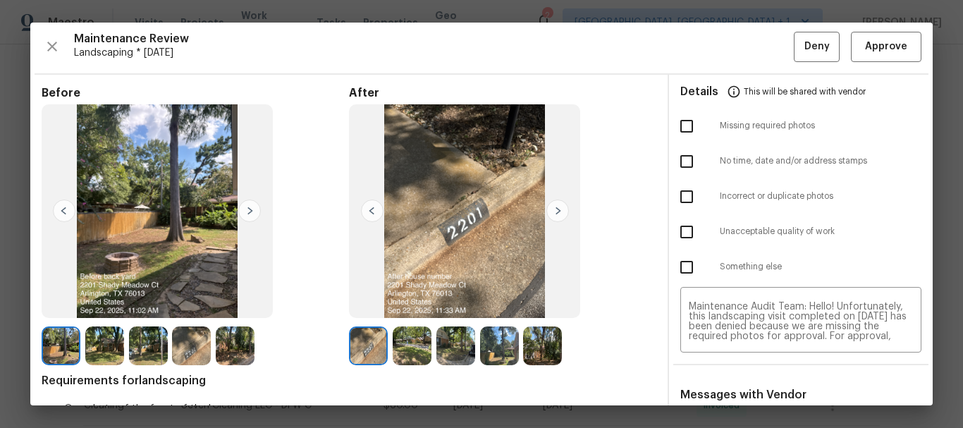
scroll to position [0, 0]
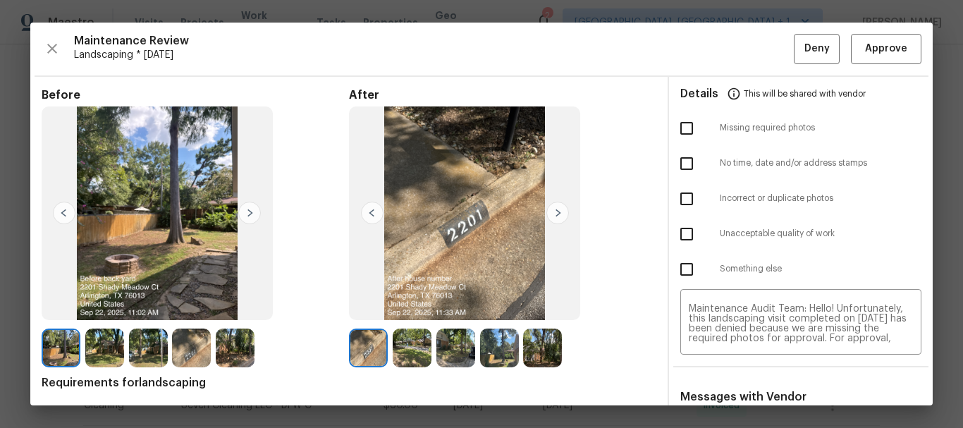
type textarea "Maintenance Audit Team: Hello! Unfortunately, this landscaping visit completed …"
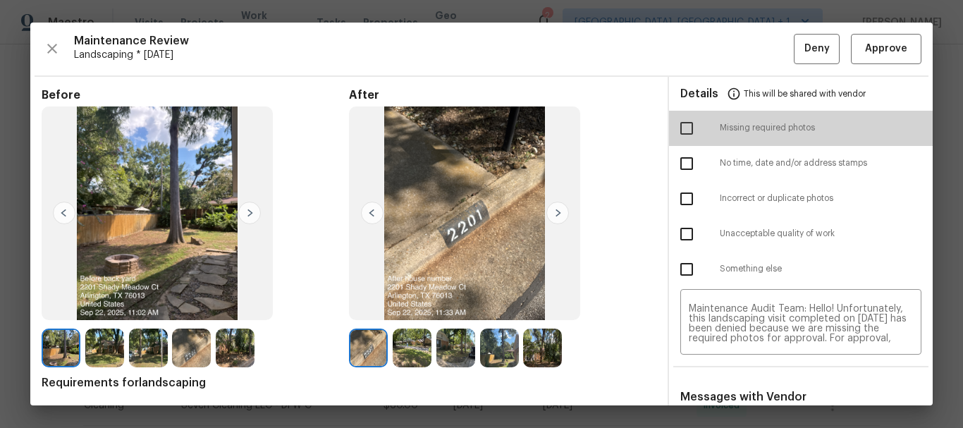
click at [672, 137] on input "checkbox" at bounding box center [687, 128] width 30 height 30
checkbox input "true"
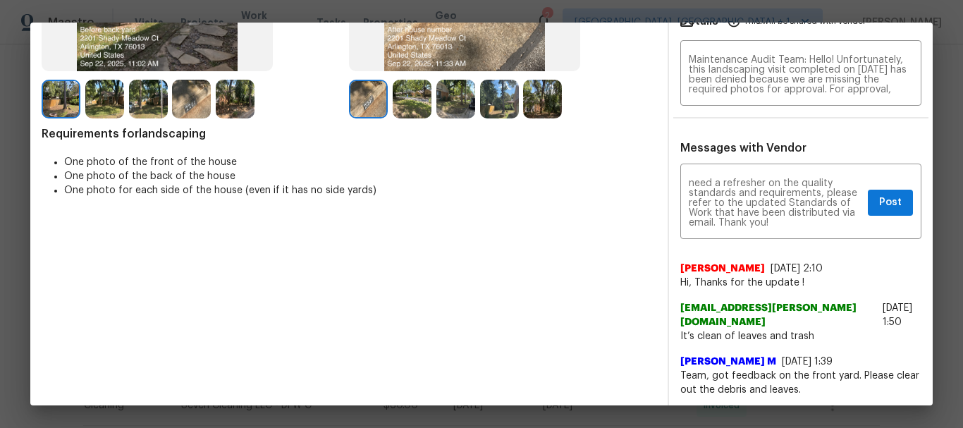
scroll to position [282, 0]
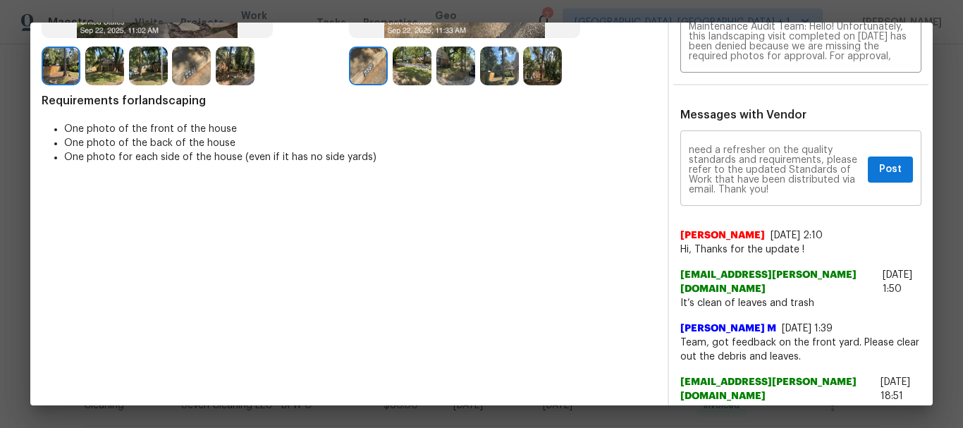
click at [839, 159] on textarea "Maintenance Audit Team: Hello! Unfortunately, this landscaping visit completed …" at bounding box center [774, 169] width 173 height 49
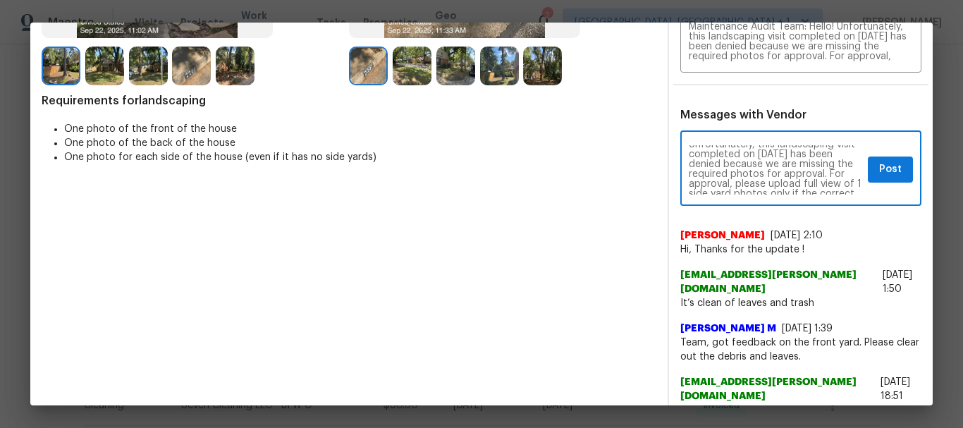
scroll to position [28, 0]
click at [867, 163] on button "Post" at bounding box center [889, 169] width 45 height 26
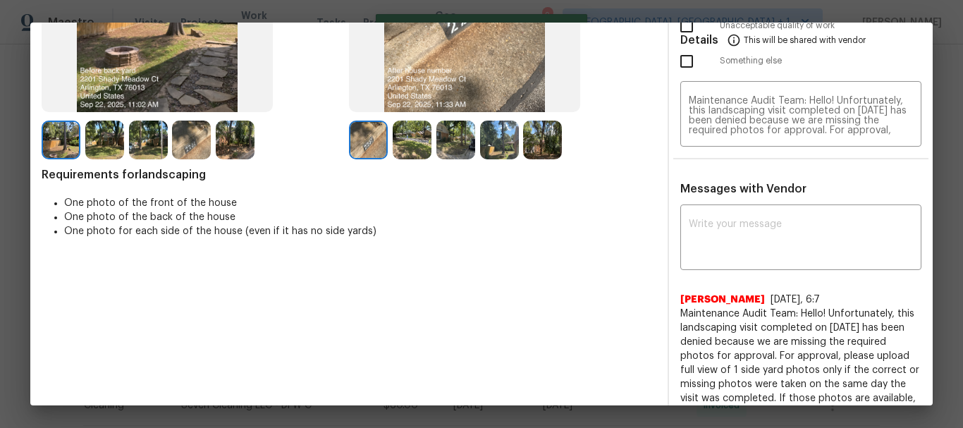
scroll to position [0, 0]
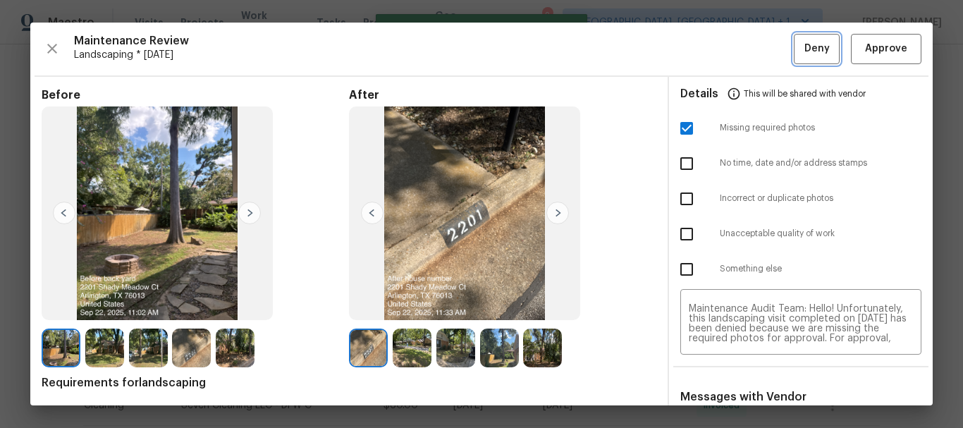
click at [804, 54] on span "Deny" at bounding box center [816, 49] width 25 height 18
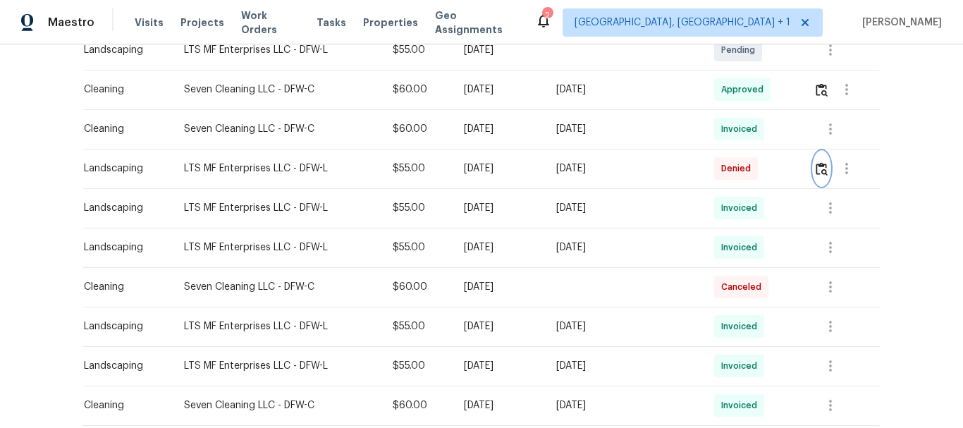
scroll to position [282, 0]
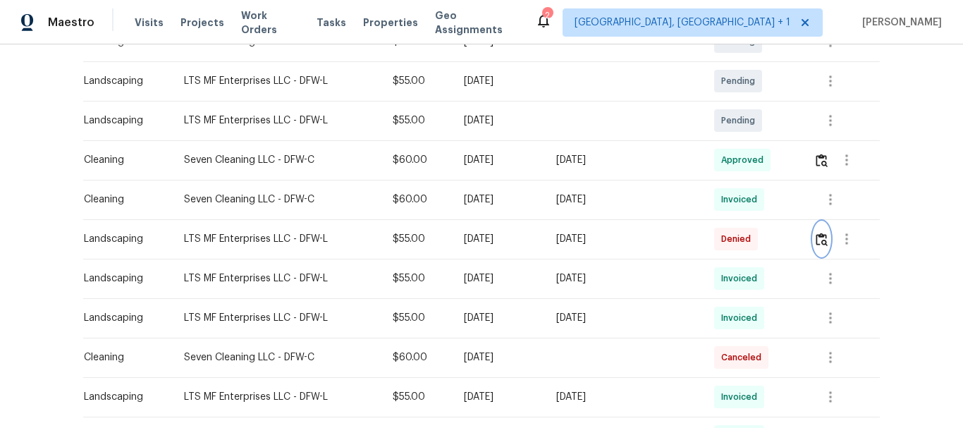
click at [816, 250] on button "button" at bounding box center [821, 239] width 16 height 34
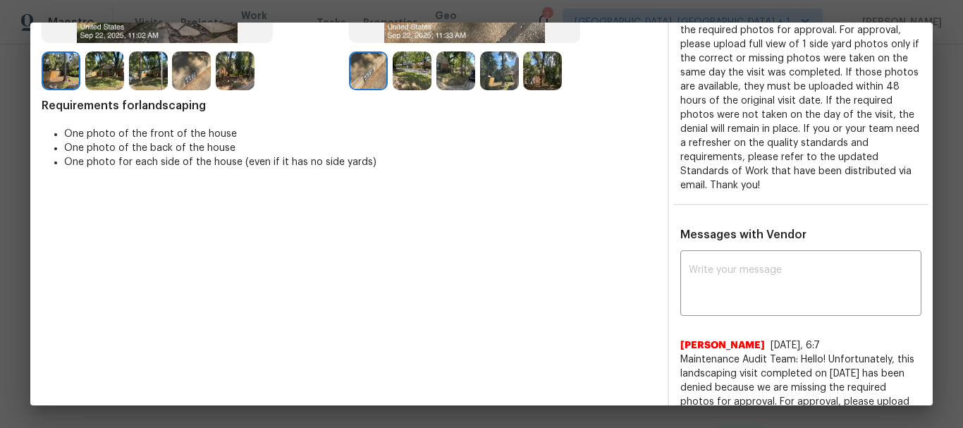
scroll to position [141, 0]
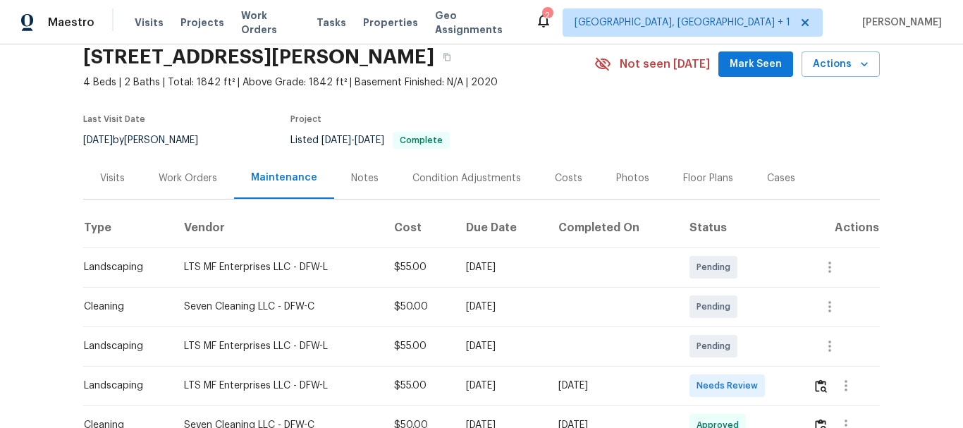
scroll to position [141, 0]
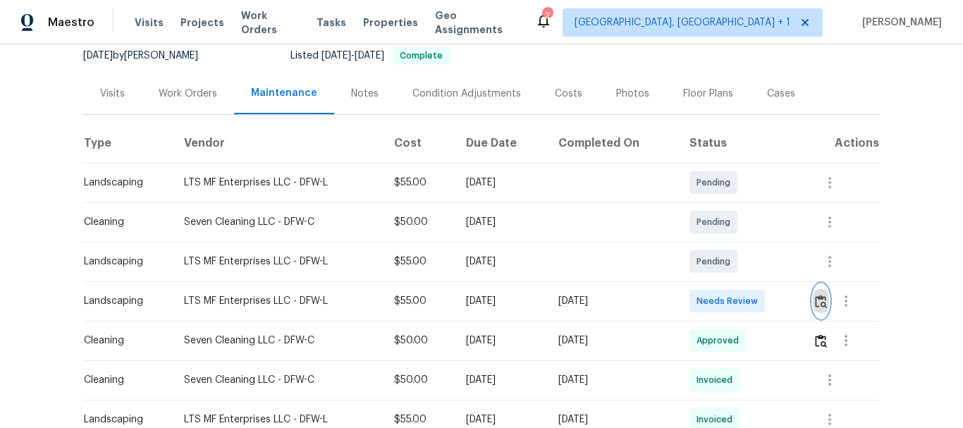
click at [823, 295] on img "button" at bounding box center [821, 301] width 12 height 13
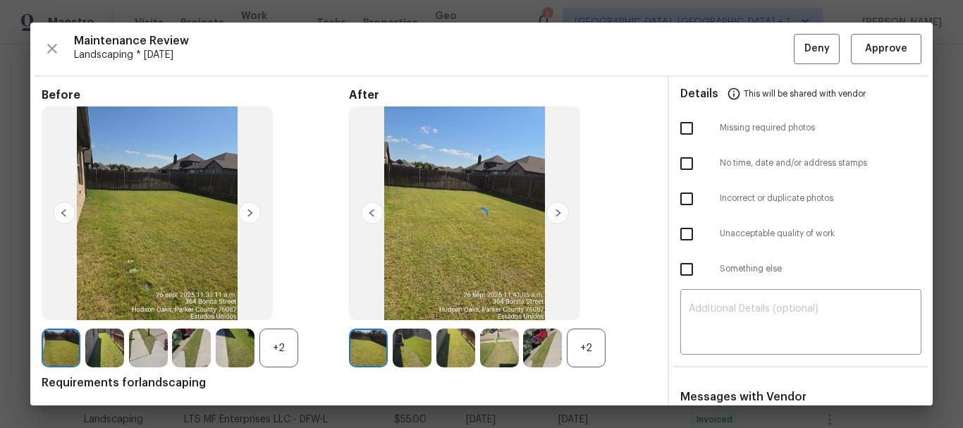
click at [874, 47] on div at bounding box center [481, 214] width 902 height 383
click at [874, 47] on span "Approve" at bounding box center [886, 49] width 42 height 18
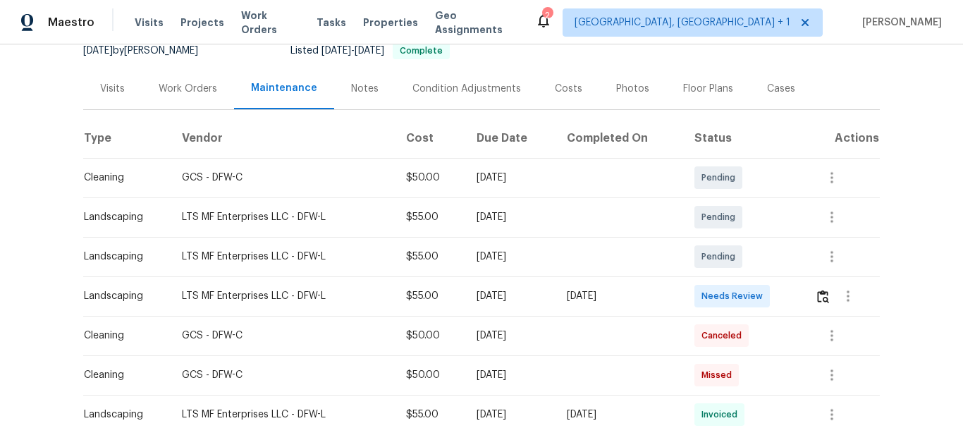
scroll to position [282, 0]
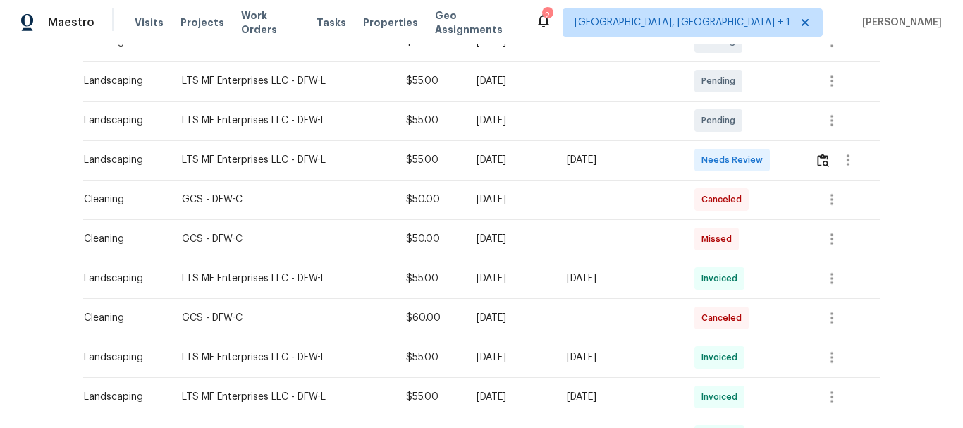
click at [828, 171] on div at bounding box center [847, 160] width 64 height 34
click at [825, 166] on img "button" at bounding box center [823, 160] width 12 height 13
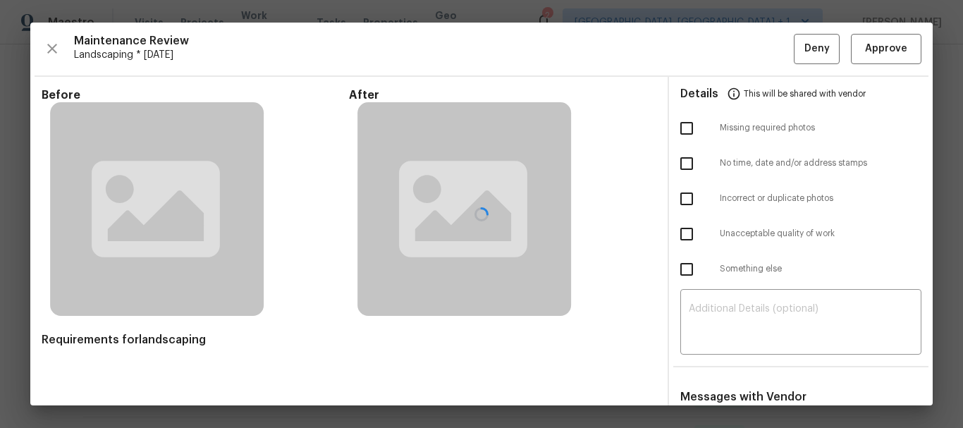
click at [888, 44] on div at bounding box center [481, 214] width 902 height 383
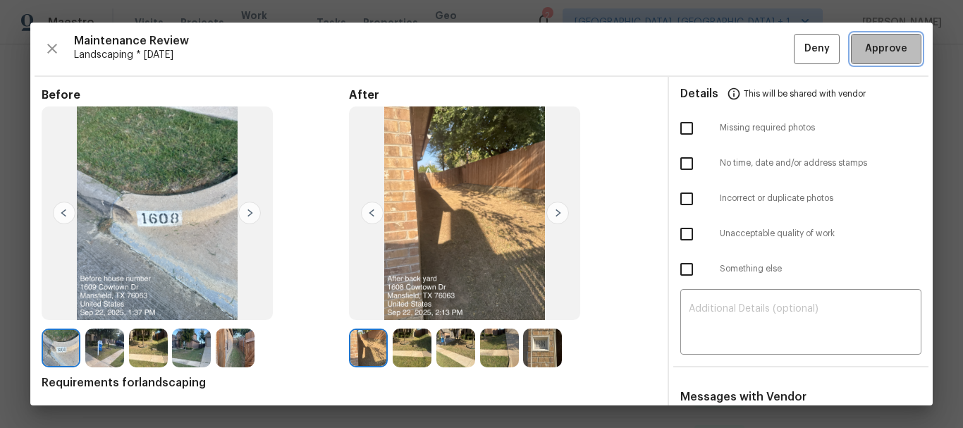
click at [888, 44] on span "Approve" at bounding box center [886, 49] width 42 height 18
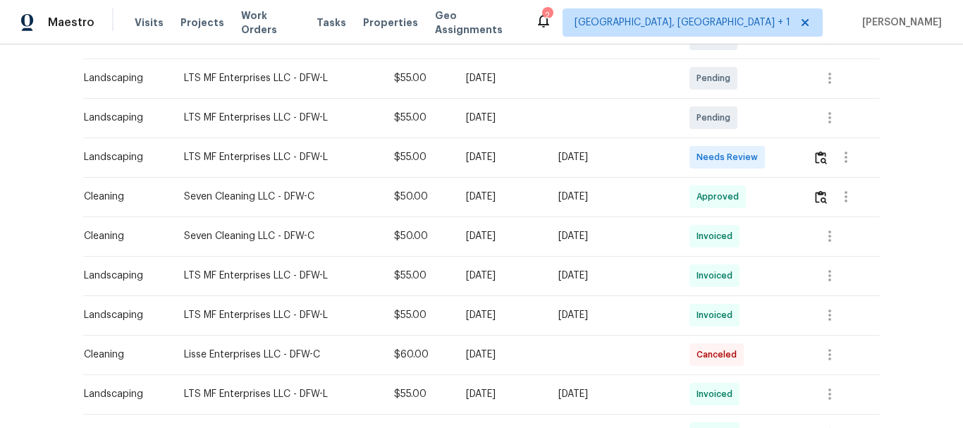
scroll to position [352, 0]
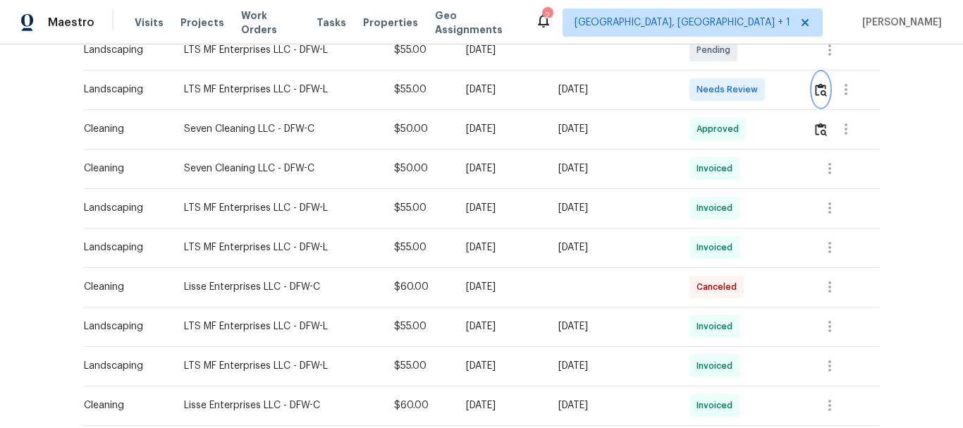
click at [821, 85] on img "button" at bounding box center [821, 89] width 12 height 13
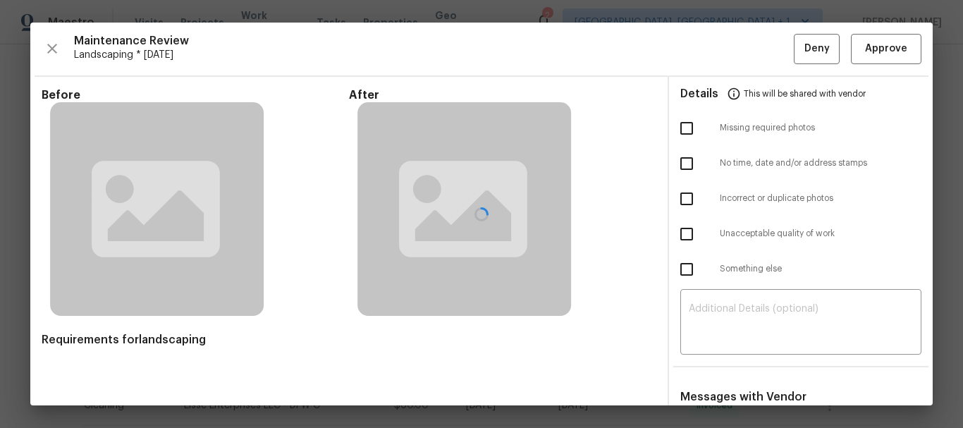
click at [875, 45] on div at bounding box center [481, 214] width 902 height 383
click at [875, 45] on span "Approve" at bounding box center [886, 49] width 42 height 18
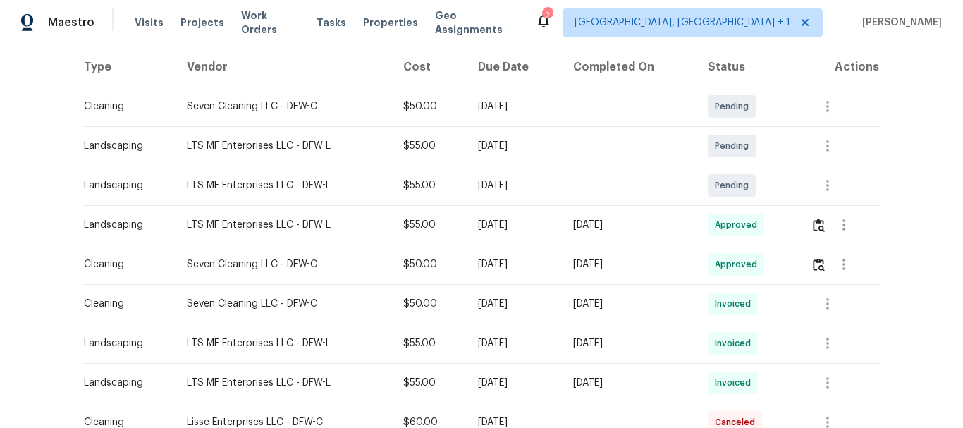
scroll to position [282, 0]
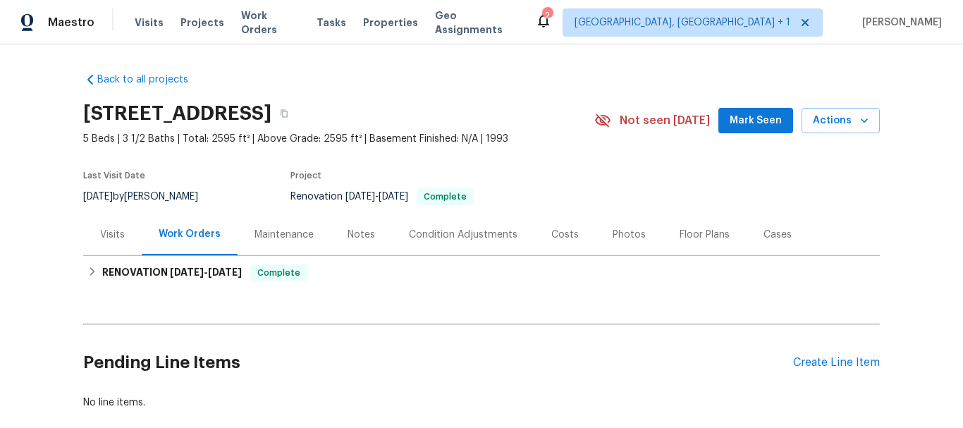
click at [265, 234] on div "Maintenance" at bounding box center [283, 235] width 59 height 14
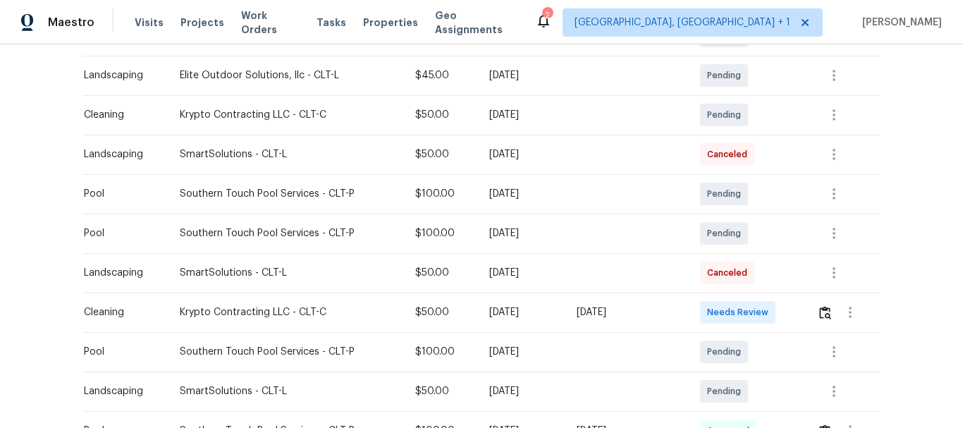
scroll to position [352, 0]
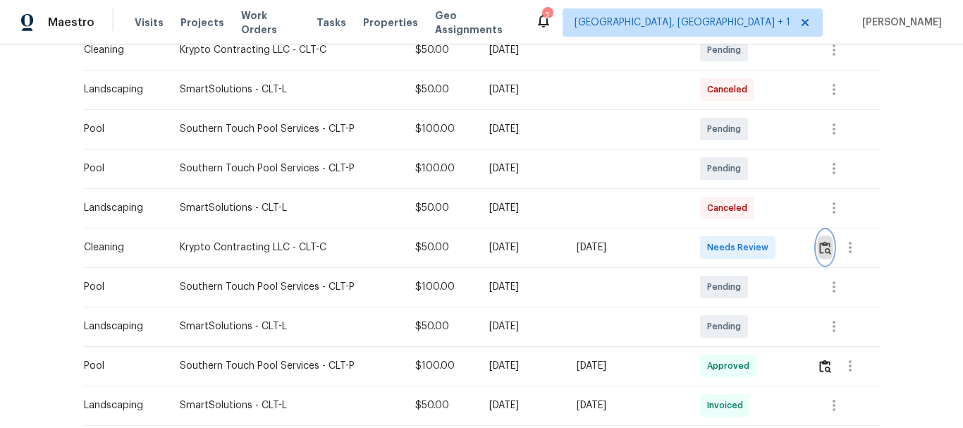
click at [822, 251] on img "button" at bounding box center [825, 247] width 12 height 13
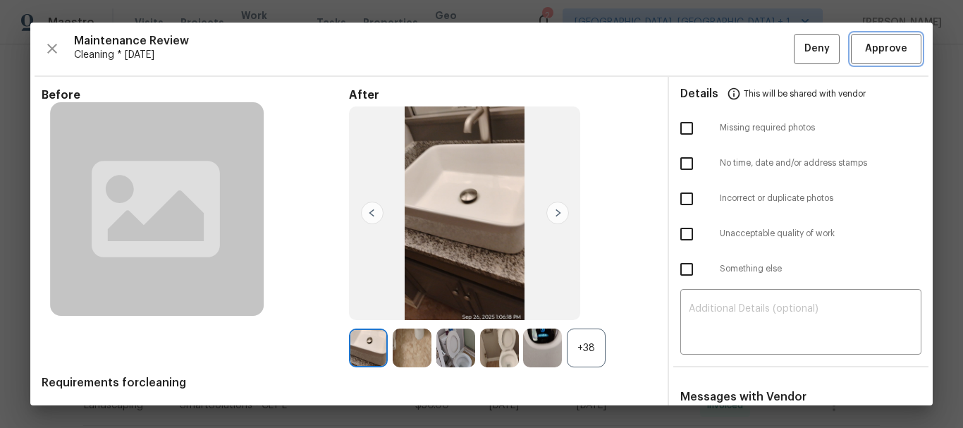
click at [874, 53] on span "Approve" at bounding box center [886, 49] width 42 height 18
